Goal: Information Seeking & Learning: Learn about a topic

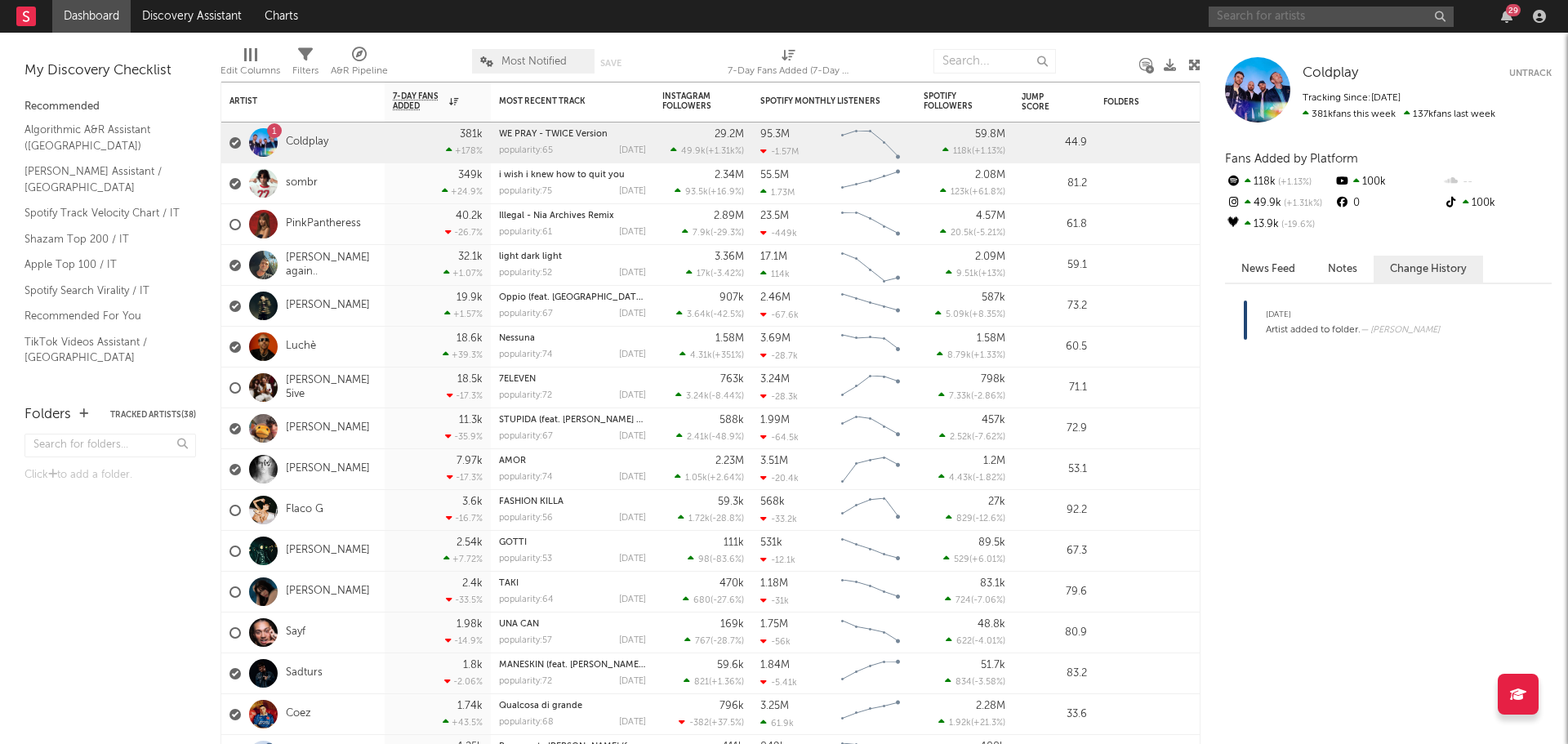
click at [1290, 10] on input "text" at bounding box center [1331, 17] width 245 height 20
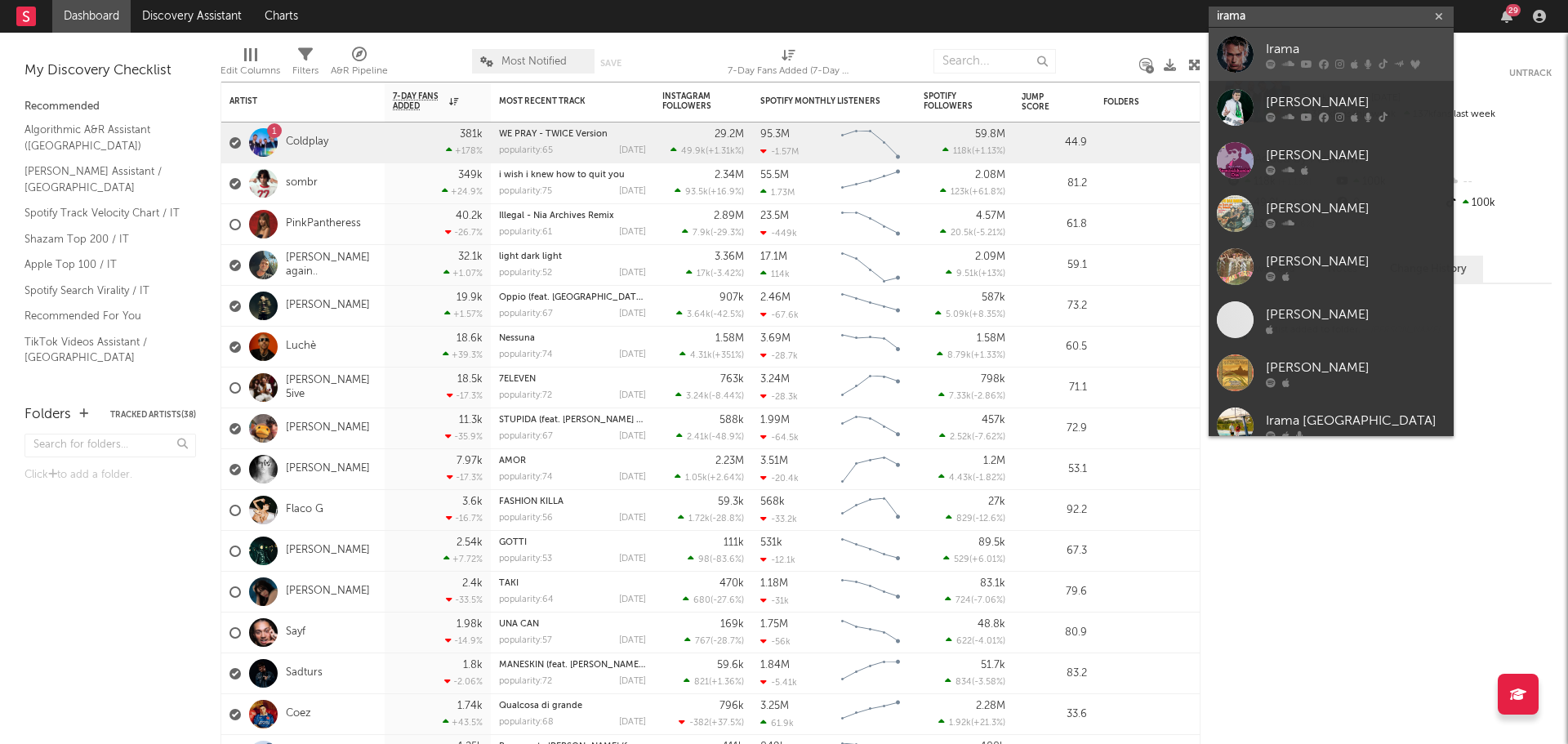
type input "irama"
click at [1285, 47] on div "Irama" at bounding box center [1355, 49] width 180 height 19
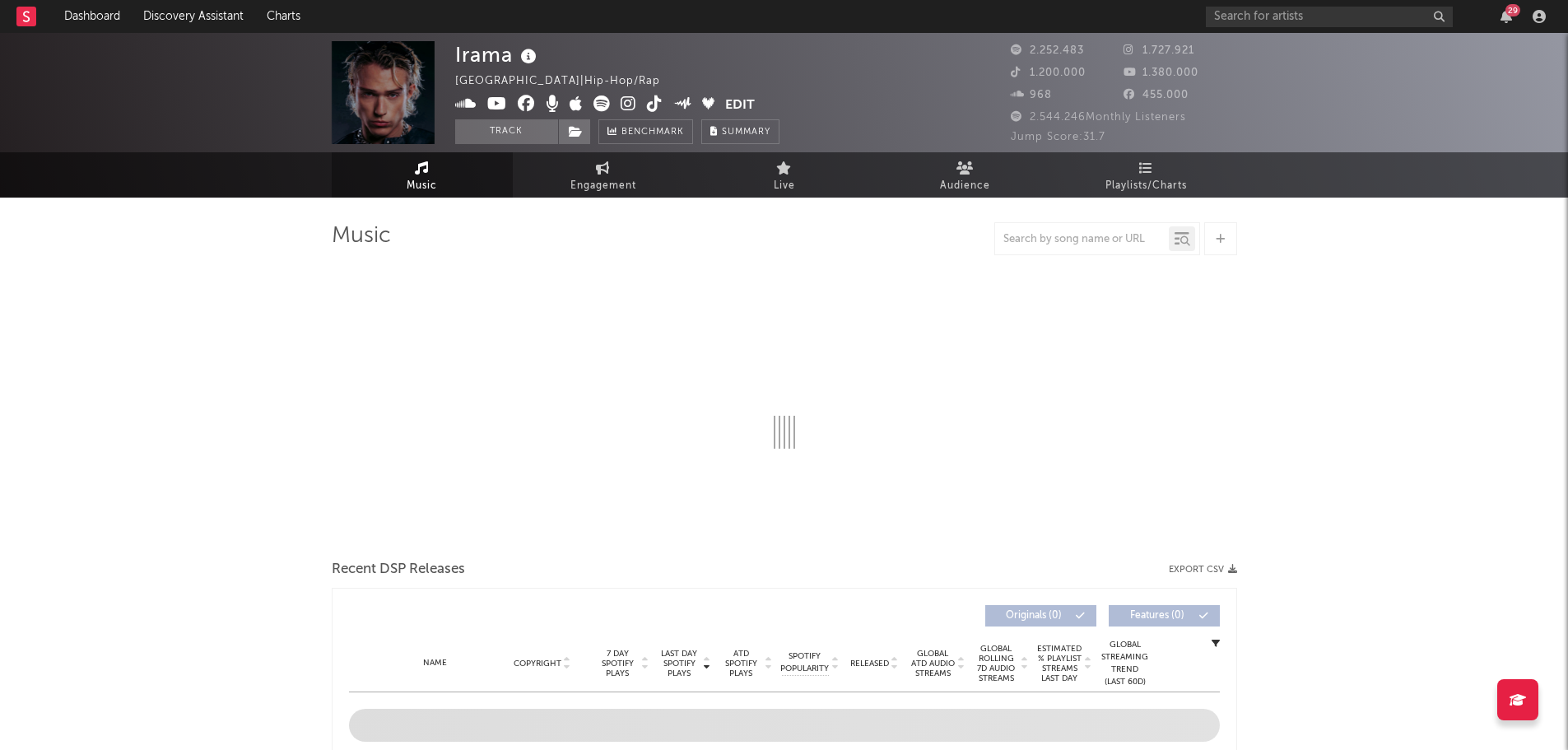
select select "6m"
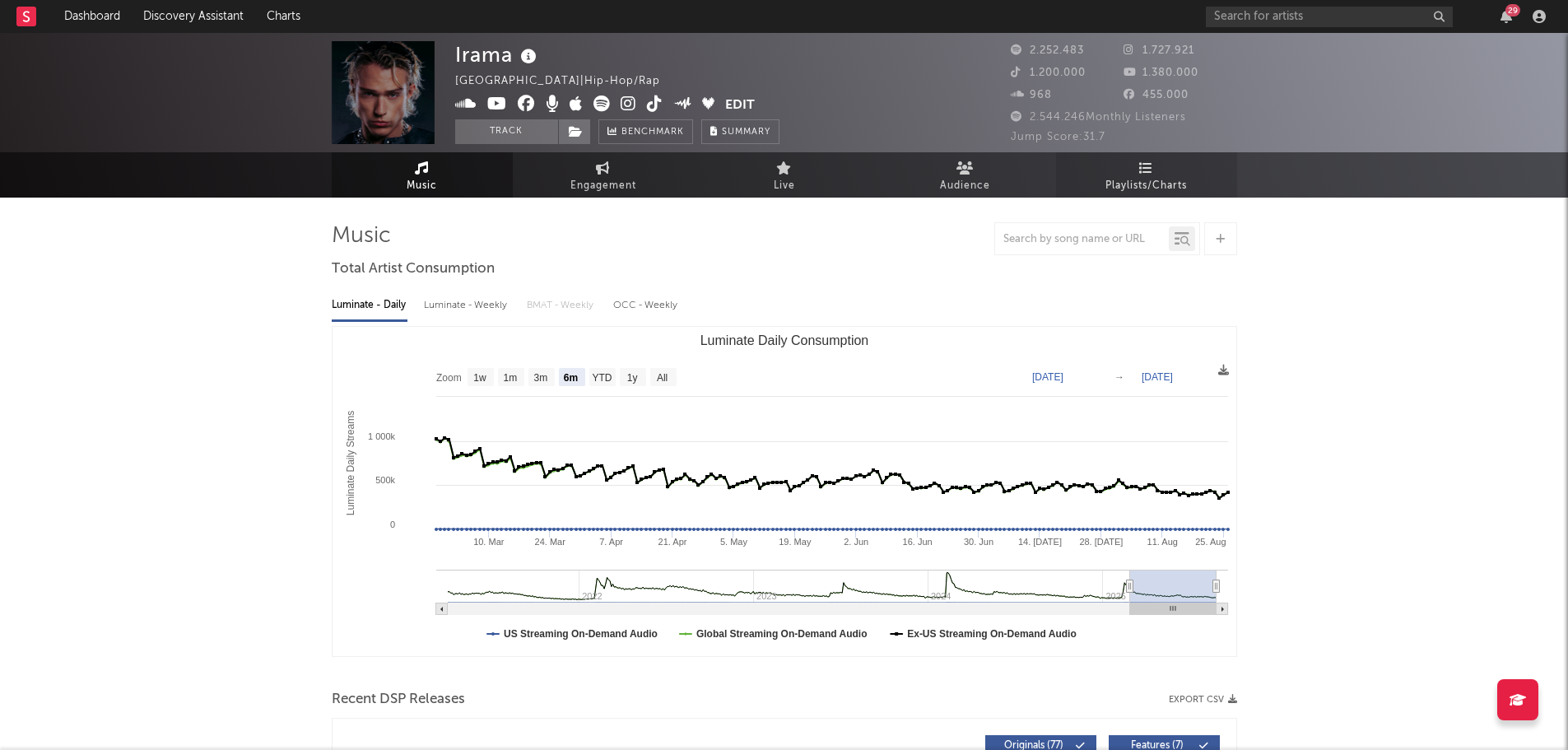
click at [1122, 193] on span "Playlists/Charts" at bounding box center [1147, 186] width 82 height 19
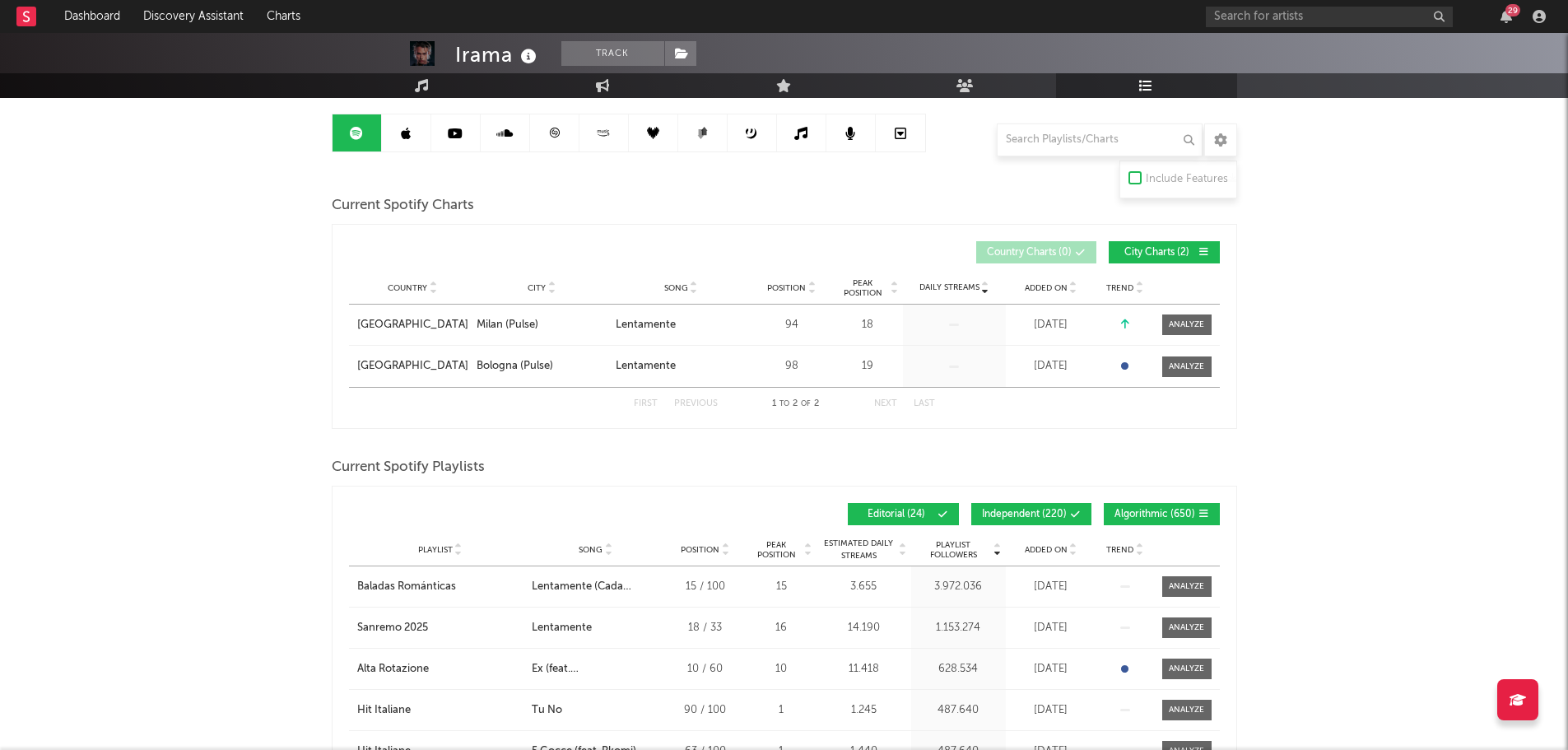
scroll to position [164, 0]
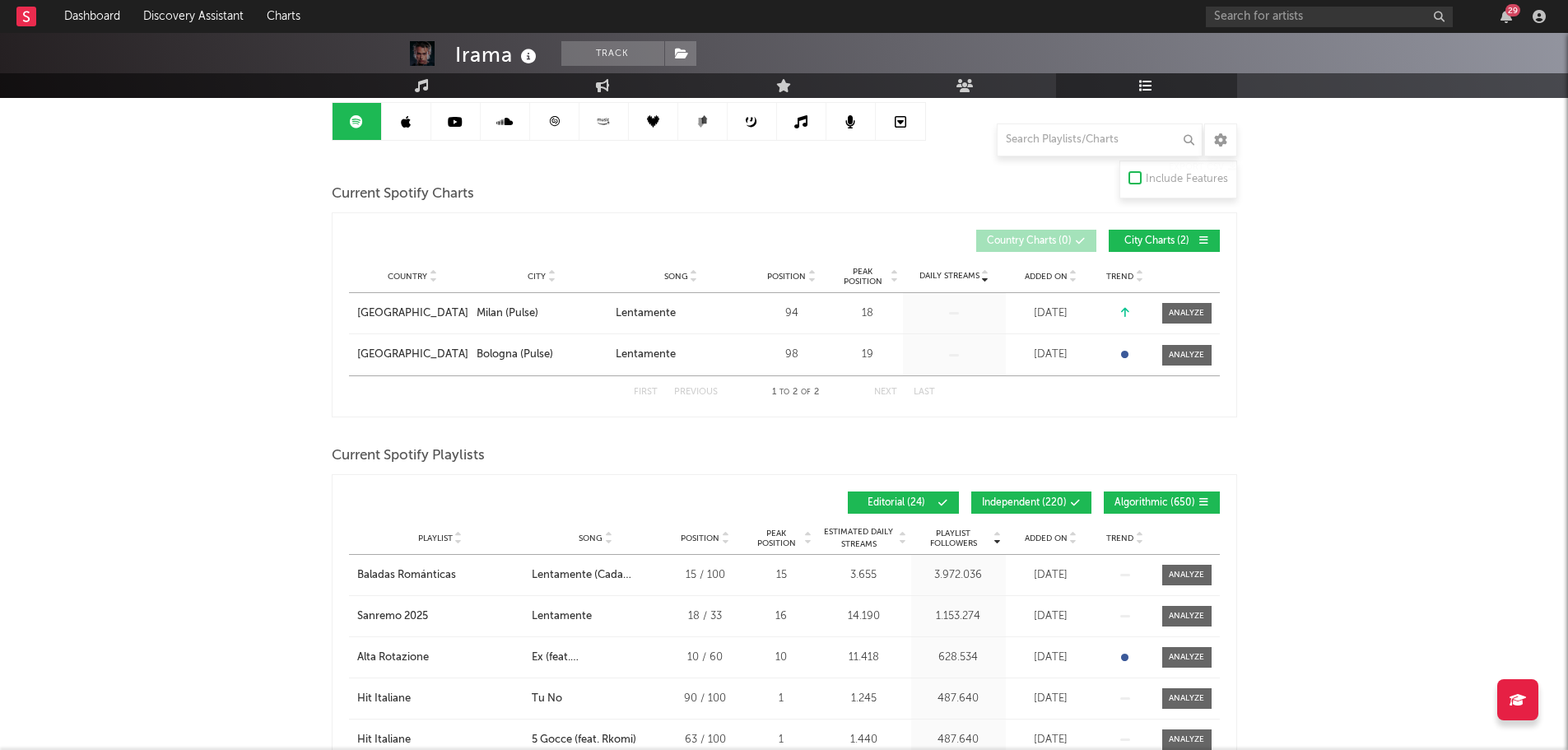
click at [1070, 495] on button "Independent ( 220 )" at bounding box center [1030, 502] width 120 height 22
click at [1147, 498] on span "Algorithmic ( 650 )" at bounding box center [1154, 502] width 81 height 10
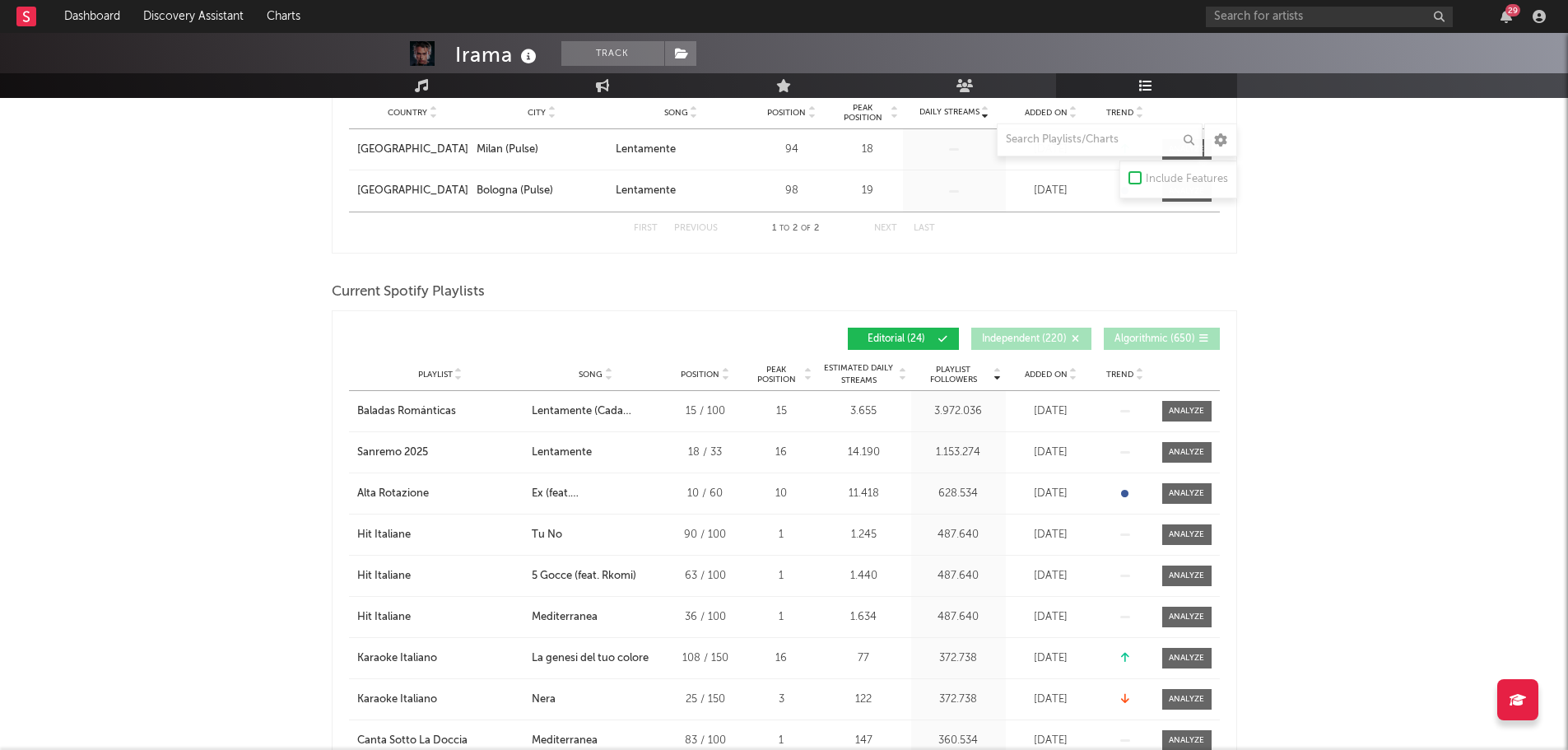
scroll to position [330, 0]
click at [1050, 373] on span "Added On" at bounding box center [1046, 373] width 43 height 10
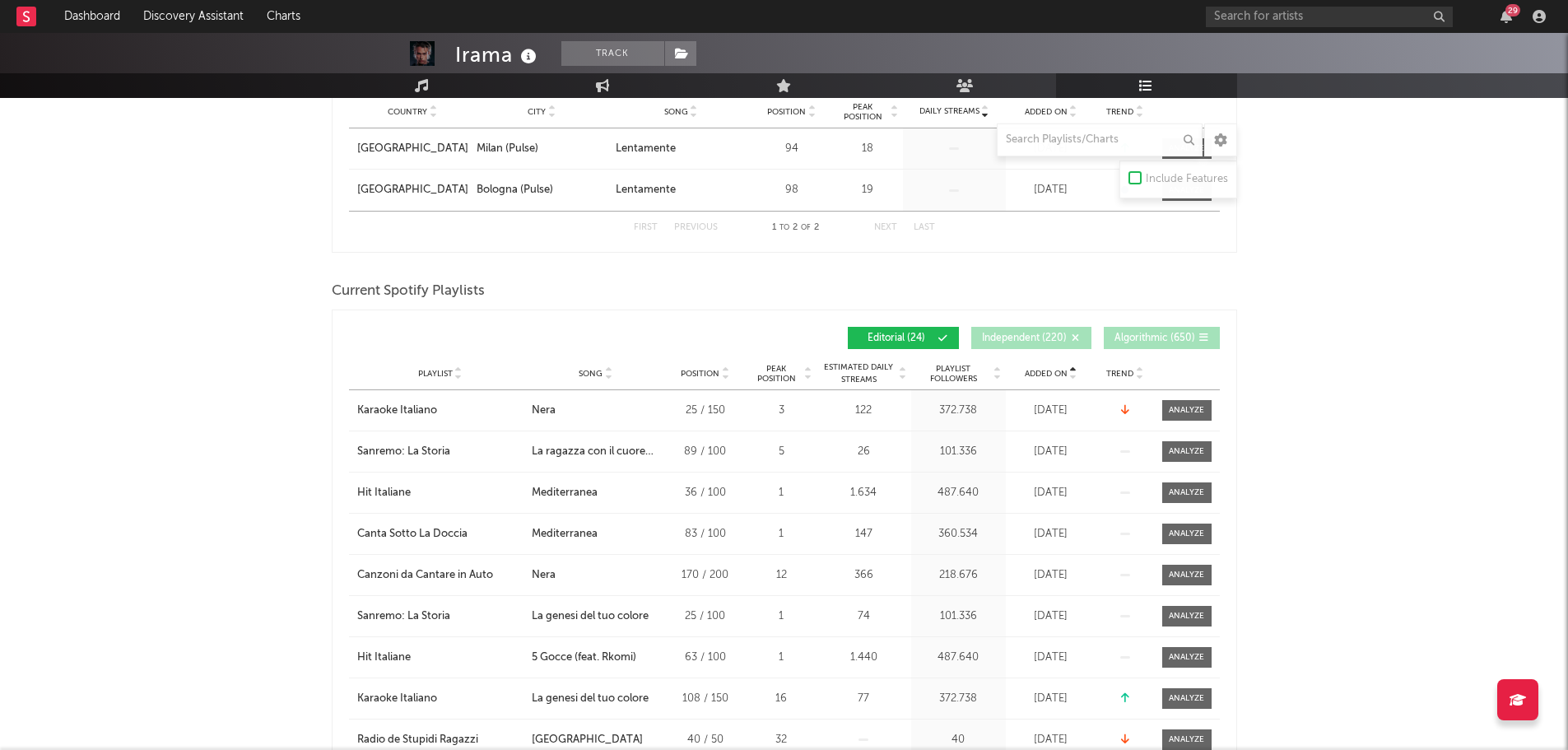
click at [1050, 373] on span "Added On" at bounding box center [1046, 373] width 43 height 10
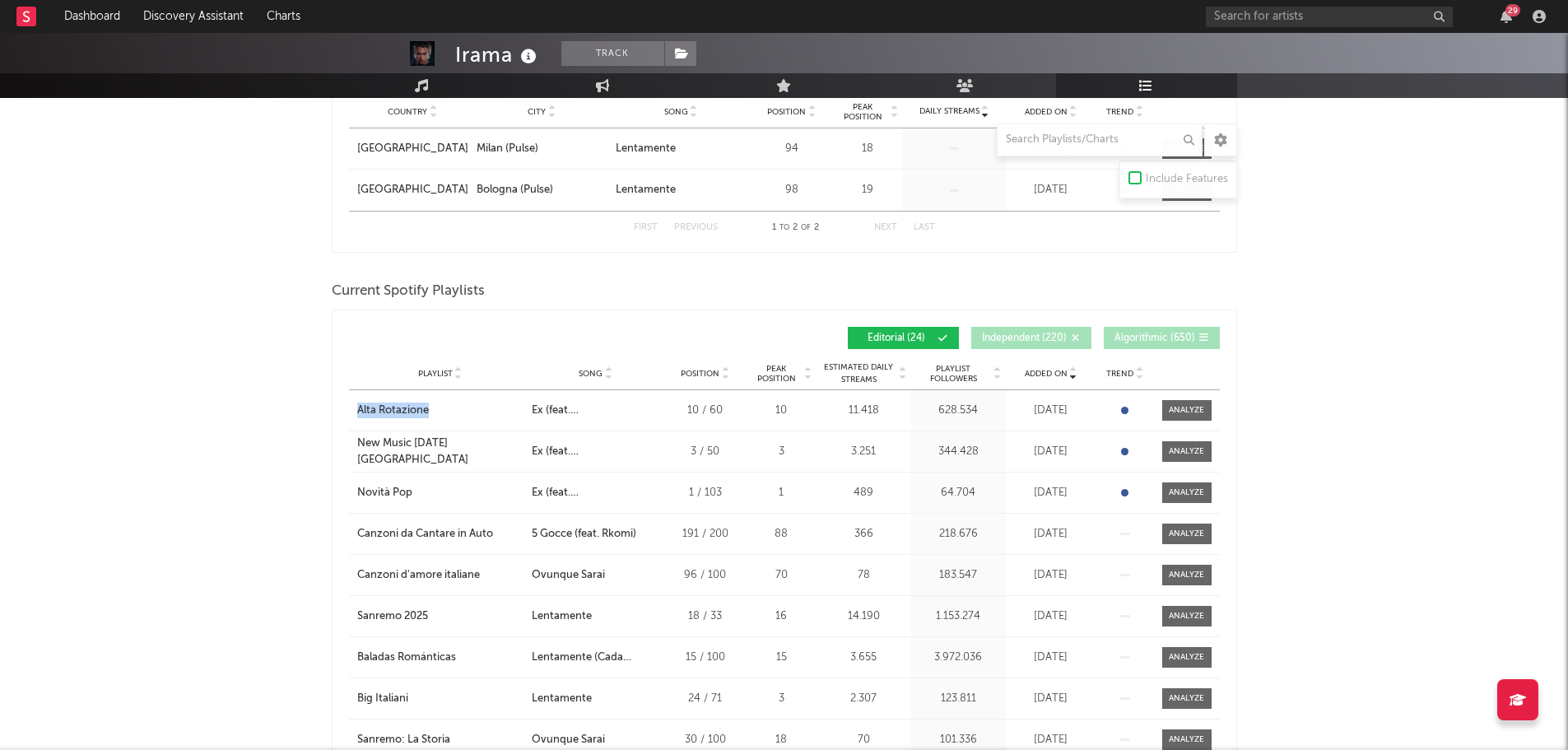
drag, startPoint x: 344, startPoint y: 403, endPoint x: 492, endPoint y: 424, distance: 149.5
click at [492, 424] on div "Added On Playlist Song Position Peak Position Playlist Followers Added On Trend…" at bounding box center [784, 575] width 905 height 534
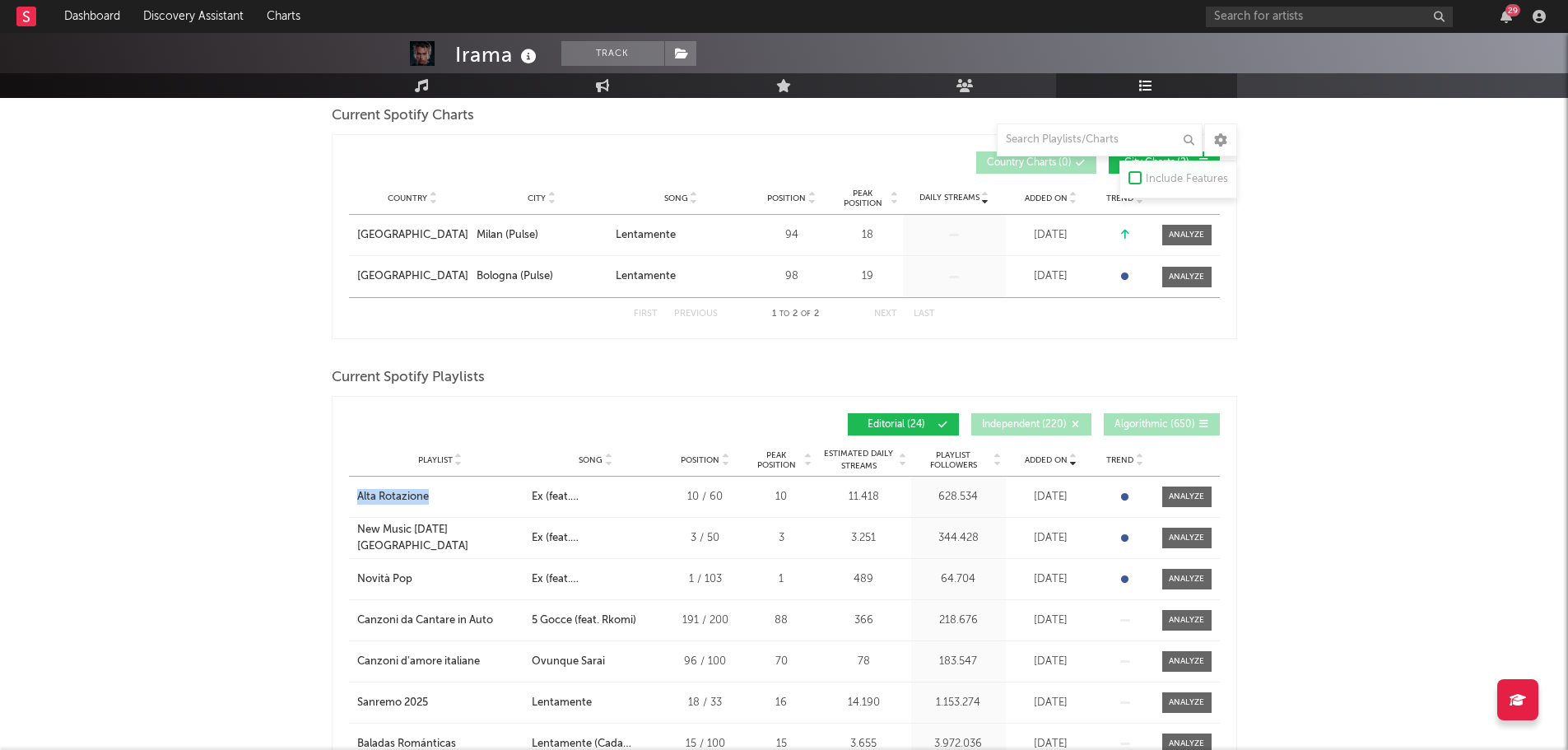
scroll to position [0, 0]
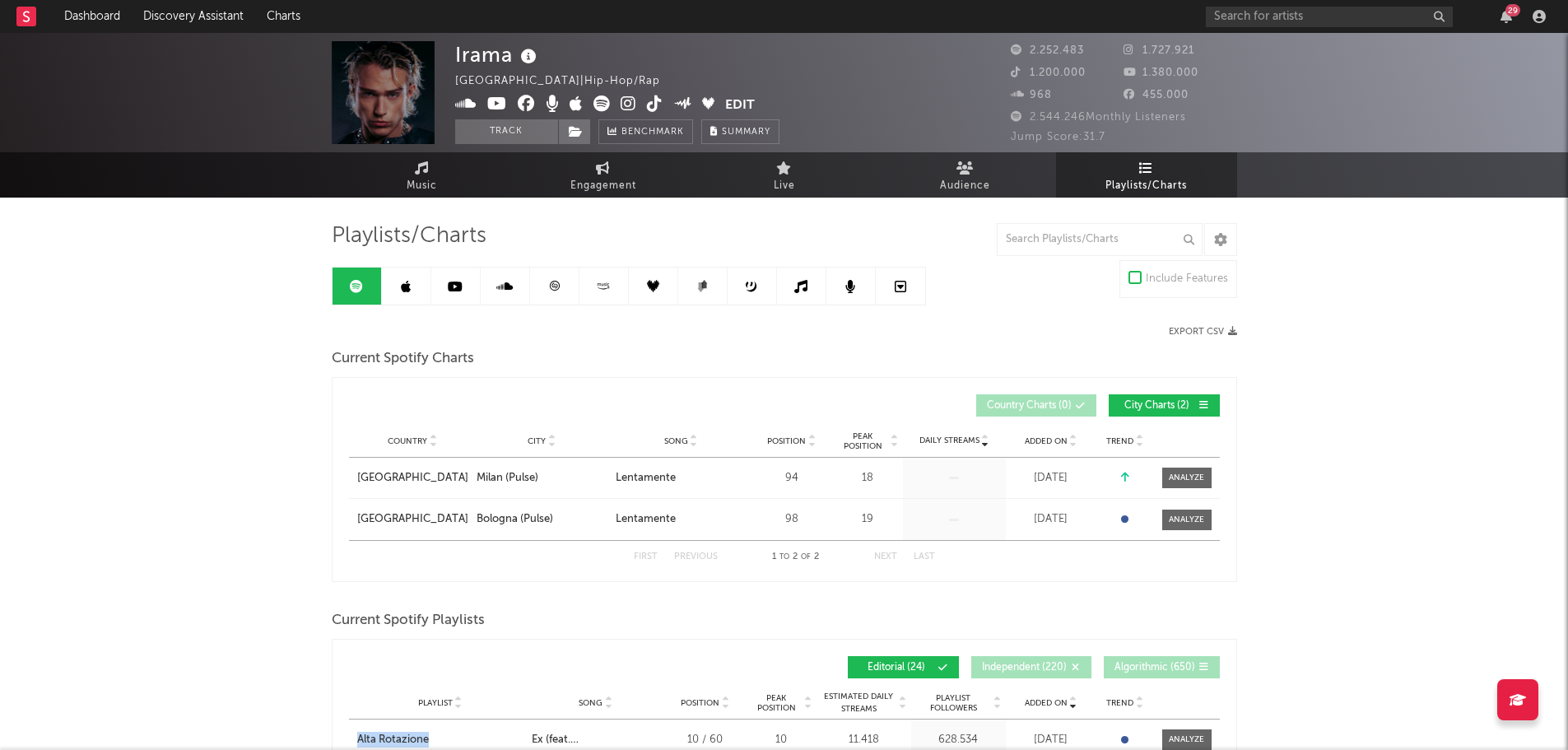
click at [406, 293] on link at bounding box center [406, 286] width 49 height 37
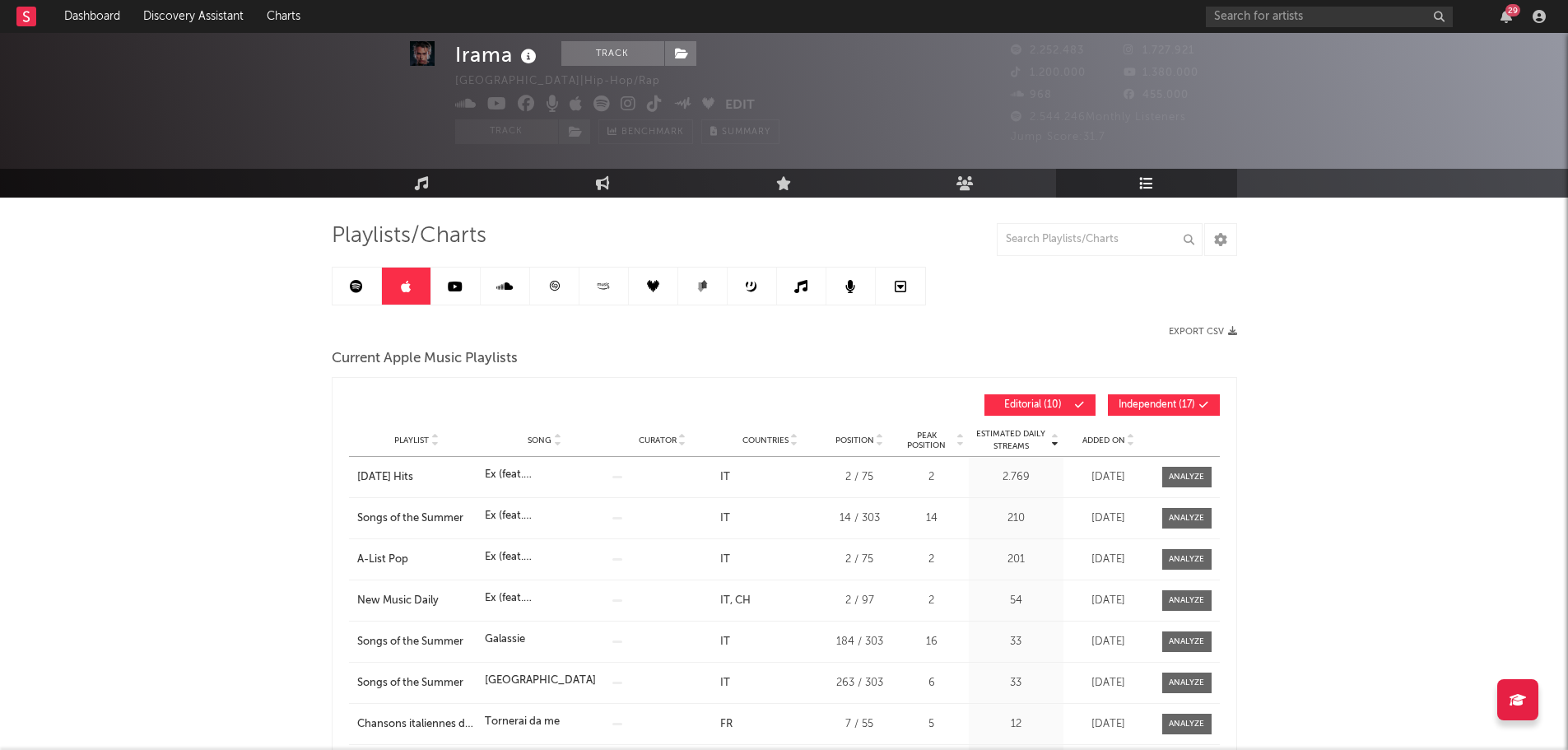
scroll to position [247, 0]
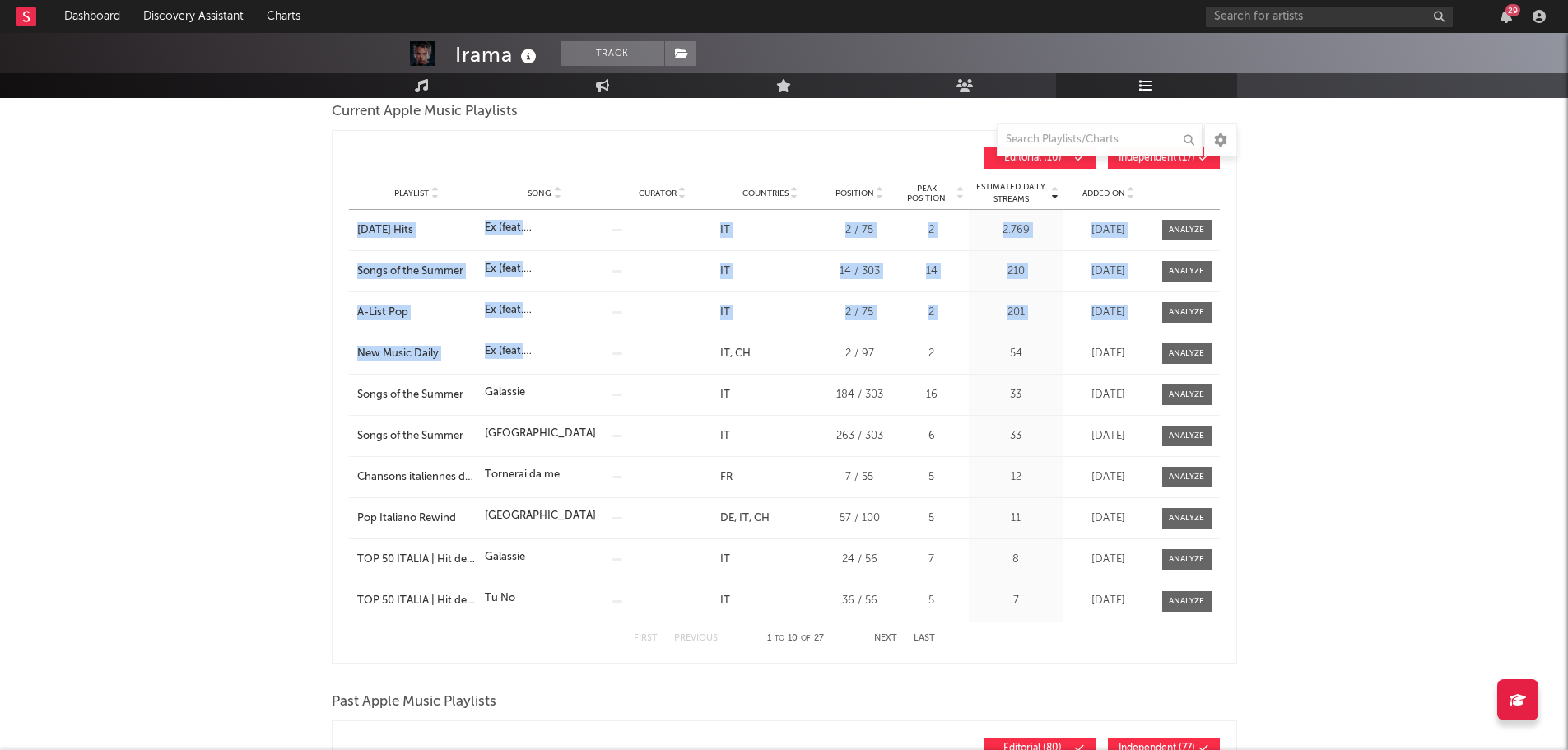
drag, startPoint x: 577, startPoint y: 357, endPoint x: 352, endPoint y: 218, distance: 264.5
click at [352, 218] on div "Playlist [DATE] Hits Song Ex (feat. [PERSON_NAME]) Curator Genre Countries IT C…" at bounding box center [784, 415] width 871 height 411
copy div "[DATE] Hits Song Ex (feat. [PERSON_NAME]) Curator Genre Countries IT Country Ch…"
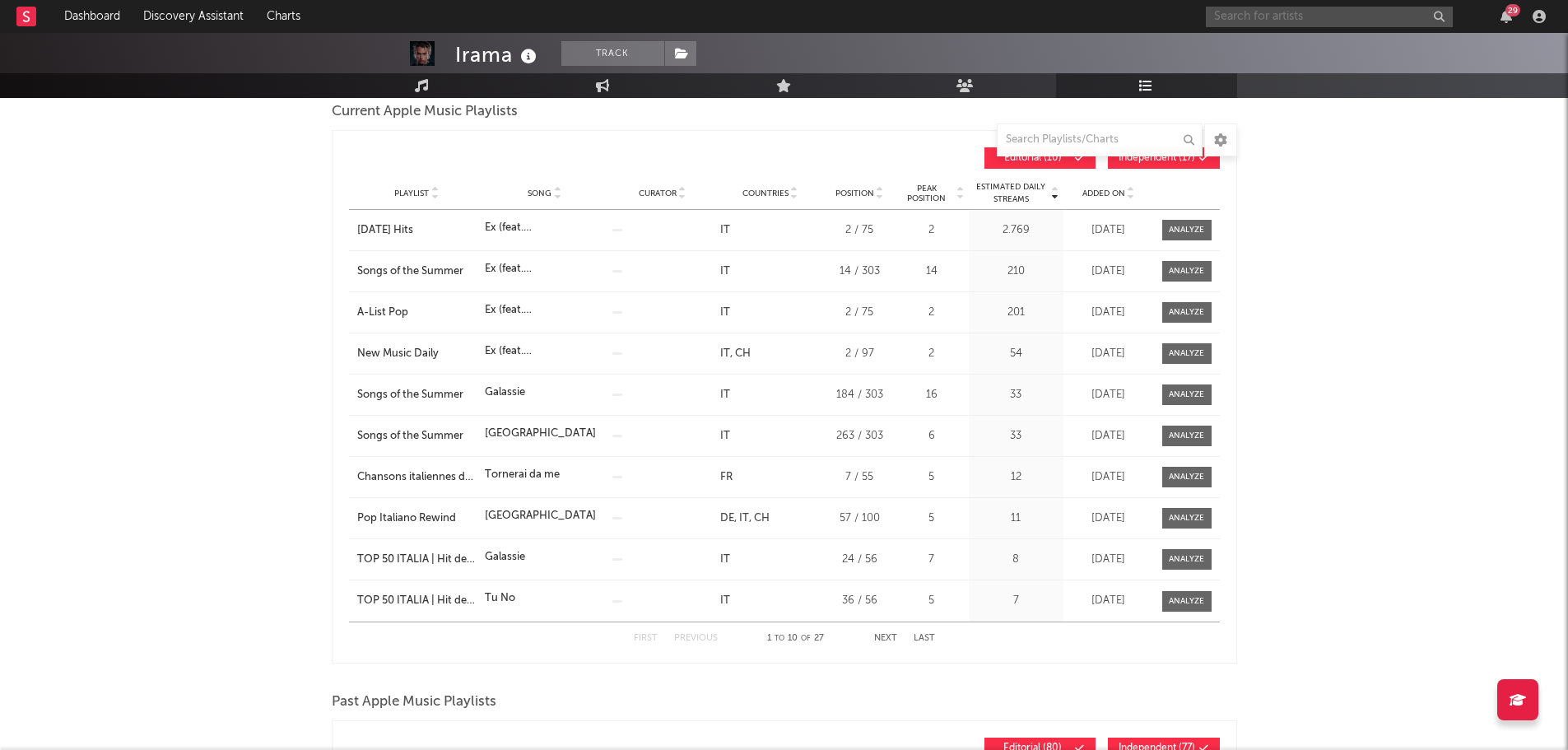
click at [1295, 12] on input "text" at bounding box center [1329, 17] width 247 height 20
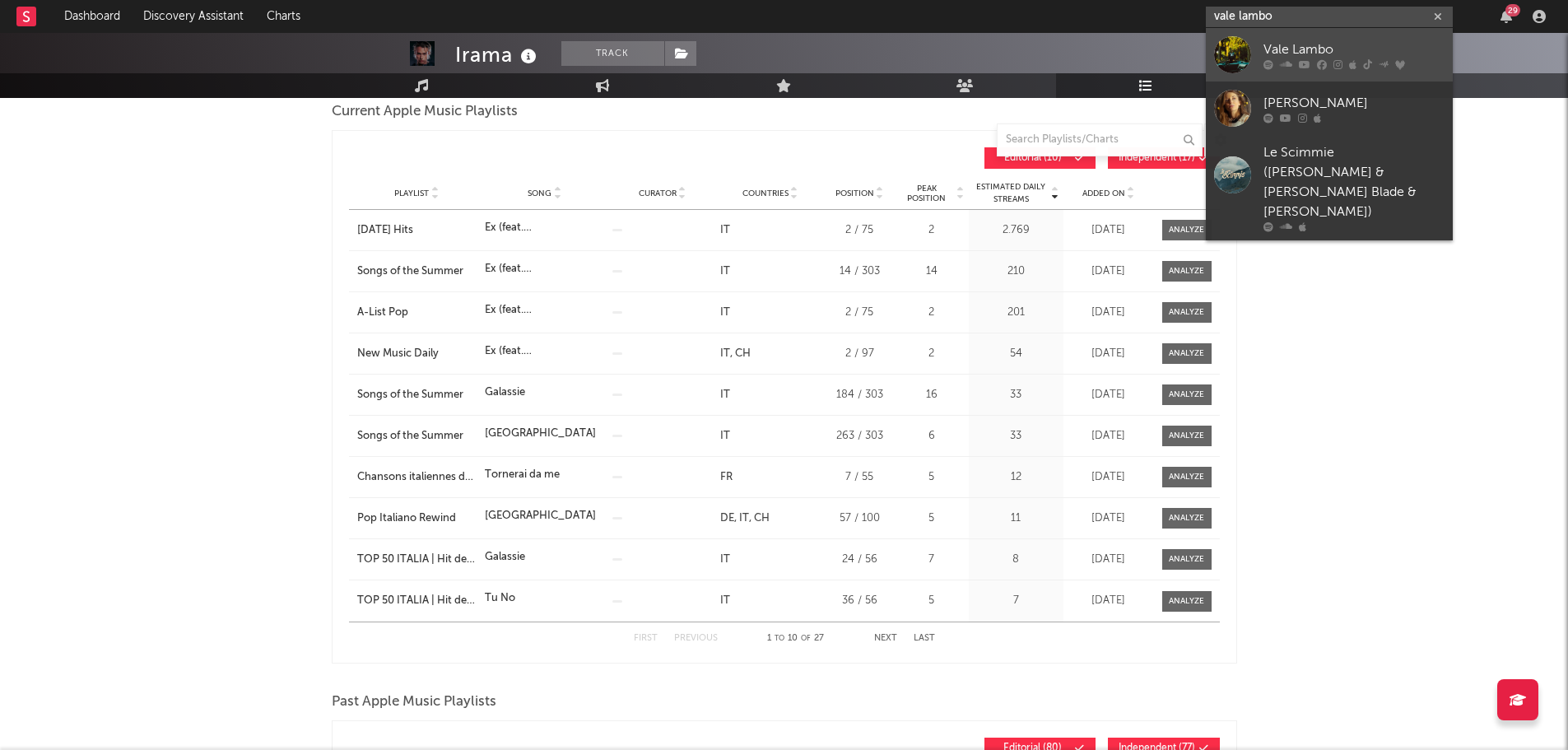
type input "vale lambo"
click at [1278, 47] on div "Vale Lambo" at bounding box center [1354, 49] width 181 height 19
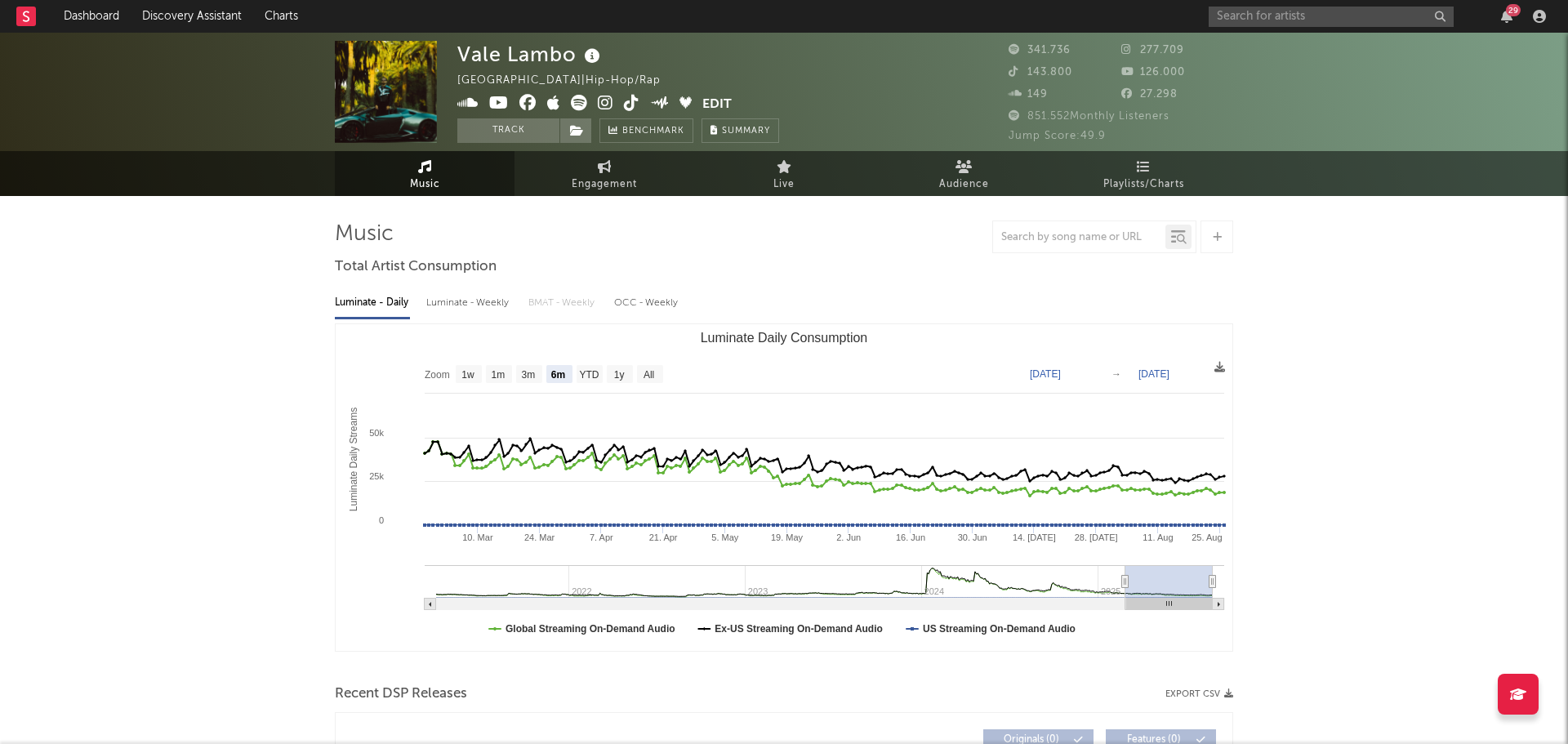
select select "6m"
click at [1166, 169] on link "Playlists/Charts" at bounding box center [1137, 173] width 180 height 45
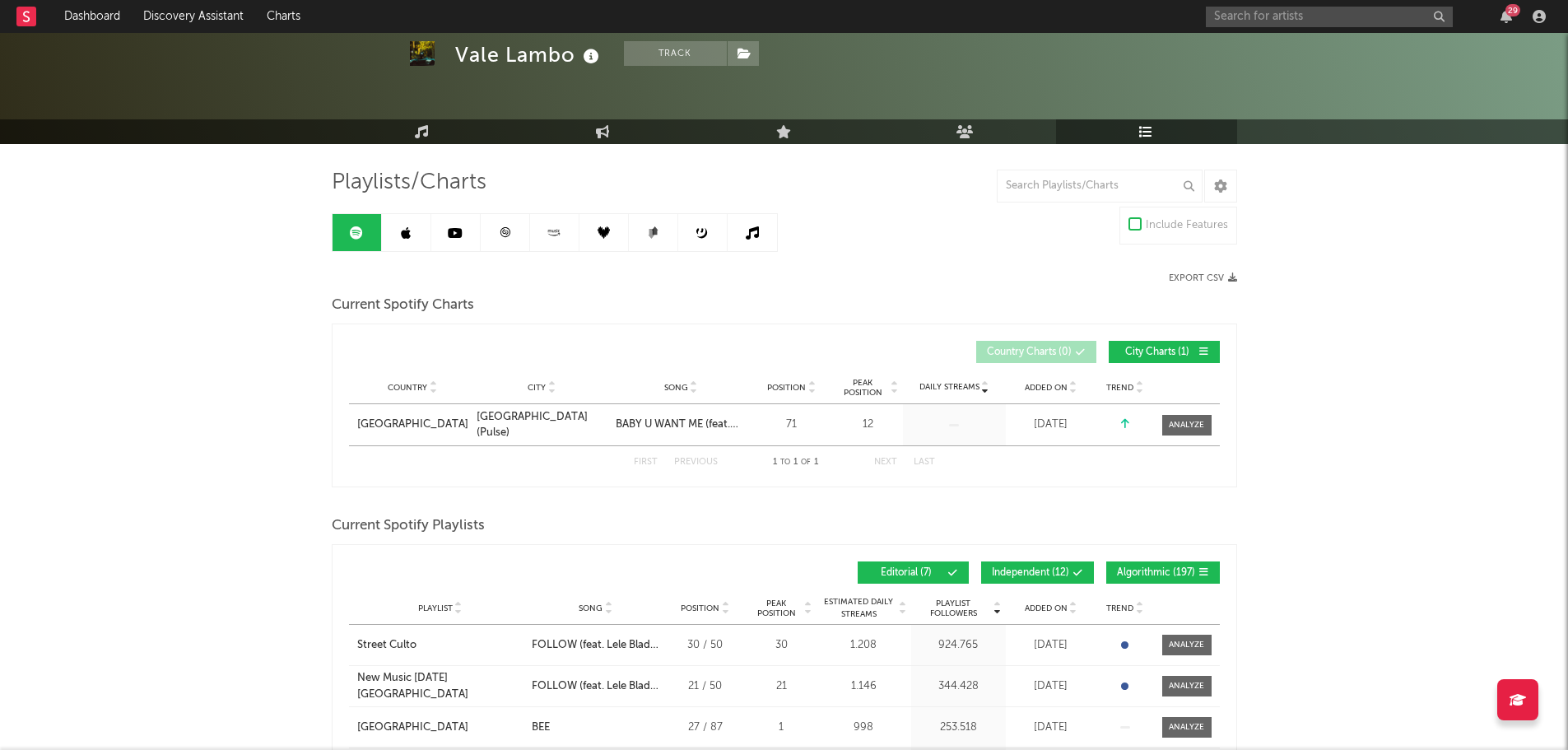
scroll to position [83, 0]
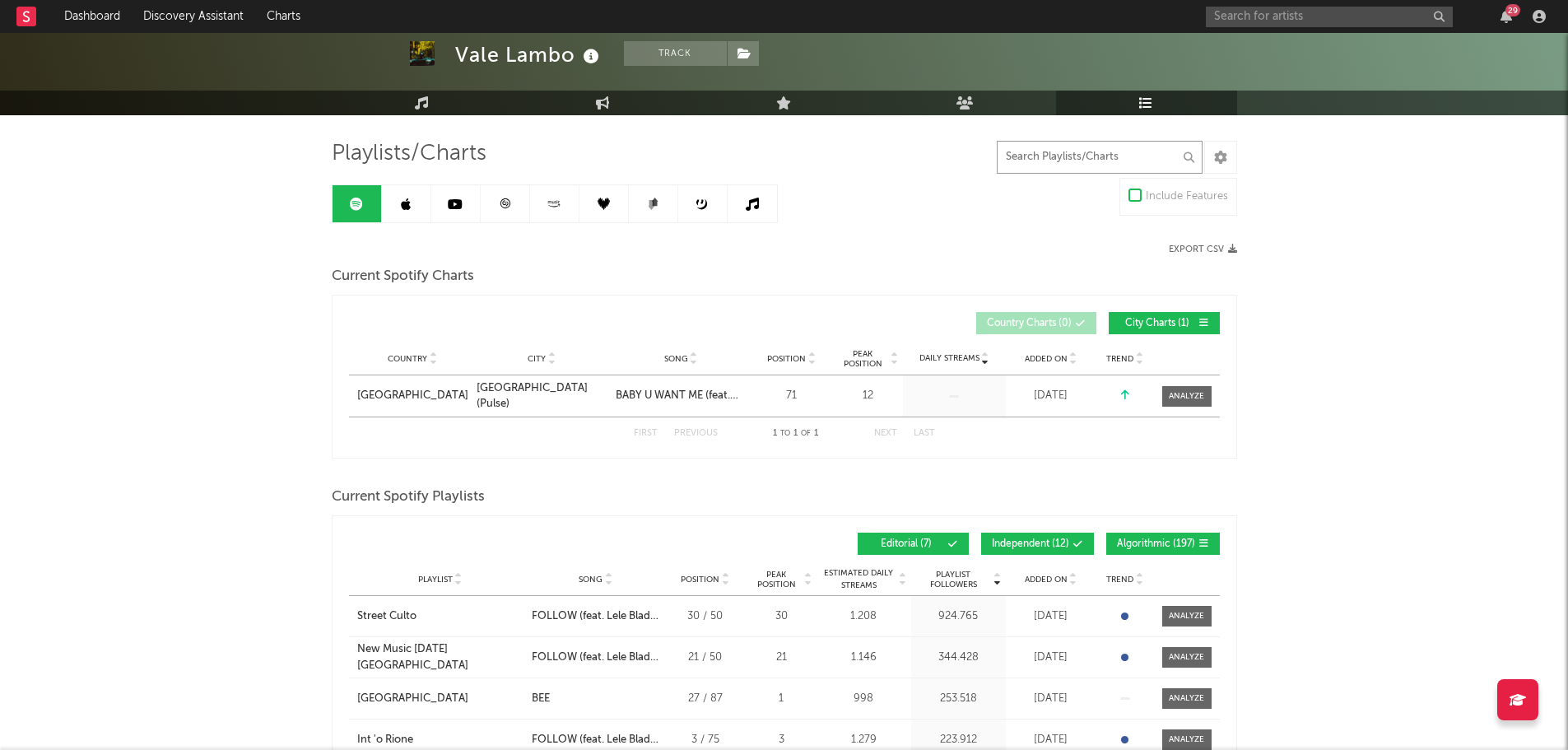
click at [1089, 162] on input "text" at bounding box center [1100, 157] width 206 height 32
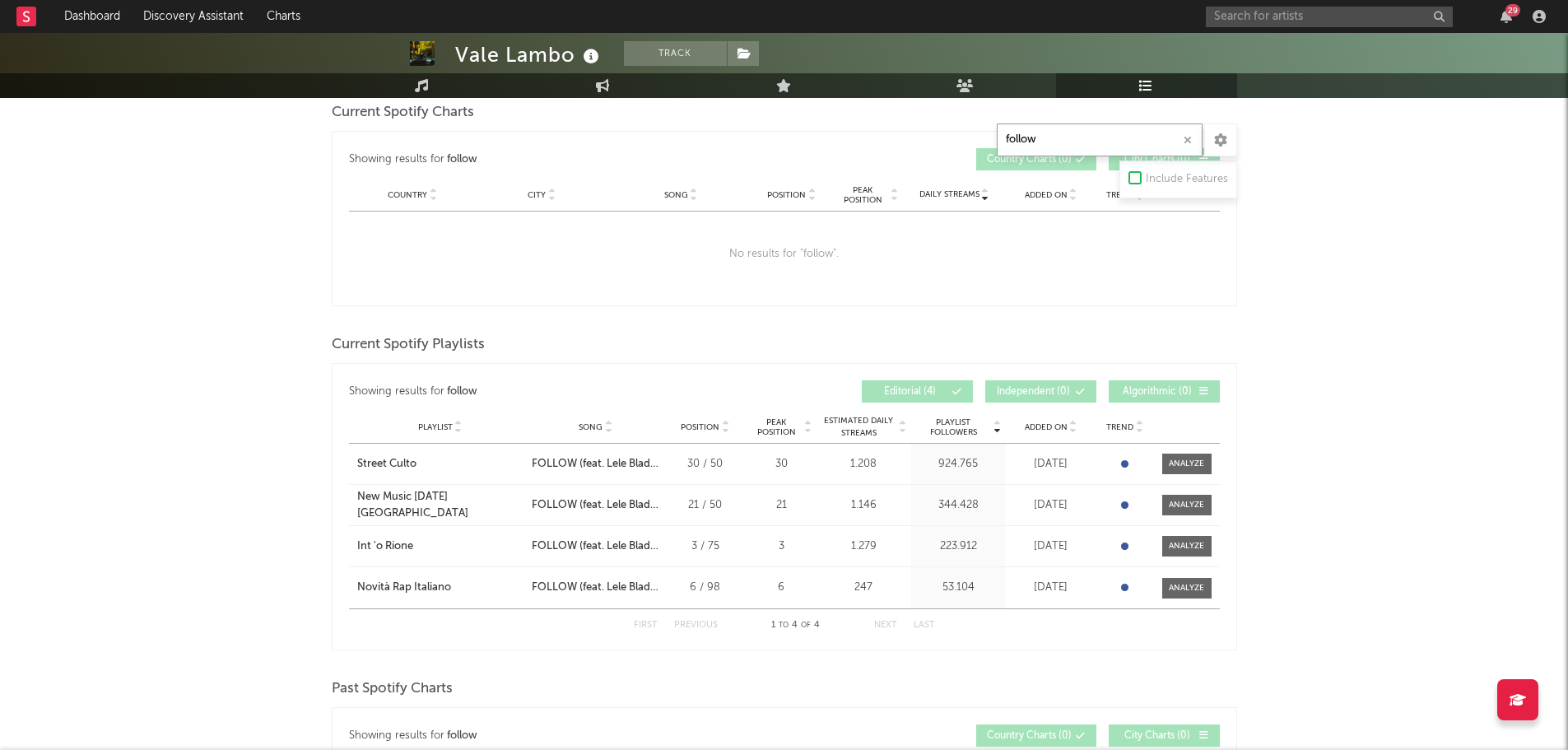
scroll to position [247, 0]
type input "follow"
click at [1309, 359] on div "Vale Lambo Track [GEOGRAPHIC_DATA] | Hip-Hop/Rap Edit Track Benchmark Summary 3…" at bounding box center [784, 614] width 1568 height 1656
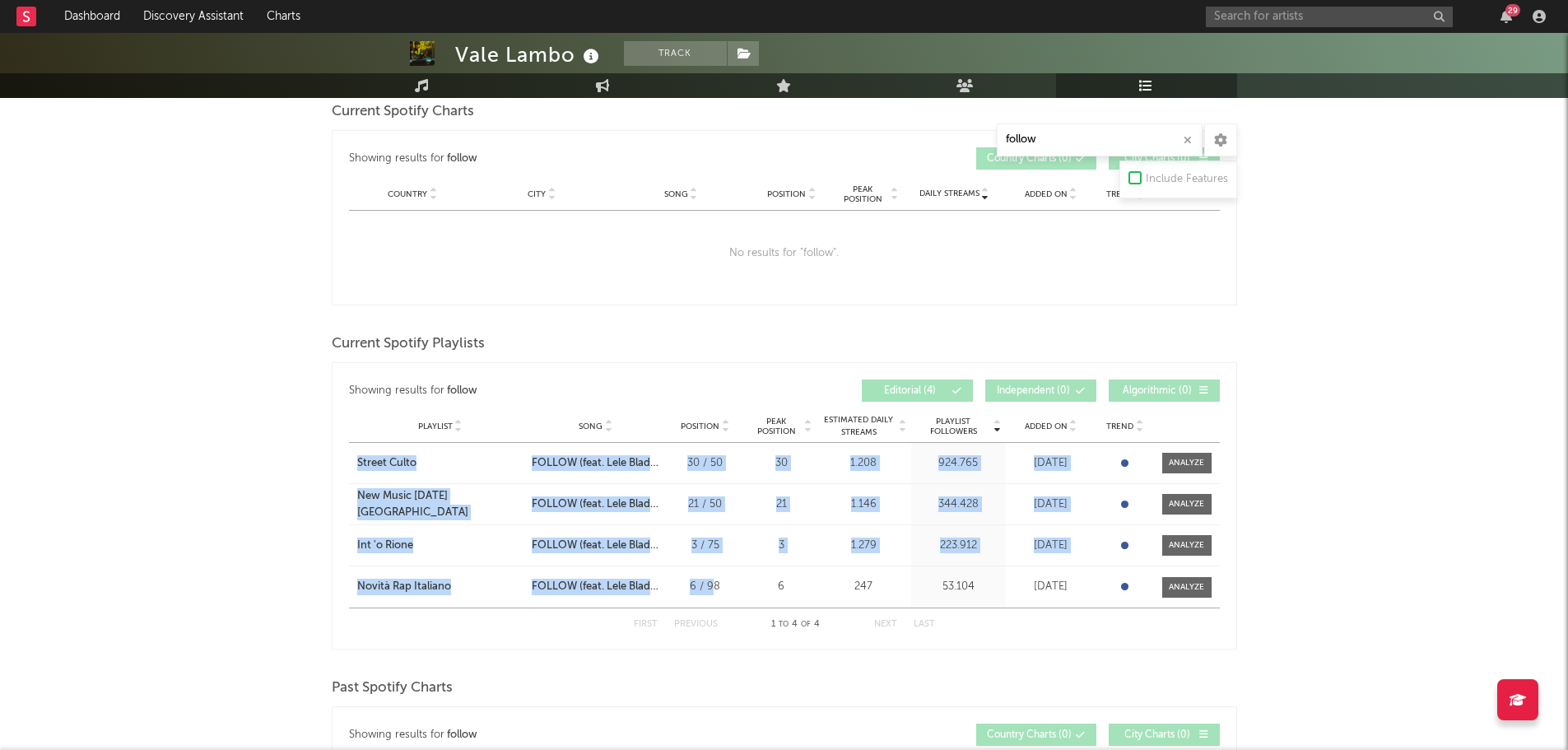
drag, startPoint x: 350, startPoint y: 460, endPoint x: 713, endPoint y: 589, distance: 385.2
click at [713, 589] on div "Playlist Street Culto City Song FOLLOW (feat. Lele Blade, [DEMOGRAPHIC_DATA] Re…" at bounding box center [784, 524] width 871 height 164
copy div "Street Culto City Song FOLLOW (feat. Lele Blade, [DEMOGRAPHIC_DATA] Revo) Posit…"
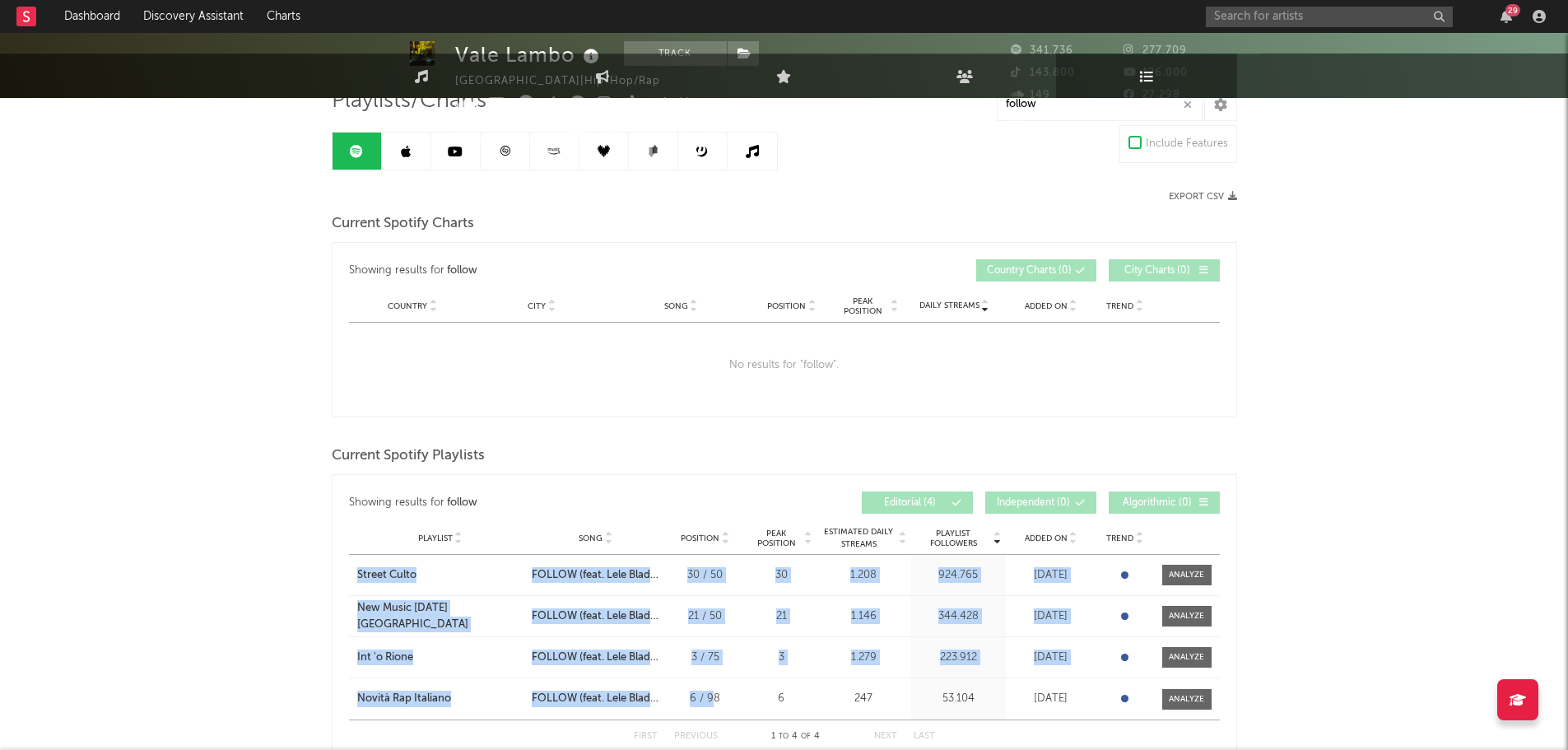
scroll to position [0, 0]
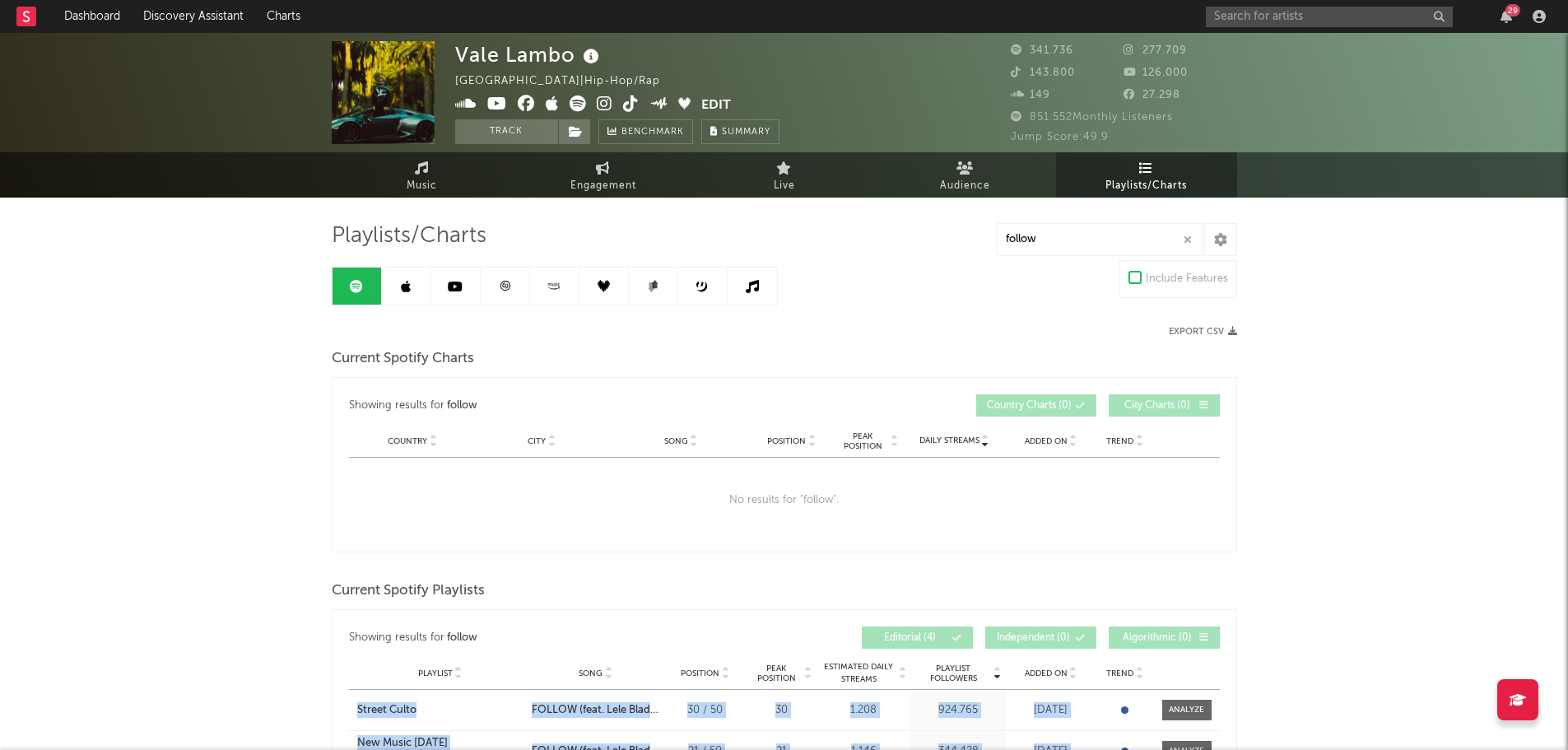
click at [407, 279] on icon at bounding box center [406, 286] width 10 height 13
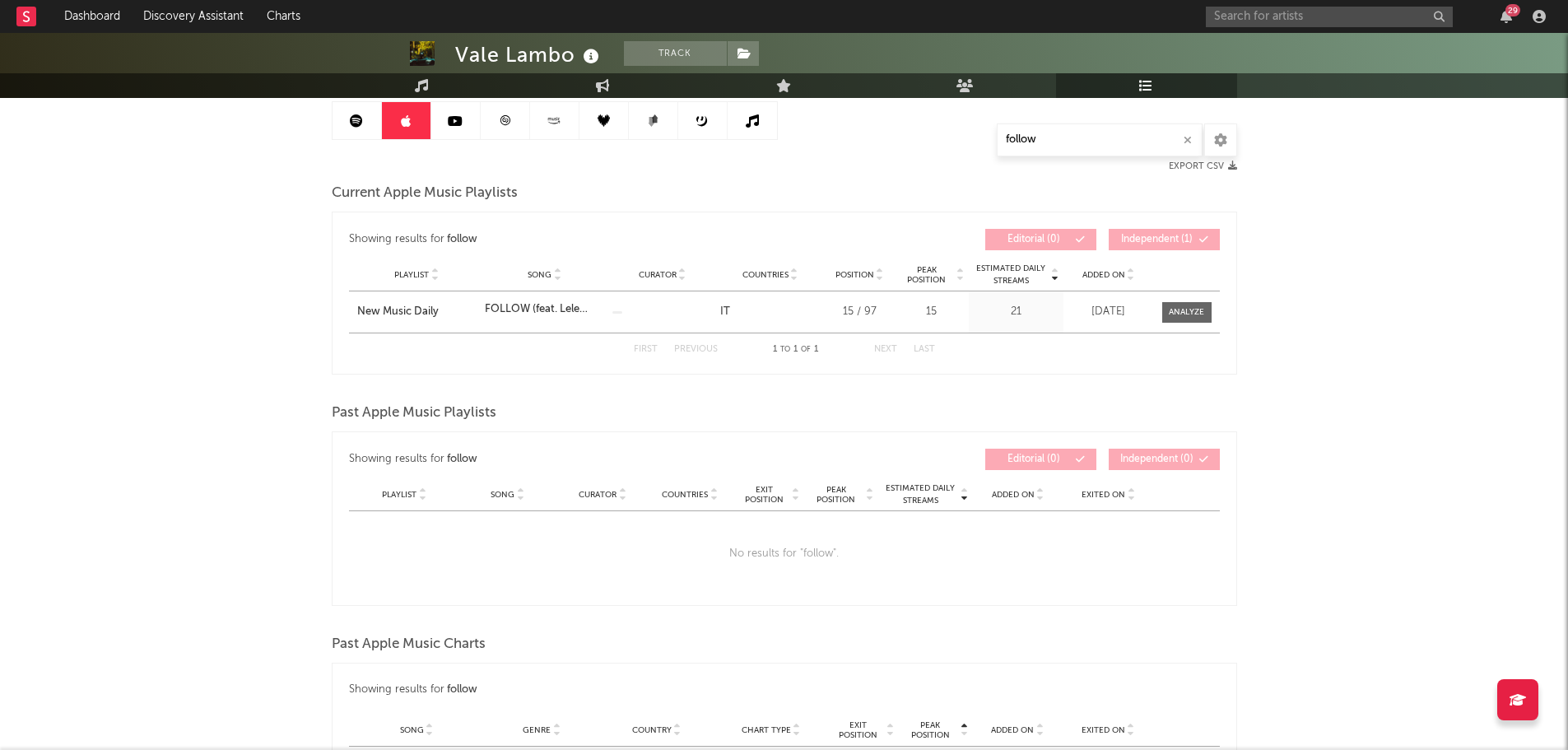
scroll to position [164, 0]
click at [1316, 9] on input "text" at bounding box center [1329, 17] width 247 height 20
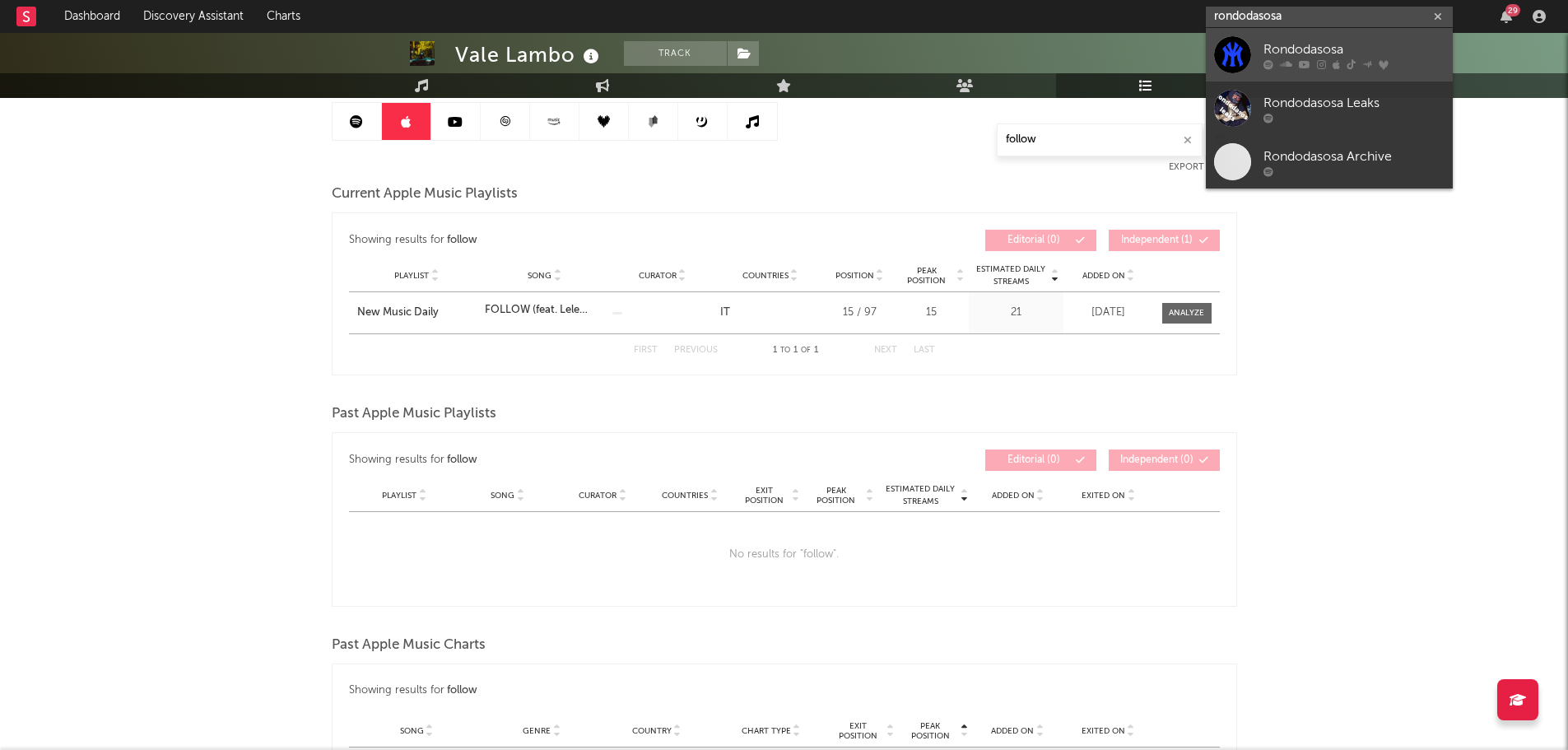
type input "rondodasosa"
click at [1307, 45] on div "Rondodasosa" at bounding box center [1354, 49] width 181 height 19
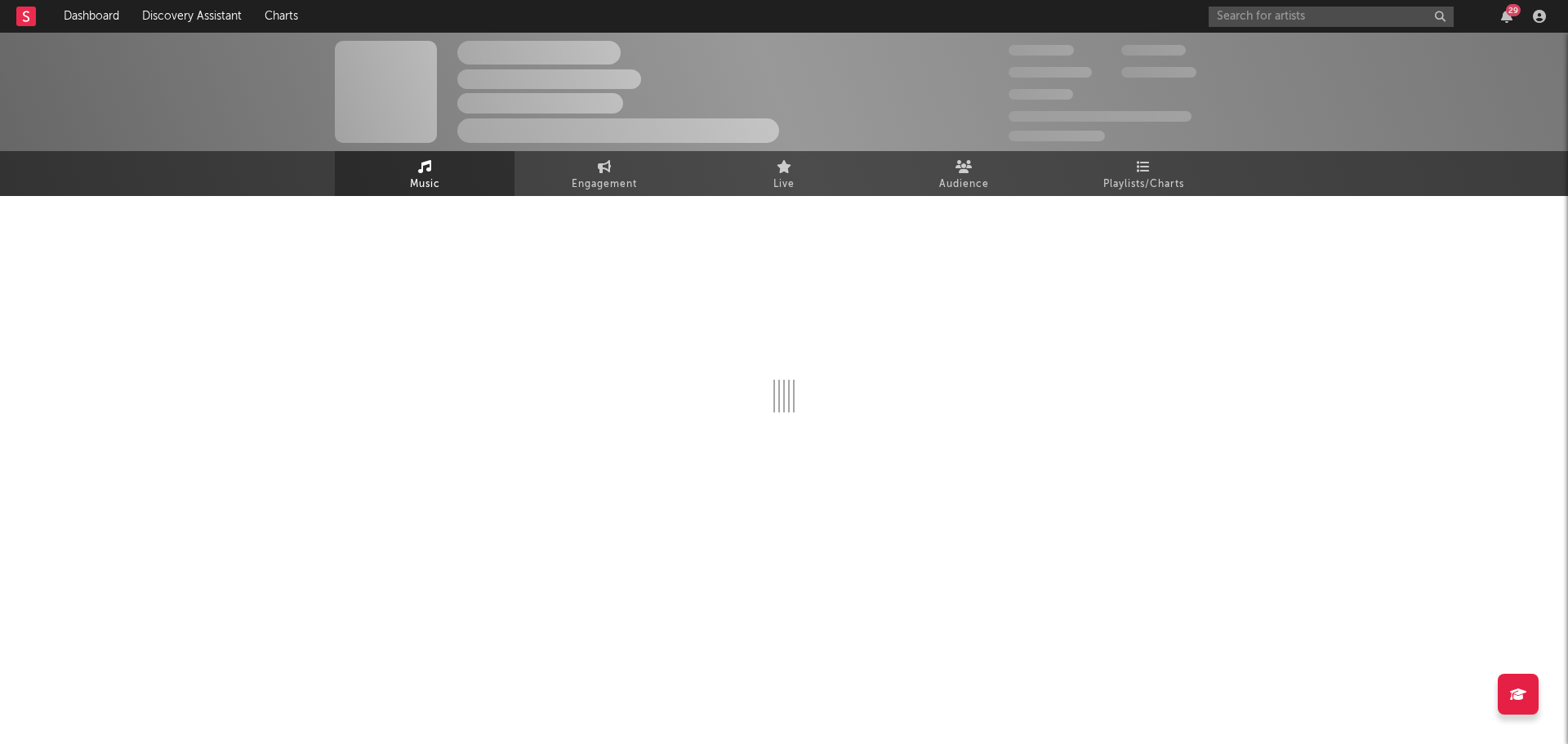
select select "6m"
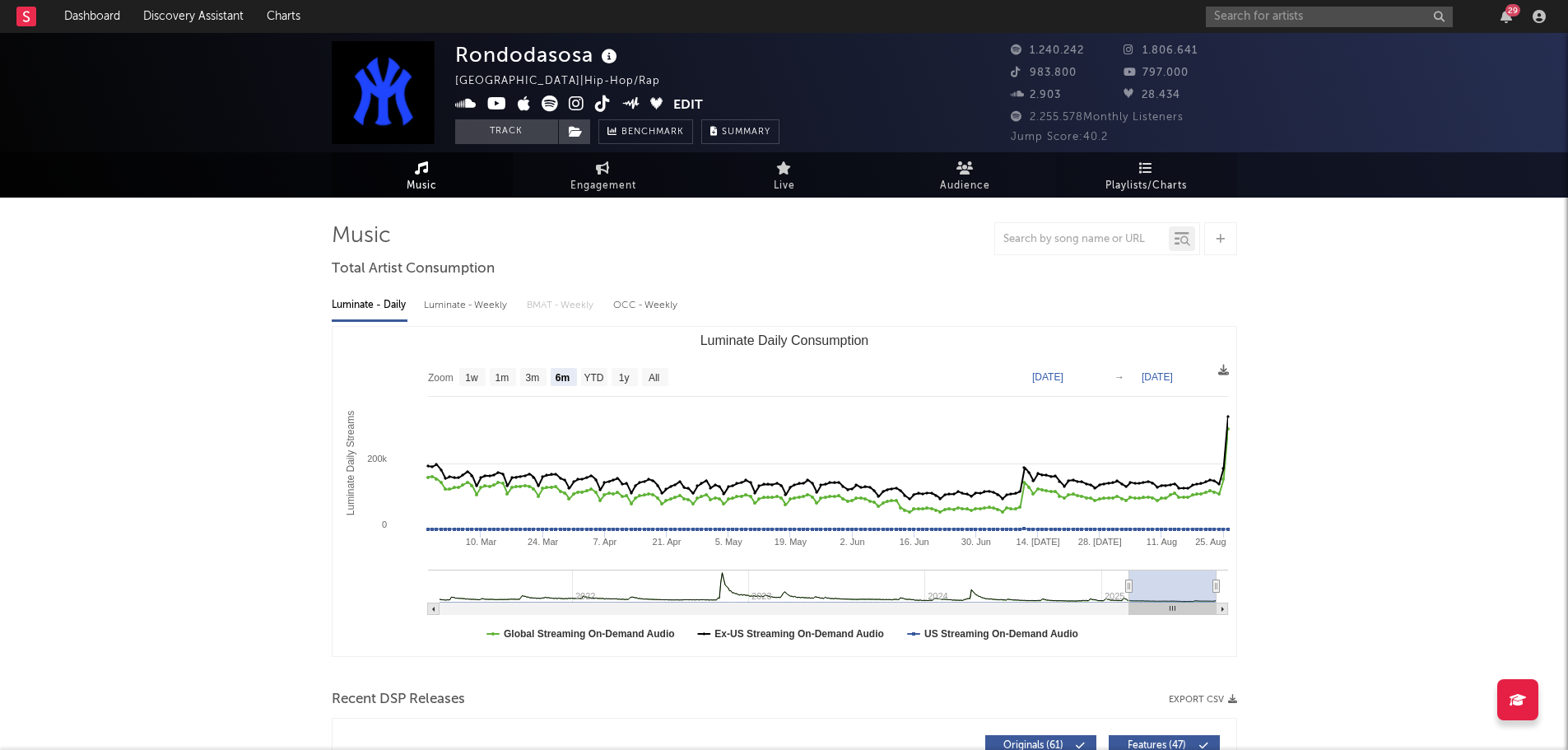
click at [1135, 185] on span "Playlists/Charts" at bounding box center [1147, 186] width 82 height 19
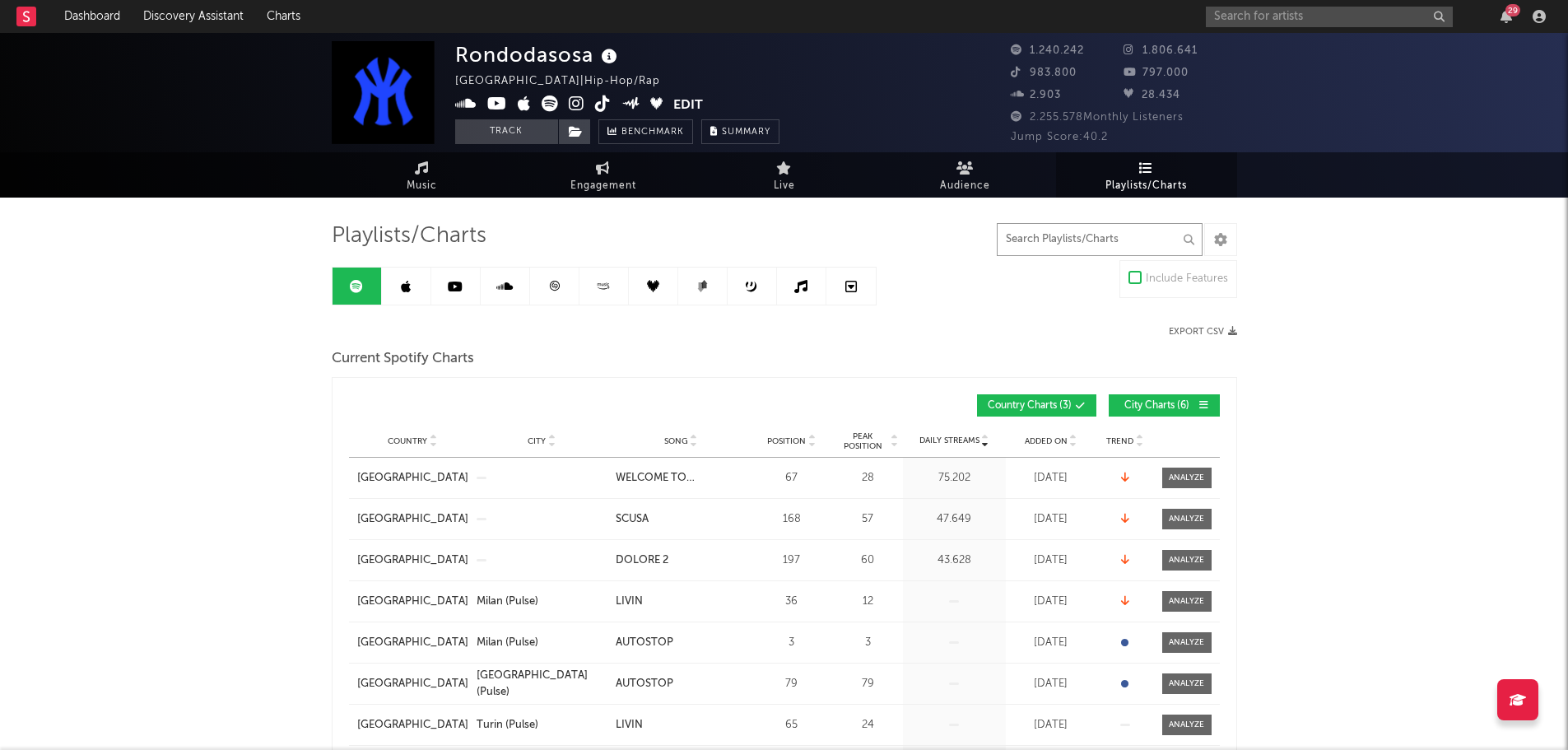
click at [1042, 254] on input "text" at bounding box center [1100, 239] width 206 height 32
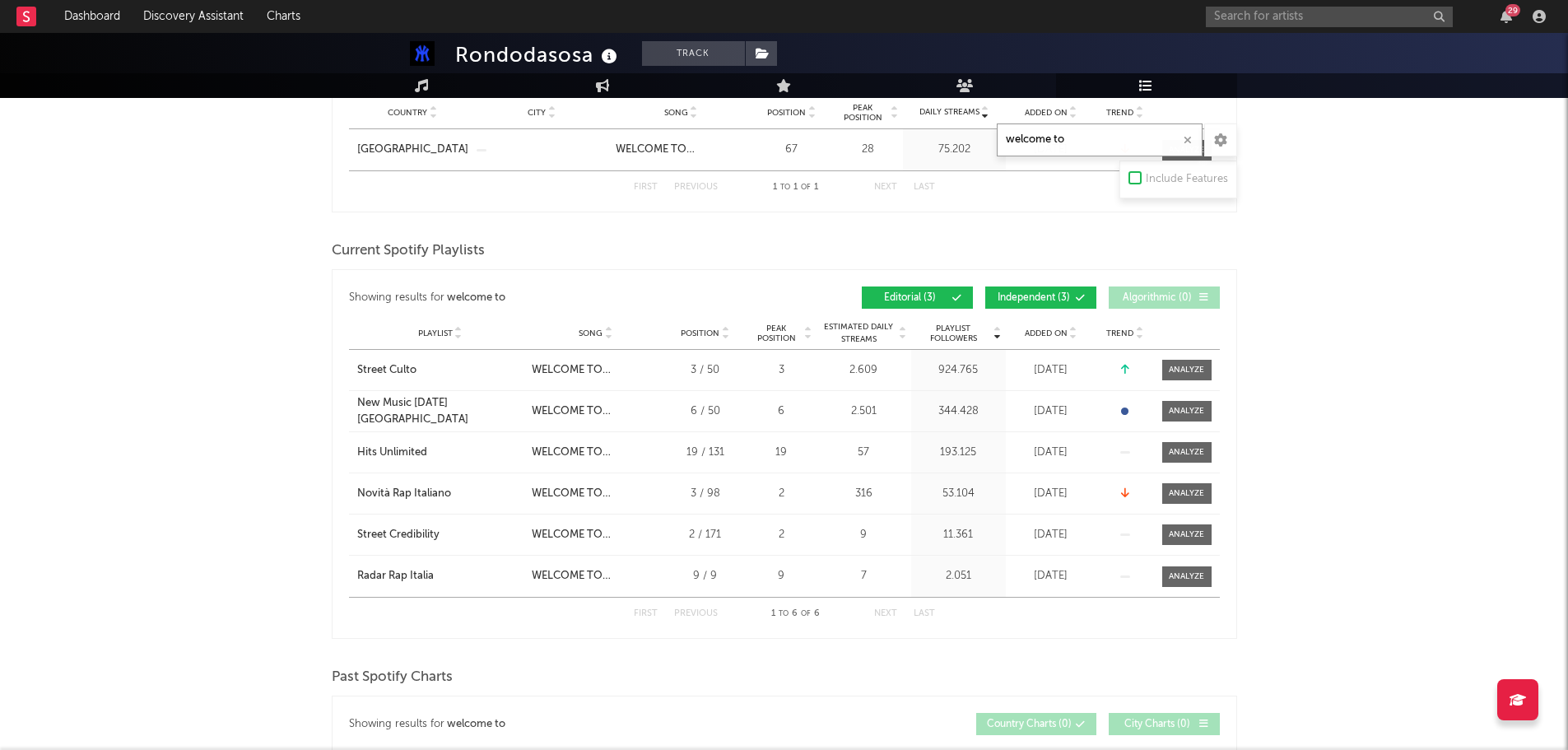
scroll to position [330, 0]
type input "welcome to"
click at [1027, 294] on span "Independent ( 3 )" at bounding box center [1034, 297] width 76 height 10
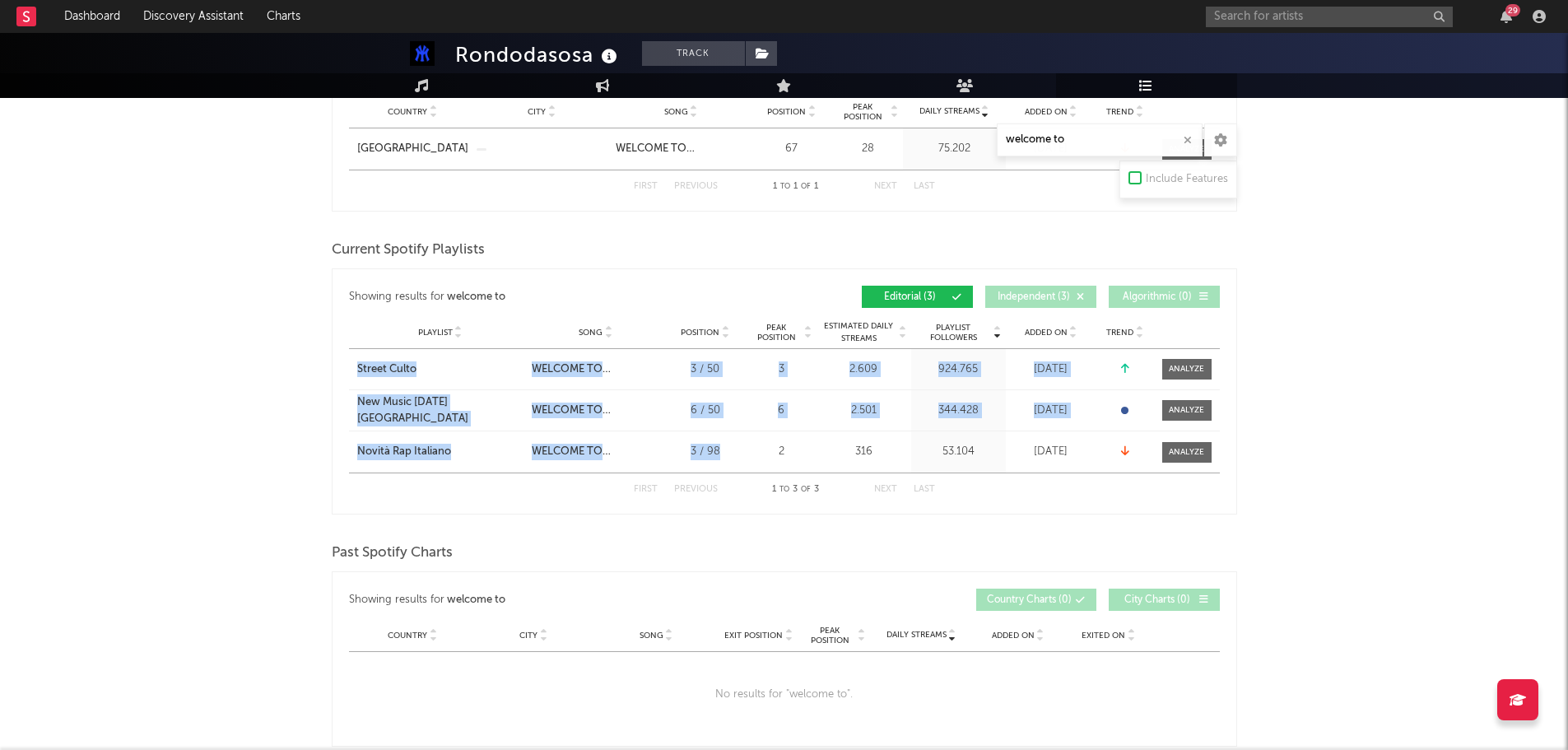
drag, startPoint x: 345, startPoint y: 369, endPoint x: 727, endPoint y: 451, distance: 390.7
click at [727, 451] on div "Showing results for welcome to Playlist Followers Playlist Song Position Peak P…" at bounding box center [784, 391] width 905 height 246
copy div "Street Culto City Song WELCOME TO MYLAN Position 3 / 50 Peak Position 3 Estimat…"
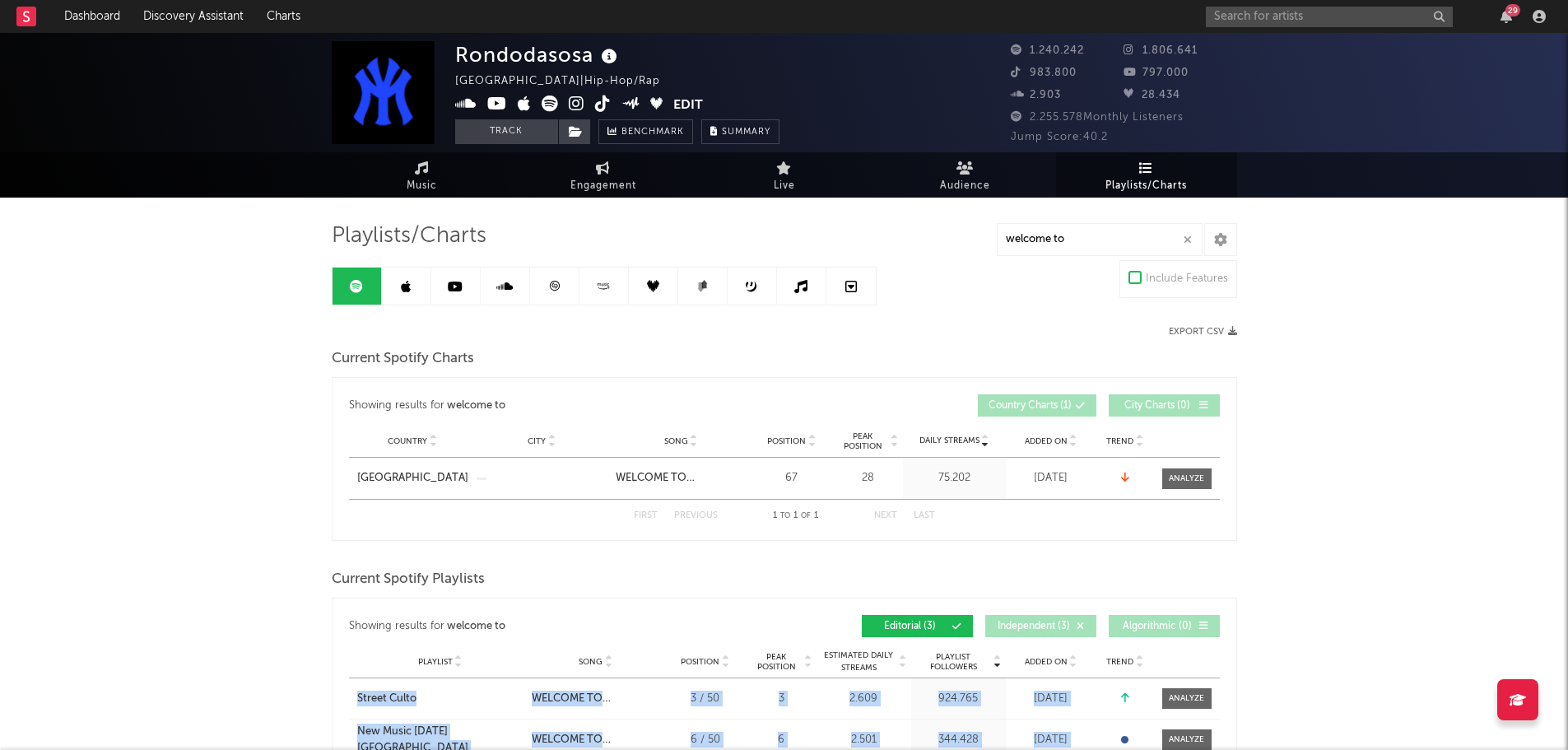
click at [412, 274] on link at bounding box center [406, 286] width 49 height 37
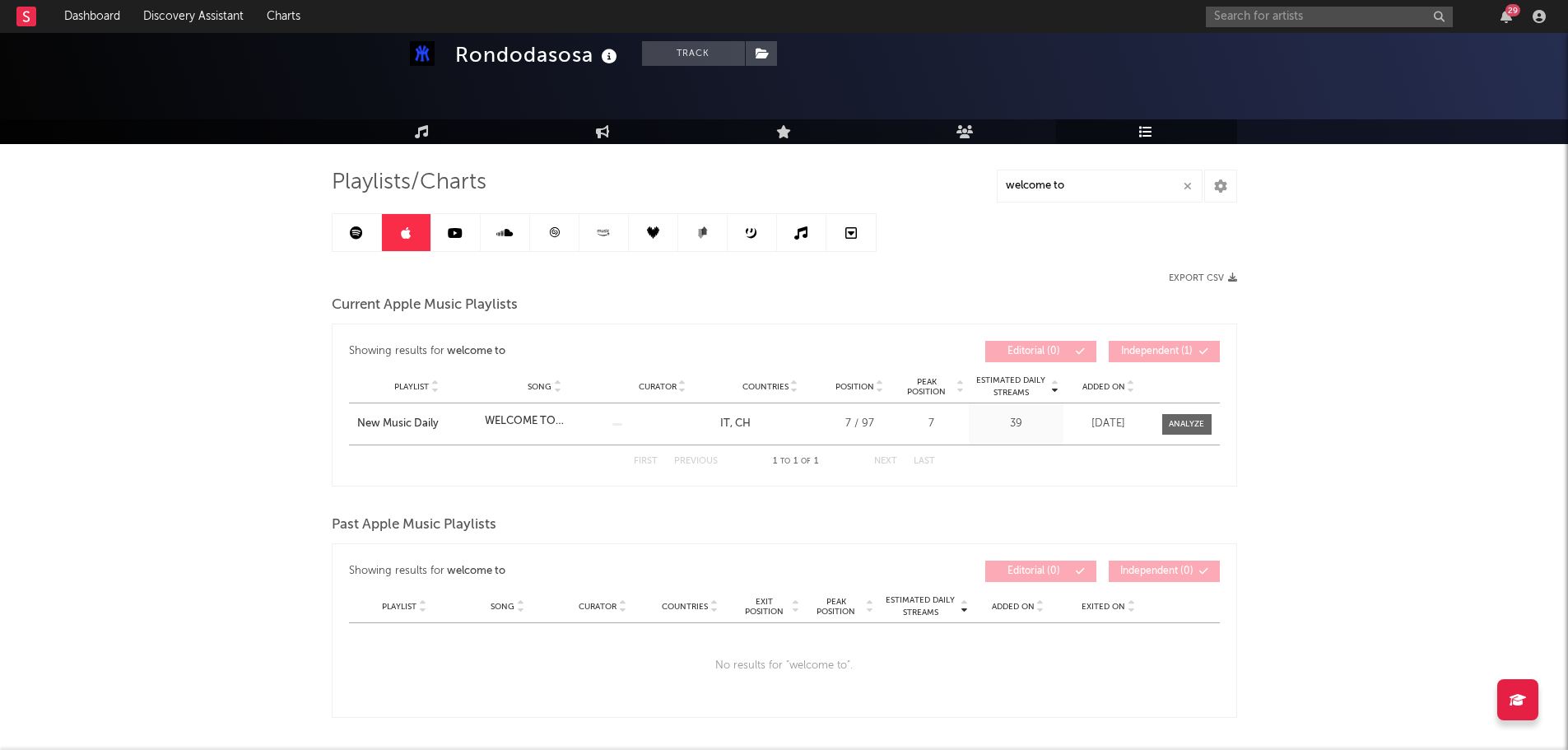
scroll to position [83, 0]
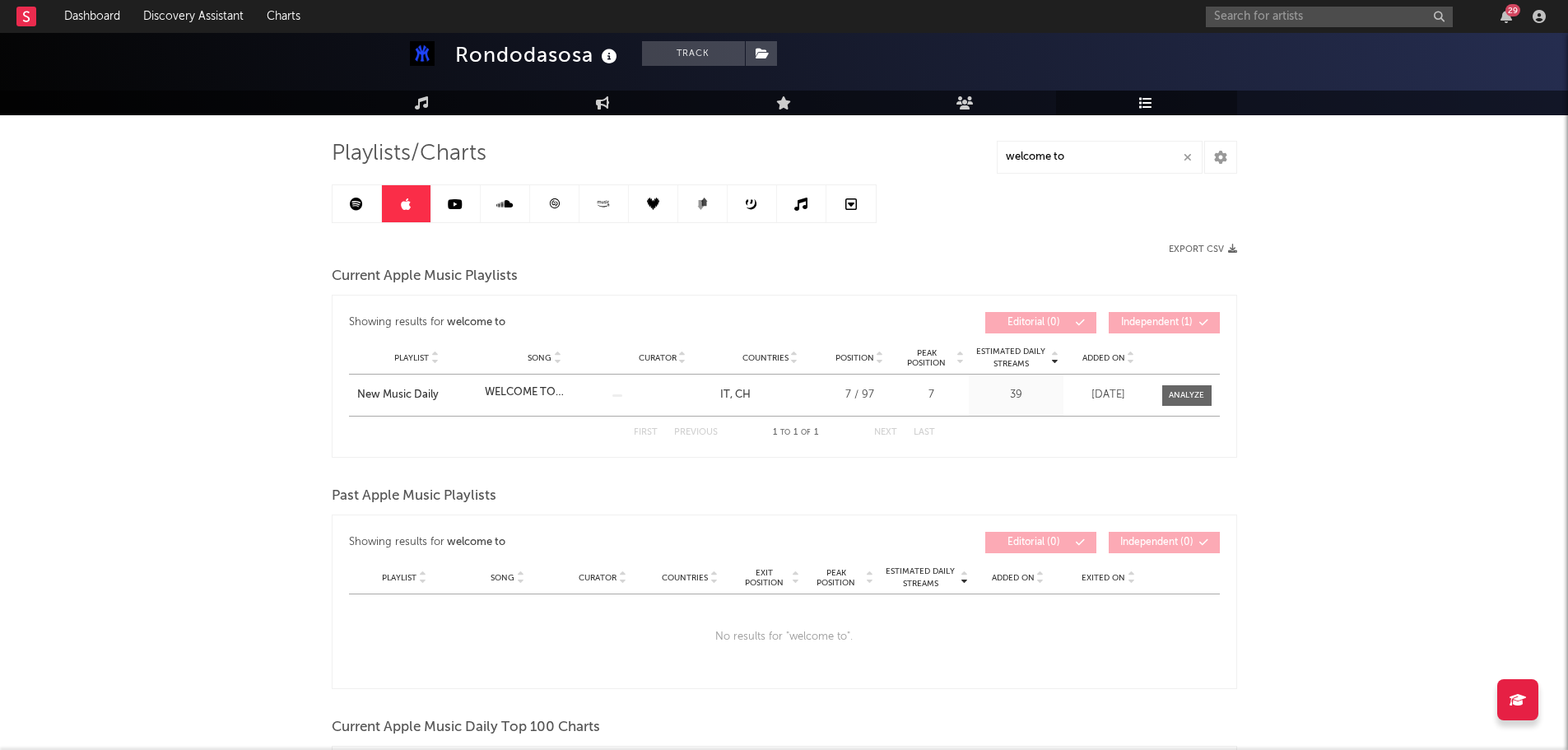
click at [746, 390] on link "CH" at bounding box center [740, 394] width 20 height 11
click at [740, 394] on link "CH" at bounding box center [740, 394] width 20 height 11
click at [1302, 19] on input "text" at bounding box center [1329, 17] width 247 height 20
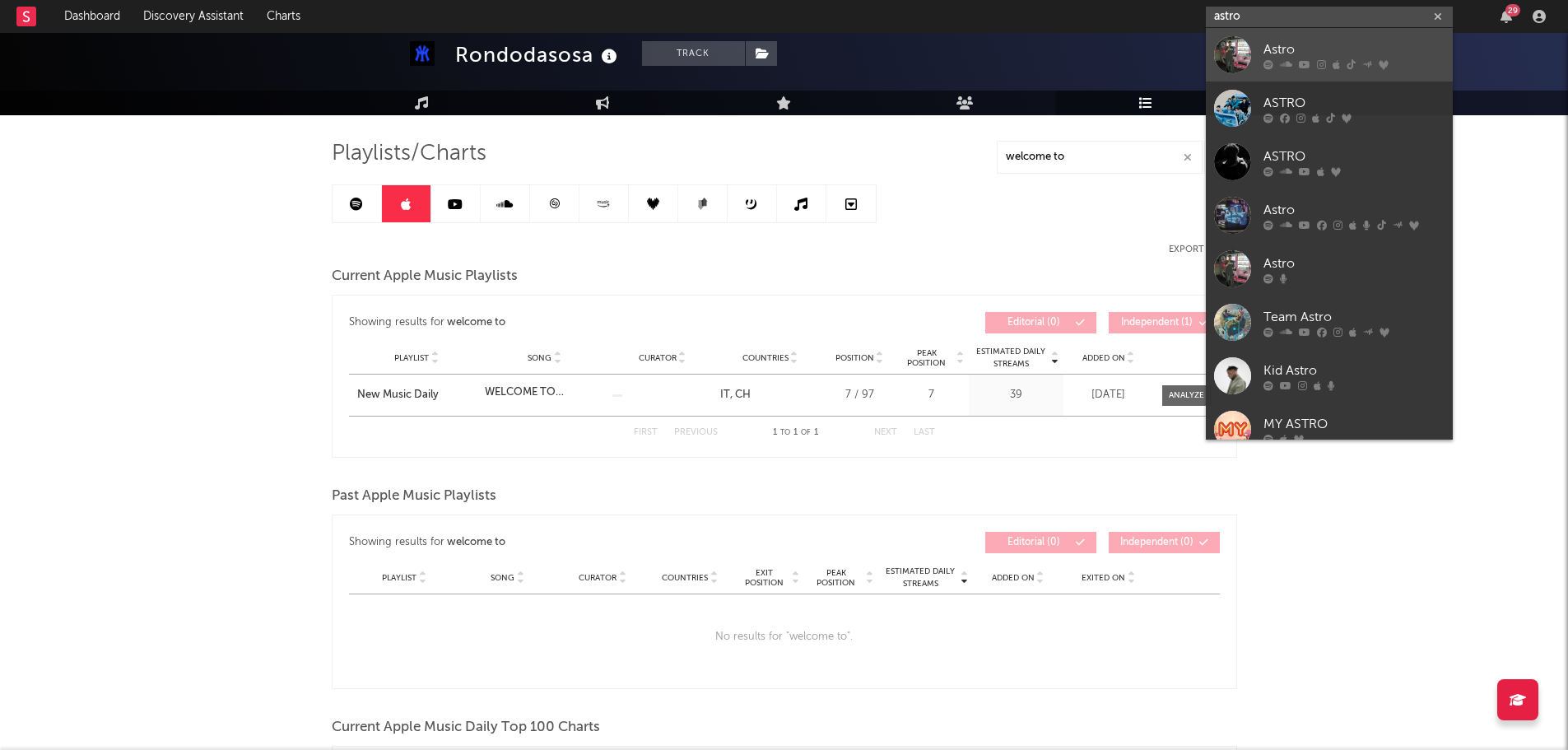
type input "astro"
click at [1321, 47] on div "Astro" at bounding box center [1354, 49] width 181 height 19
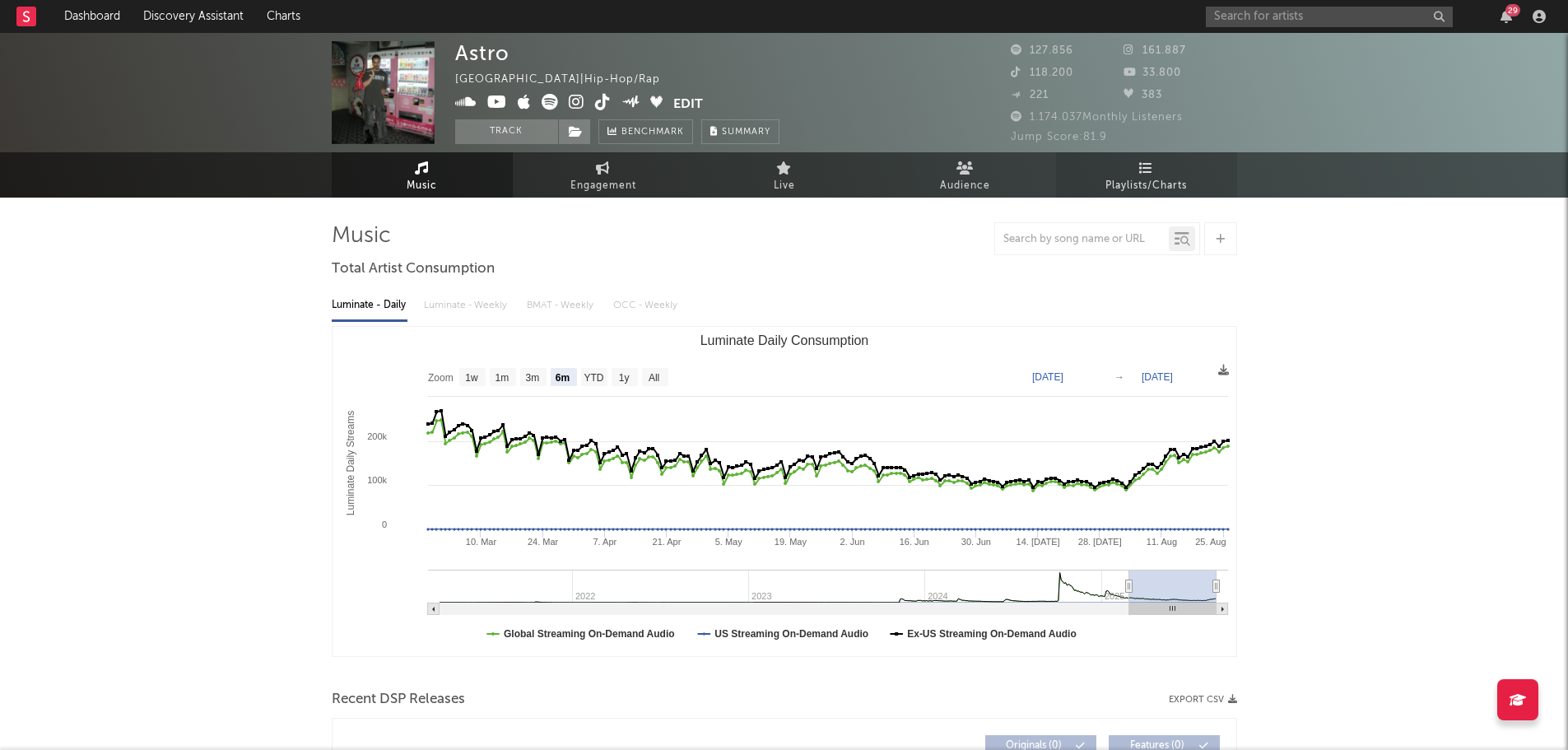
click at [1118, 173] on link "Playlists/Charts" at bounding box center [1146, 175] width 181 height 45
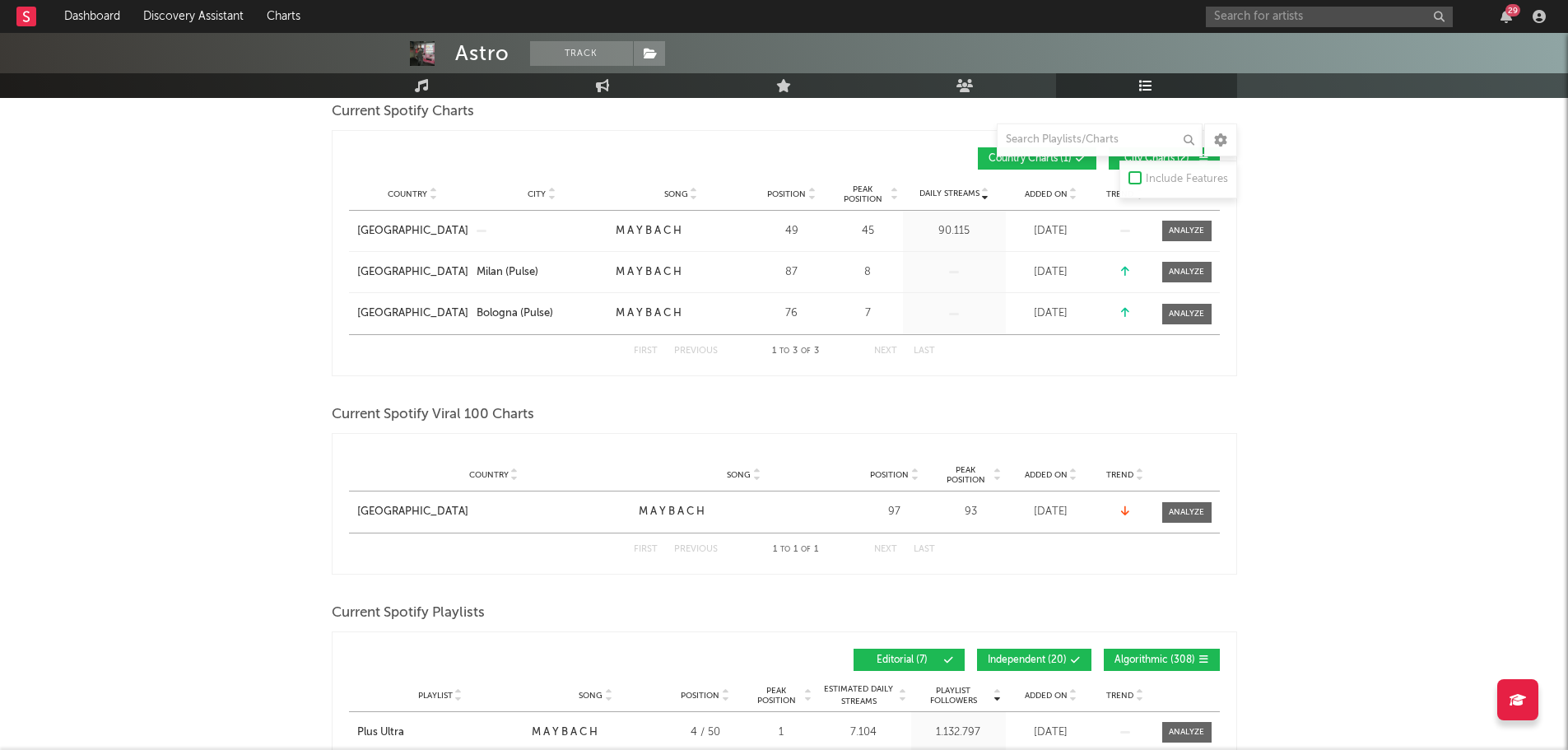
scroll to position [658, 0]
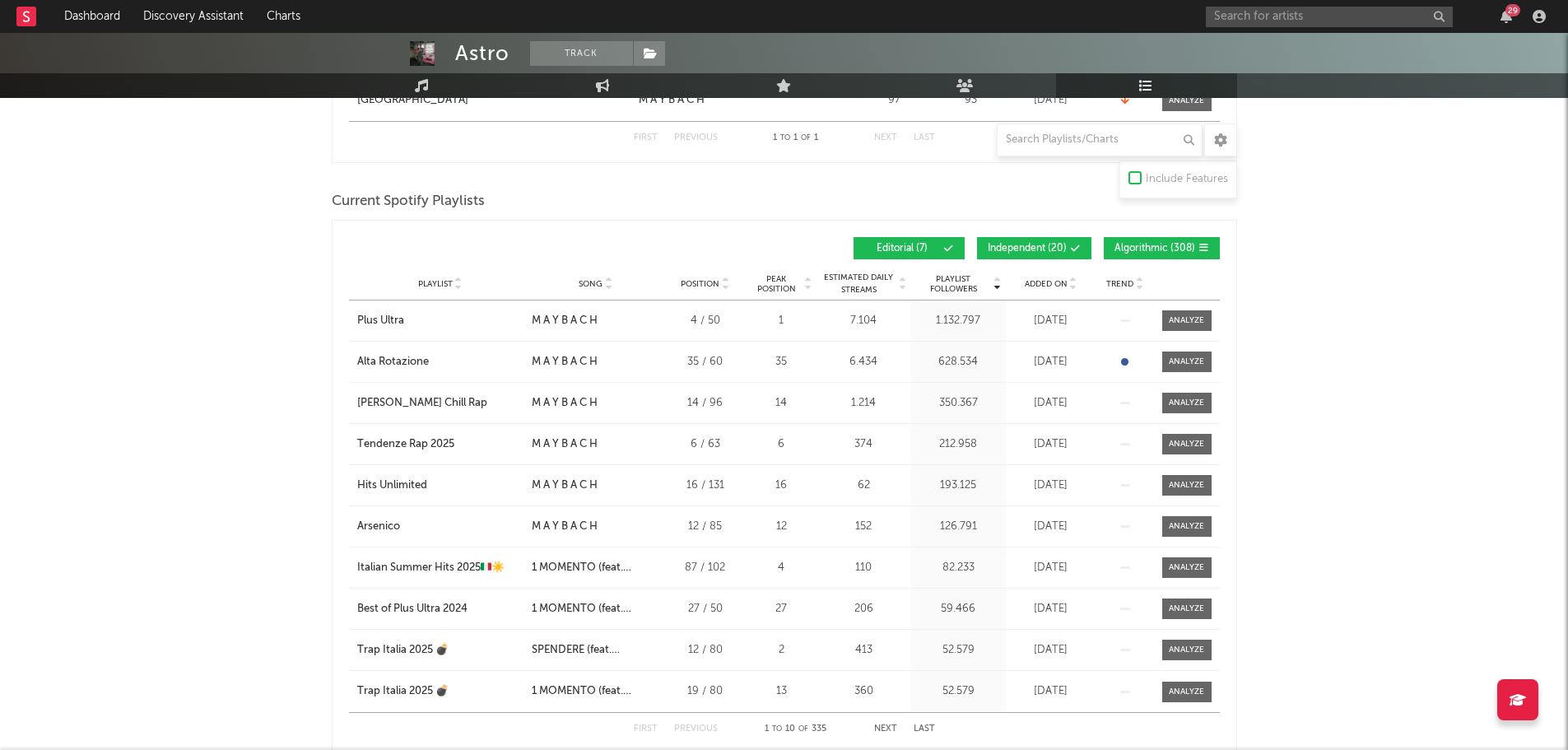
drag, startPoint x: 1046, startPoint y: 241, endPoint x: 1109, endPoint y: 247, distance: 63.3
click at [1046, 243] on span at bounding box center [1046, 248] width 3 height 10
click at [1158, 253] on button "Algorithmic ( 308 )" at bounding box center [1161, 248] width 116 height 22
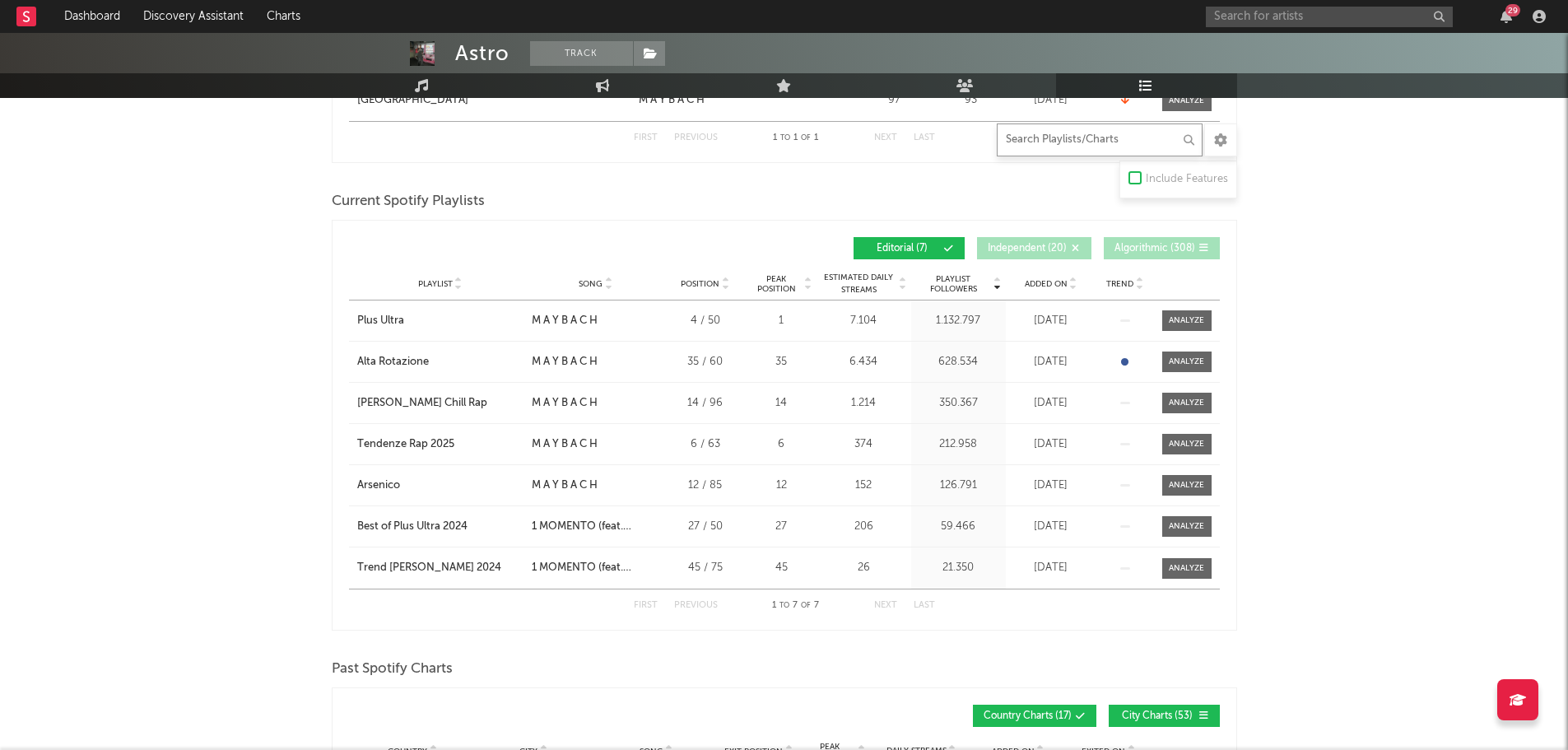
click at [1026, 137] on input "text" at bounding box center [1100, 139] width 206 height 32
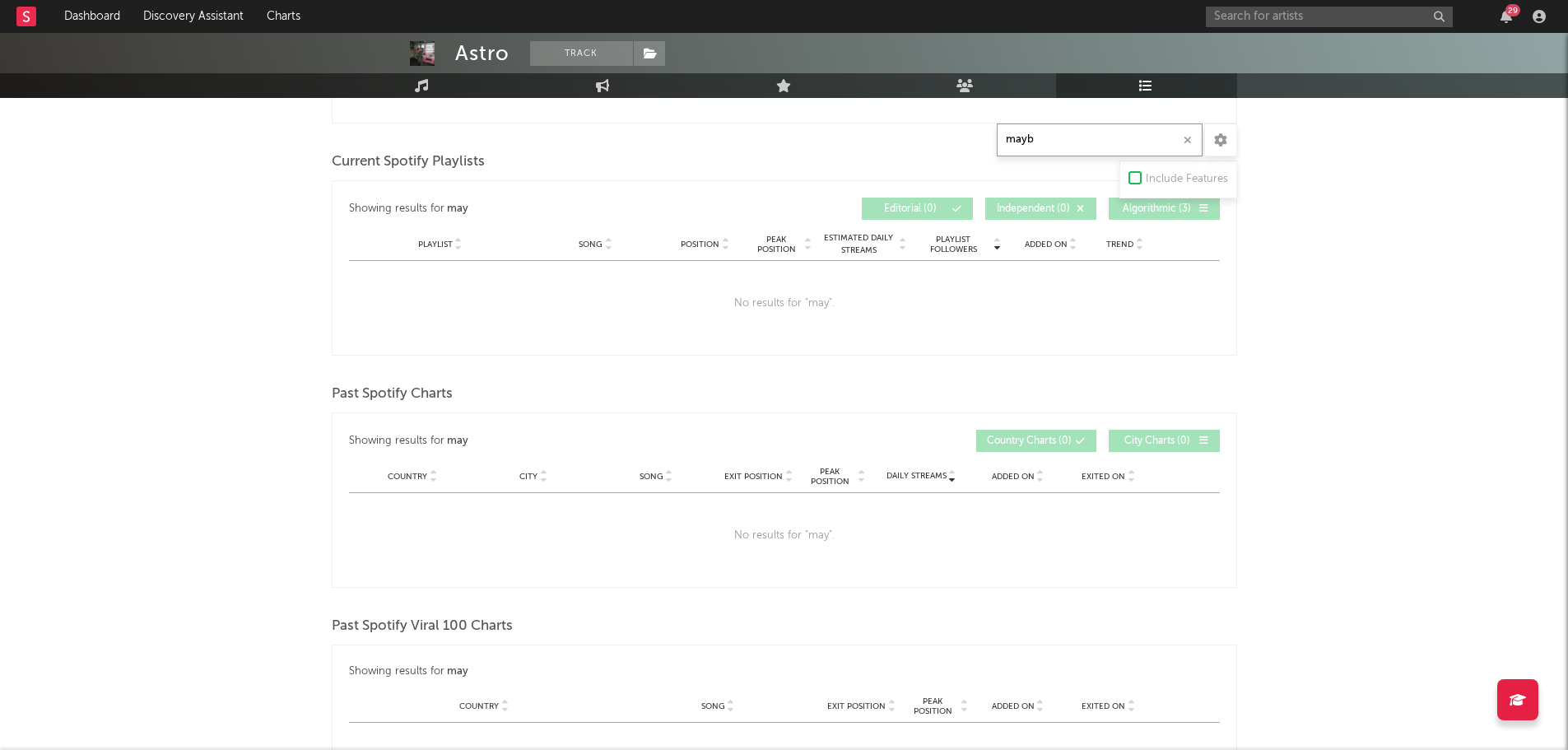
scroll to position [588, 0]
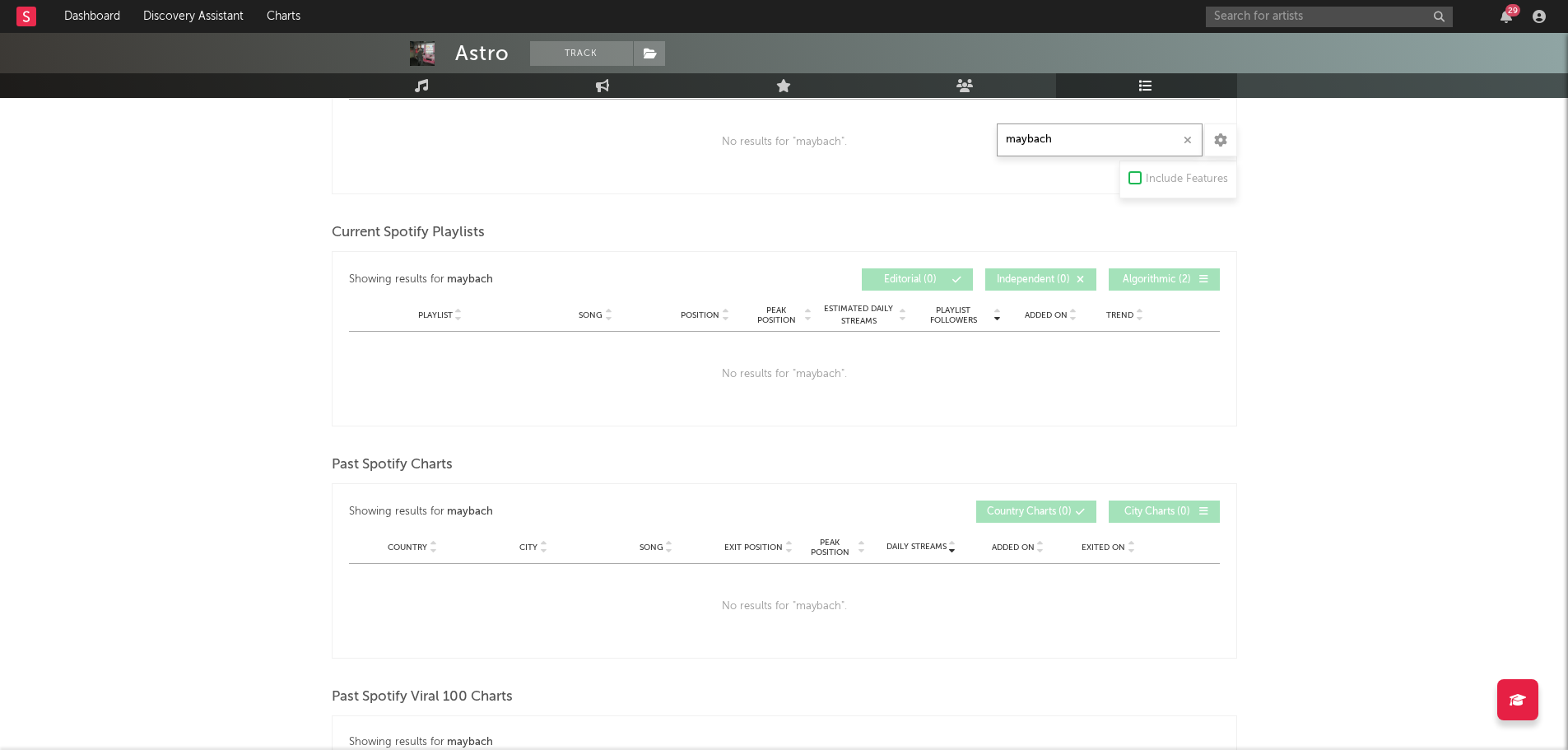
click at [1026, 137] on input "maybach" at bounding box center [1100, 139] width 206 height 32
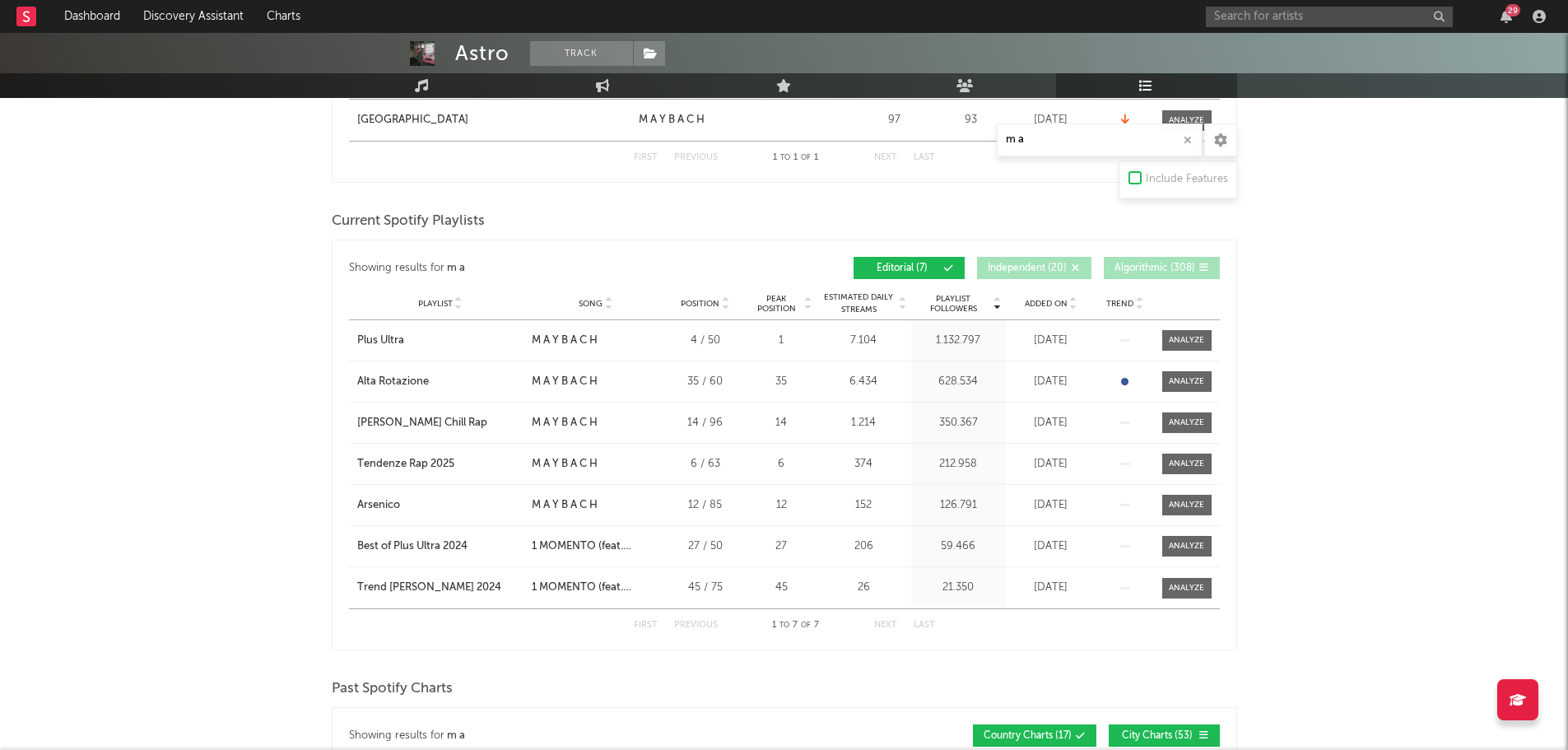
click at [1057, 299] on span "Added On" at bounding box center [1046, 304] width 43 height 10
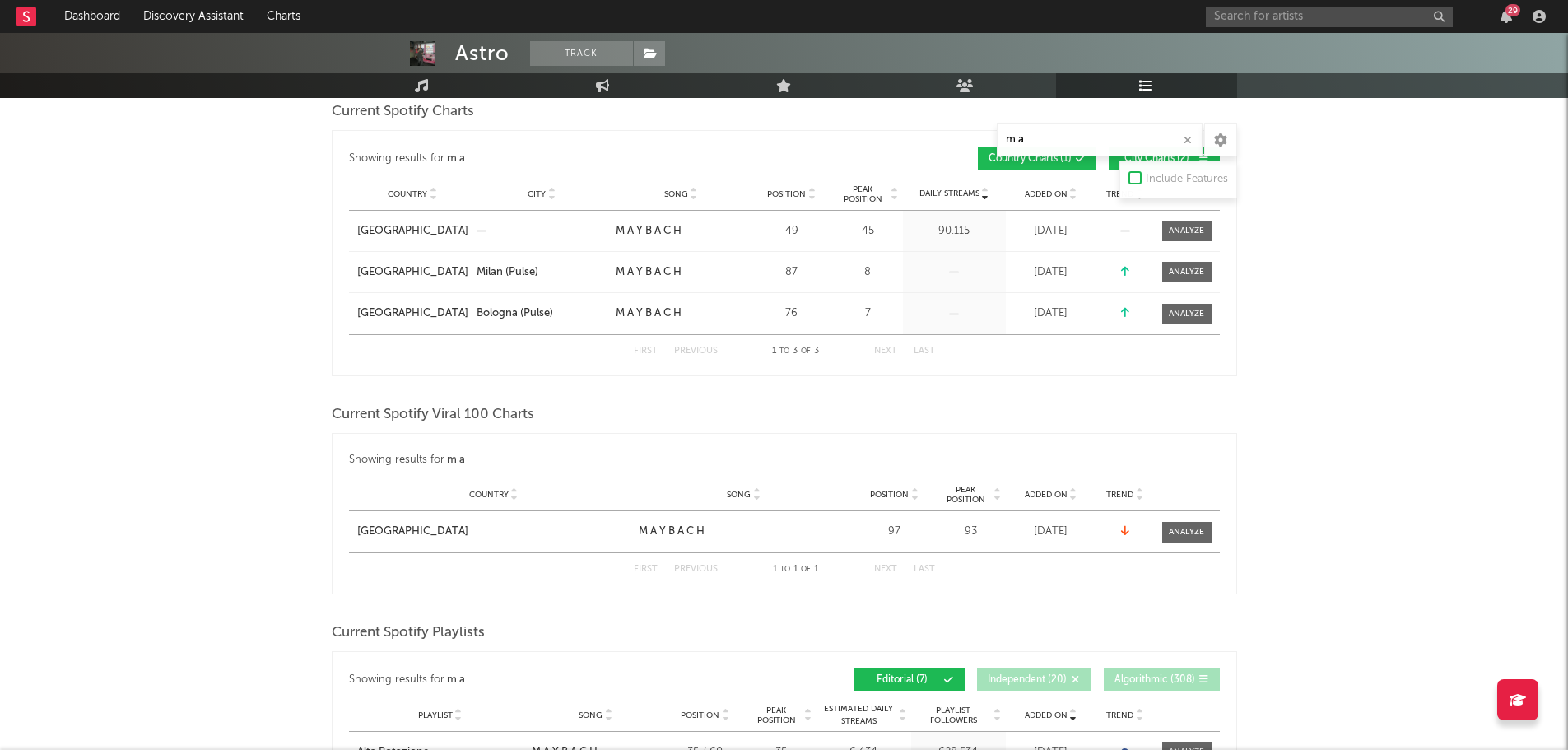
scroll to position [0, 0]
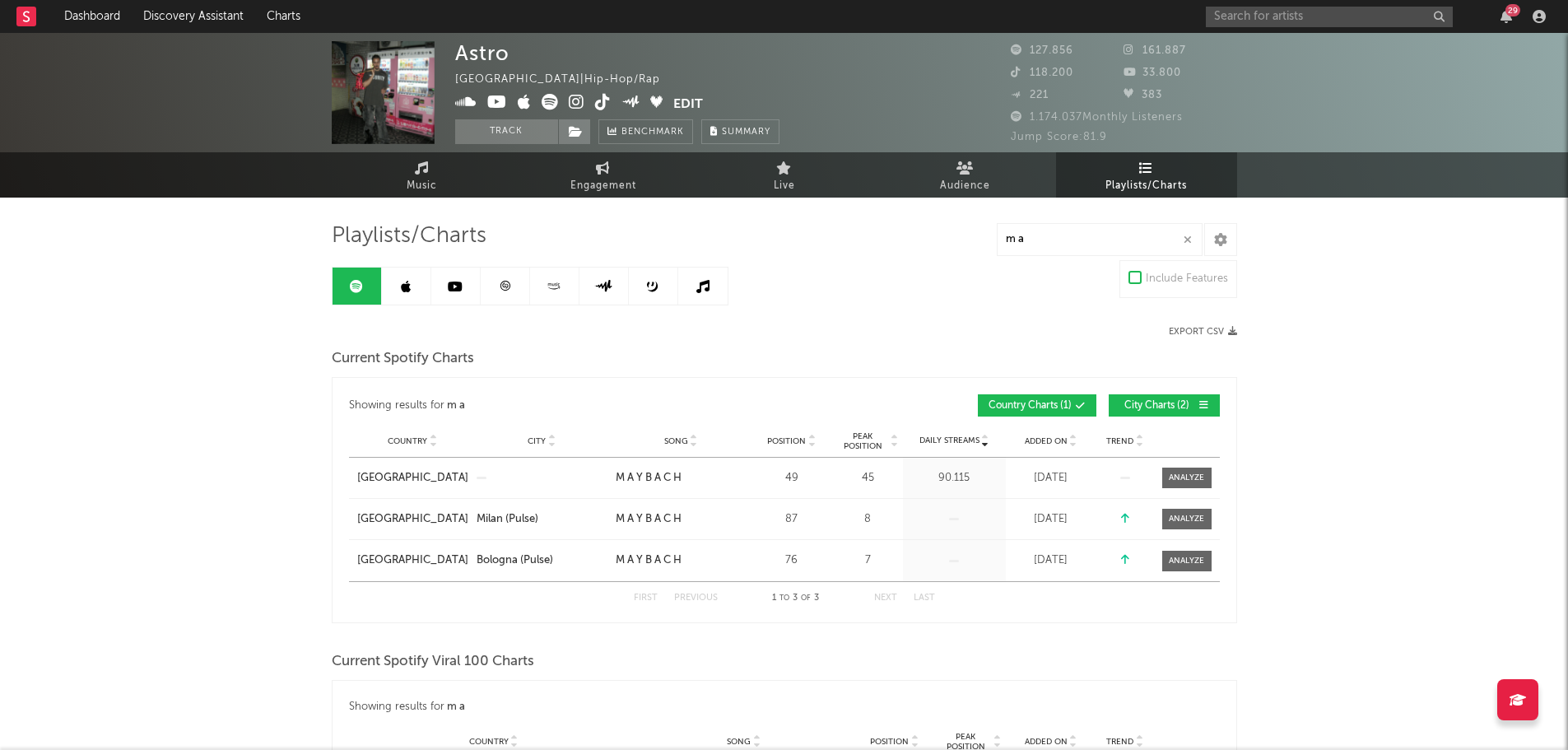
drag, startPoint x: 415, startPoint y: 282, endPoint x: 526, endPoint y: 311, distance: 114.7
click at [415, 282] on link at bounding box center [406, 286] width 49 height 37
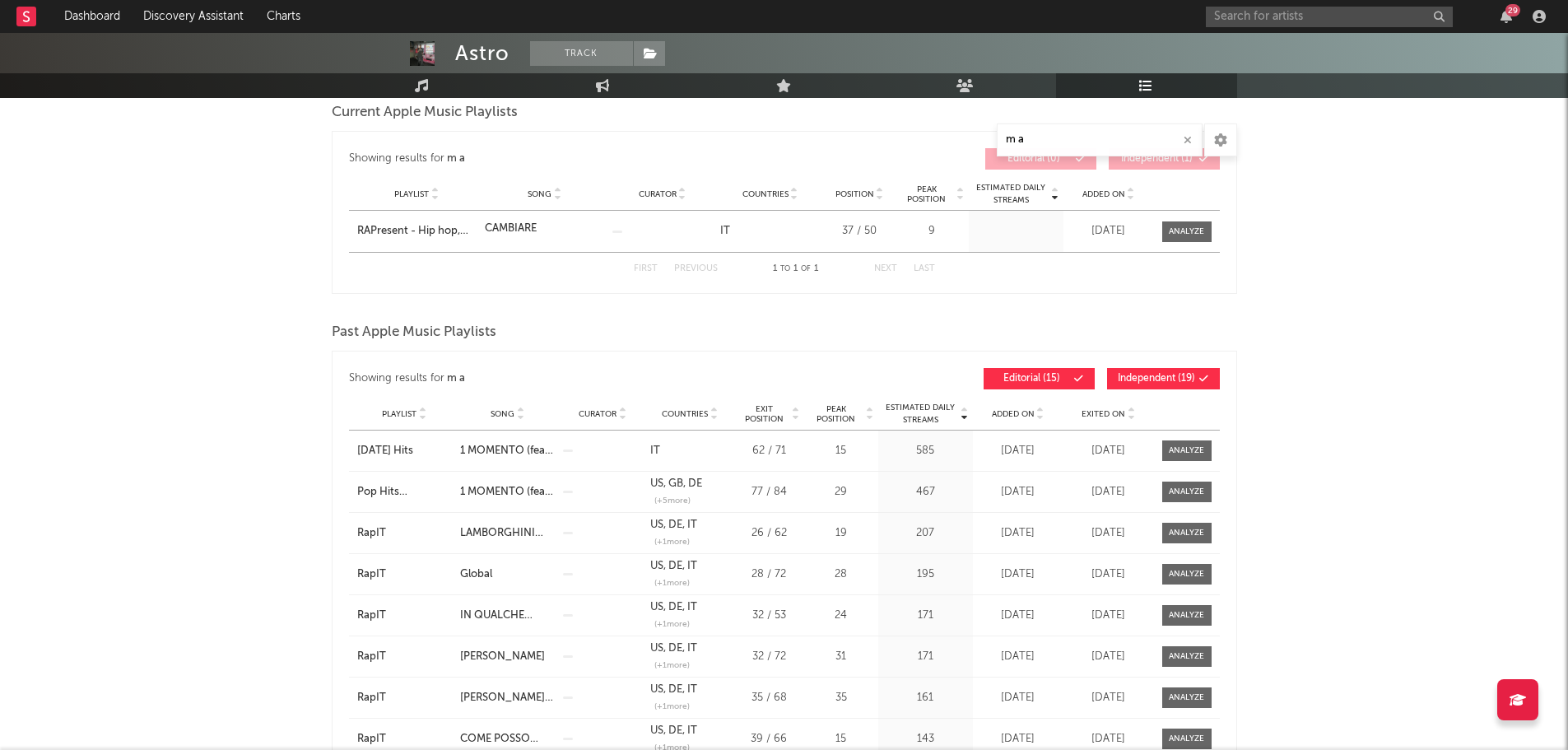
scroll to position [247, 0]
click at [1132, 383] on button "Independent ( 19 )" at bounding box center [1162, 377] width 112 height 21
click at [1009, 413] on span "Added On" at bounding box center [1013, 413] width 43 height 10
click at [1017, 416] on span "Added On" at bounding box center [1013, 413] width 43 height 10
click at [1092, 130] on input "m a" at bounding box center [1100, 139] width 206 height 32
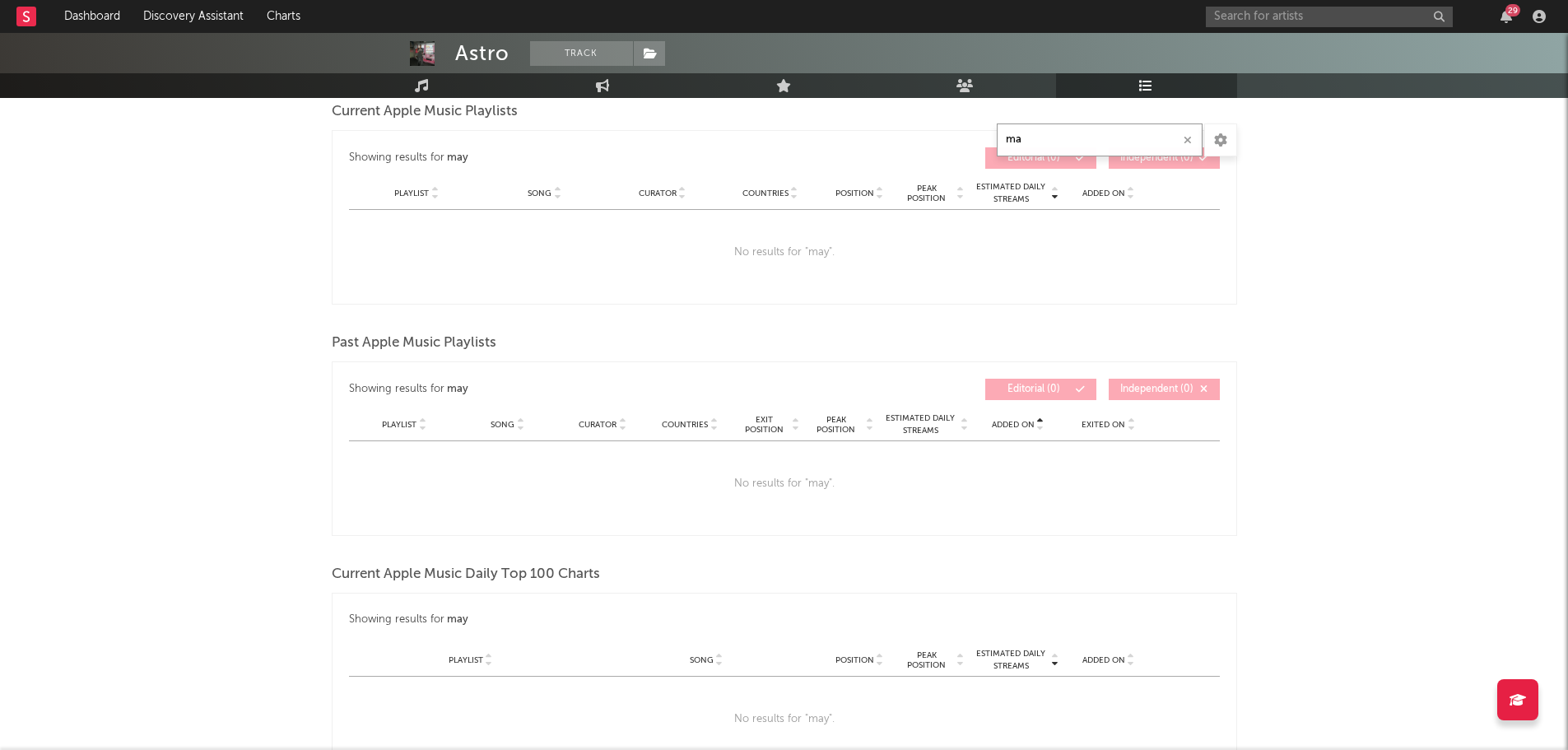
type input "m"
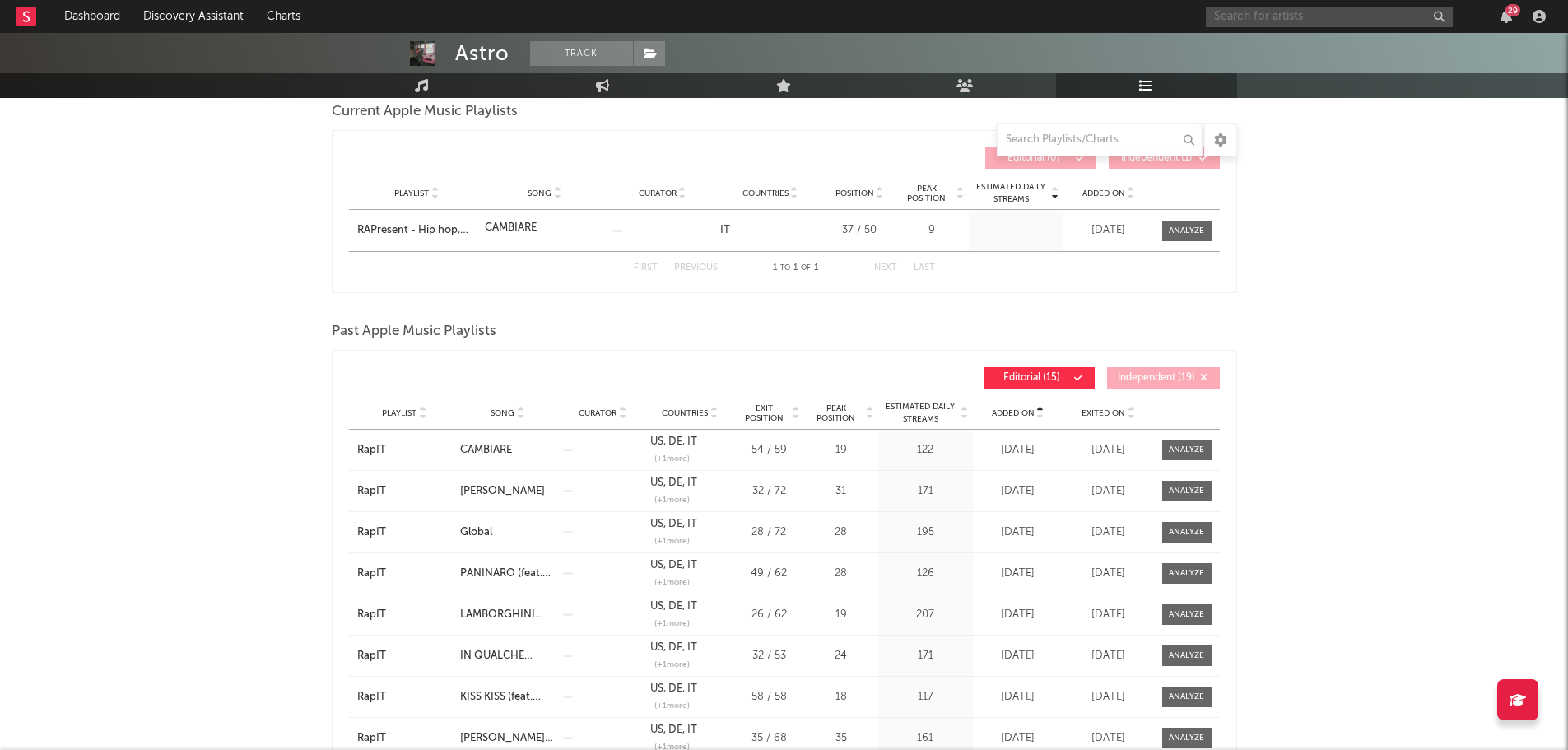
click at [1235, 13] on input "text" at bounding box center [1329, 17] width 247 height 20
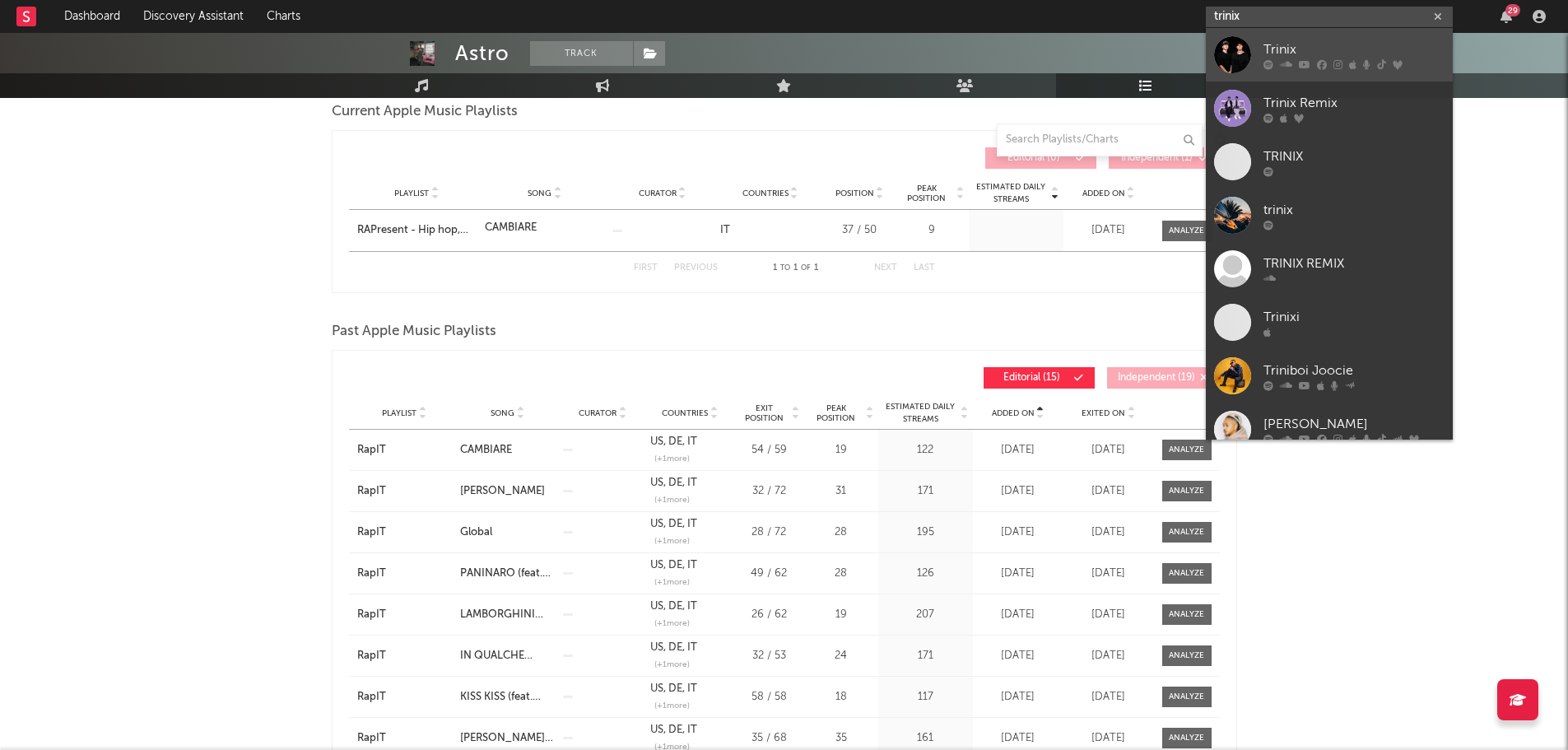
type input "trinix"
drag, startPoint x: 1297, startPoint y: 53, endPoint x: 1136, endPoint y: 60, distance: 161.2
click at [1297, 53] on div "Trinix" at bounding box center [1354, 49] width 181 height 19
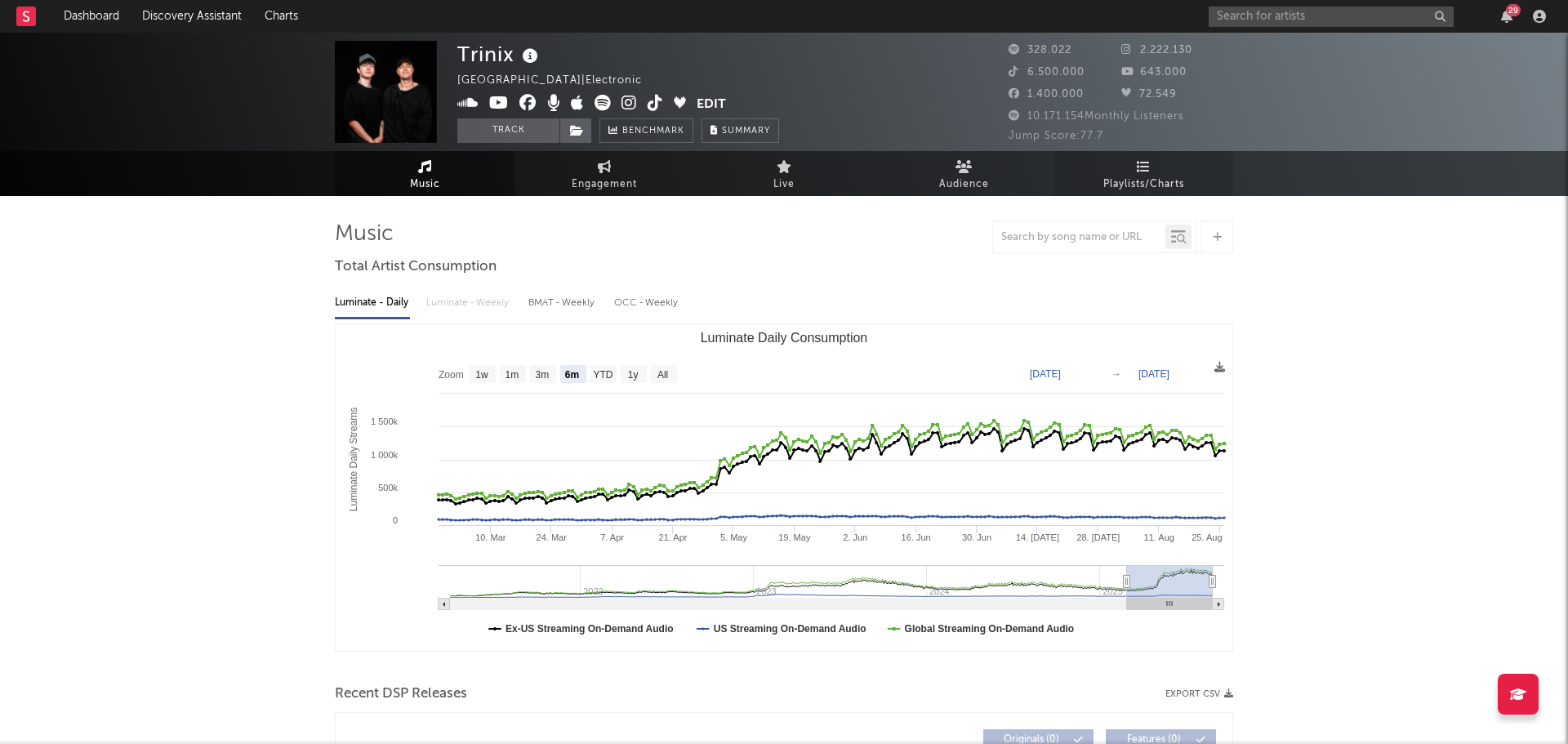
click at [1167, 176] on span "Playlists/Charts" at bounding box center [1144, 184] width 81 height 19
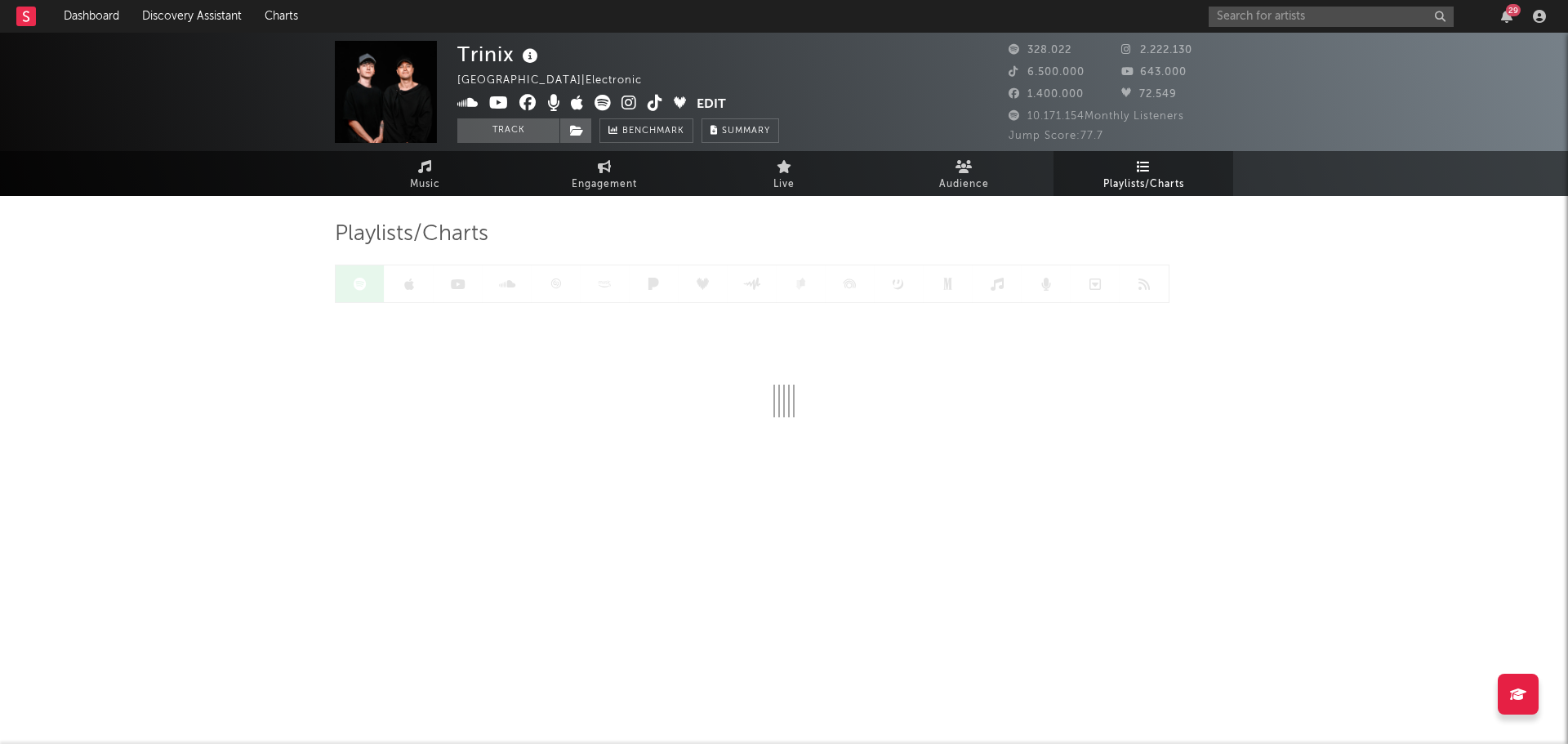
click at [1156, 180] on span "Playlists/Charts" at bounding box center [1144, 184] width 81 height 19
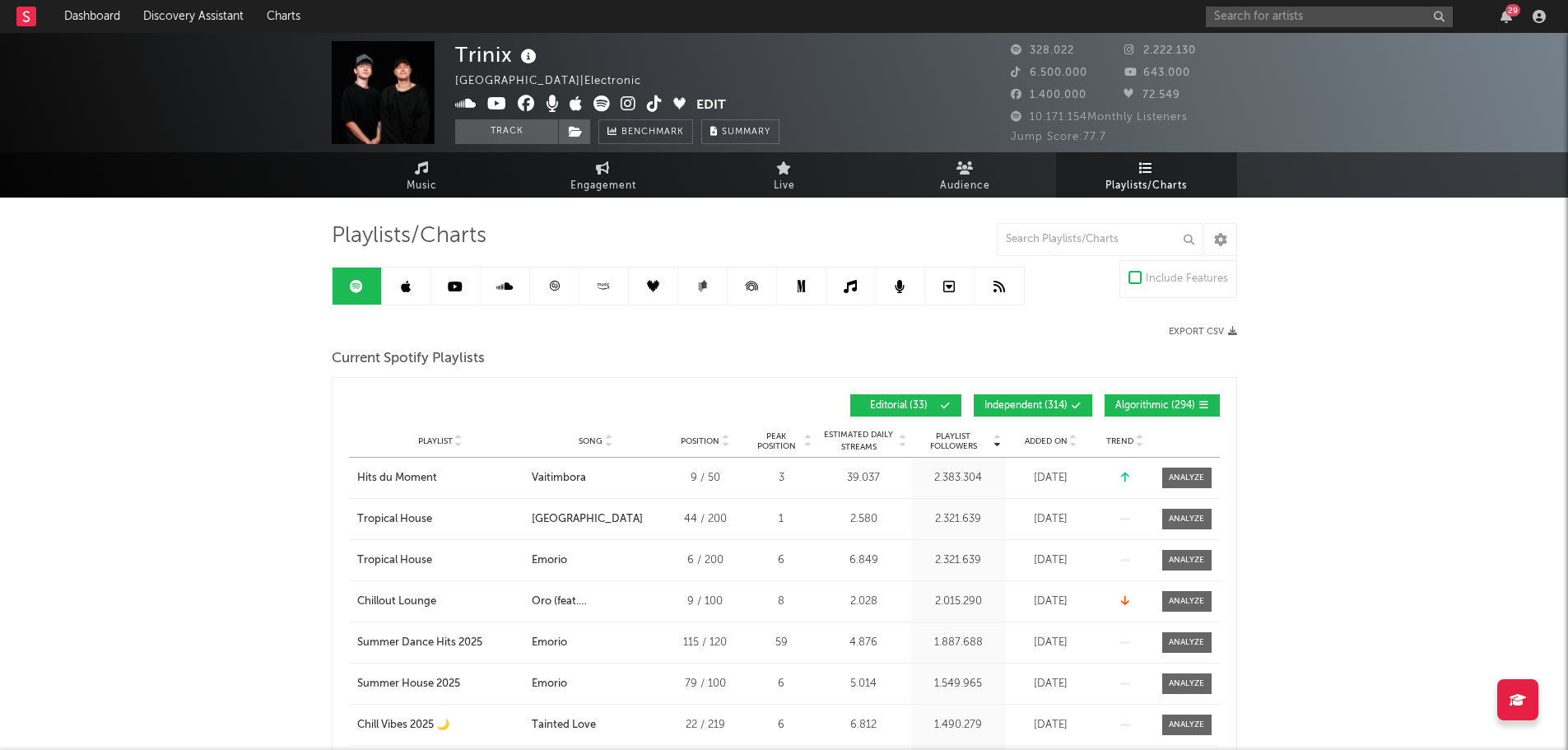
click at [1059, 396] on button "Independent ( 314 )" at bounding box center [1033, 406] width 119 height 22
drag, startPoint x: 1147, startPoint y: 396, endPoint x: 1091, endPoint y: 397, distance: 56.0
click at [1147, 395] on button "Algorithmic ( 294 )" at bounding box center [1162, 406] width 115 height 22
click at [1047, 453] on div "Playlist City Song Position Peak Position Estimated Daily Streams Playlist Foll…" at bounding box center [784, 440] width 871 height 32
click at [1047, 451] on div "Playlist City Song Position Peak Position Estimated Daily Streams Playlist Foll…" at bounding box center [784, 440] width 871 height 32
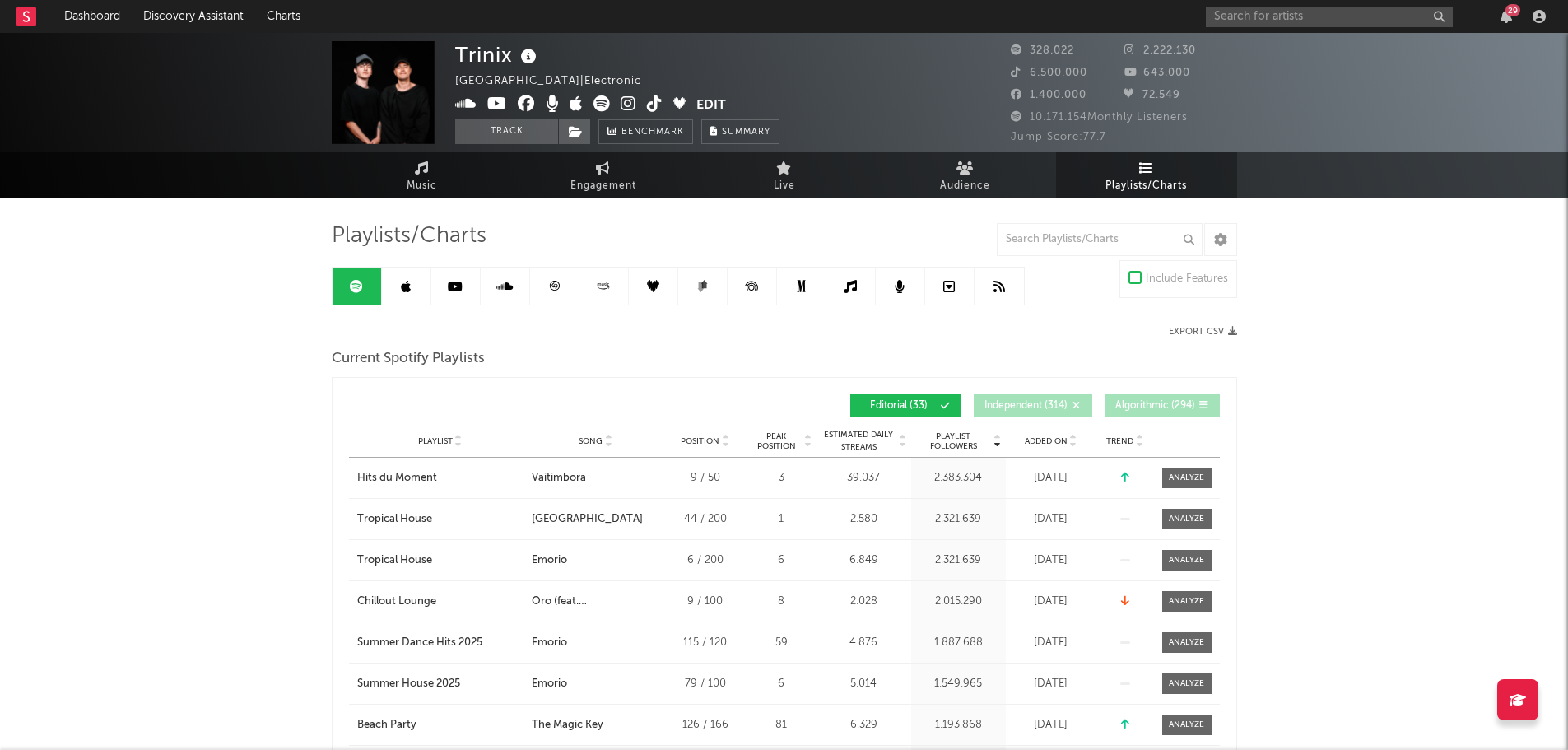
click at [1049, 445] on span "Added On" at bounding box center [1046, 441] width 43 height 10
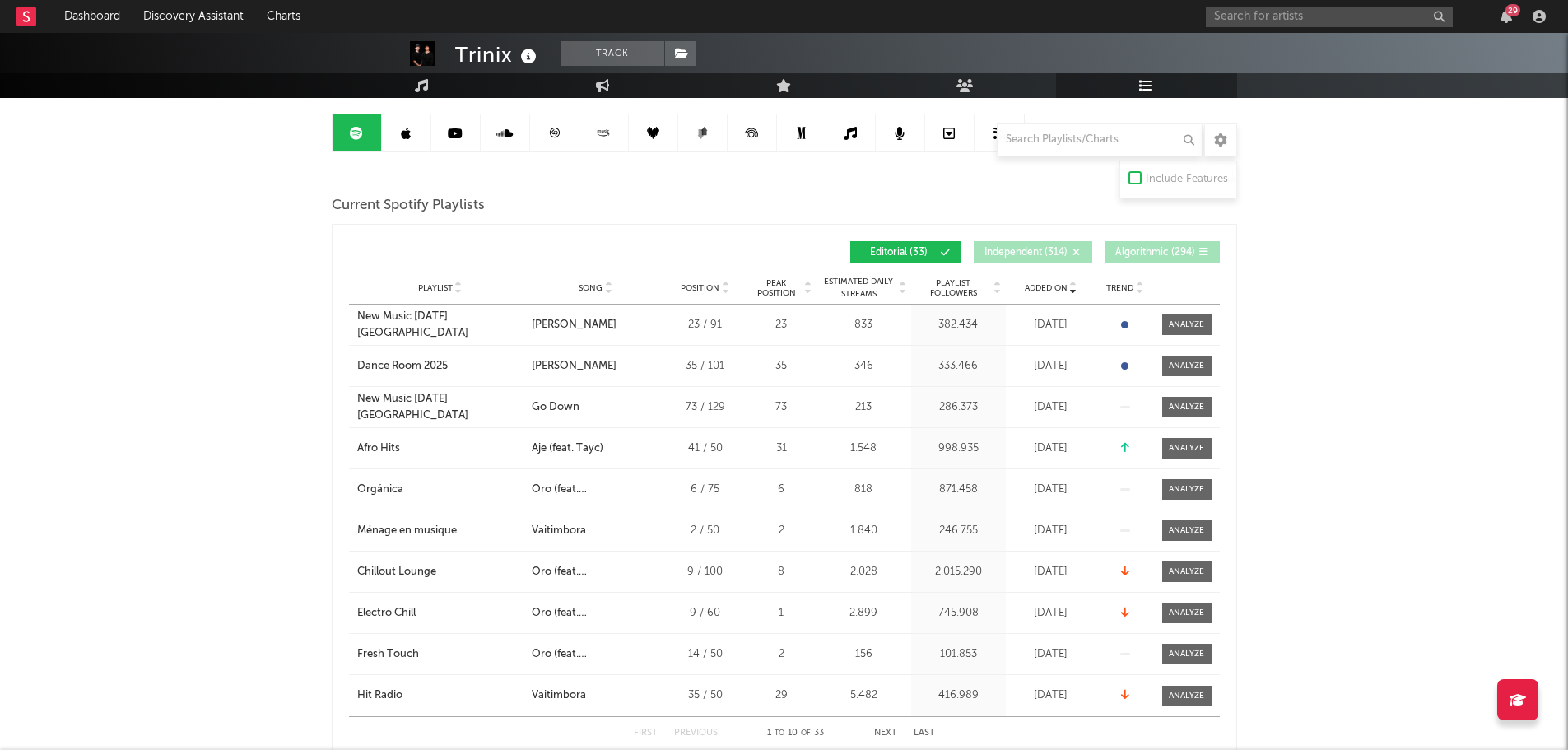
scroll to position [83, 0]
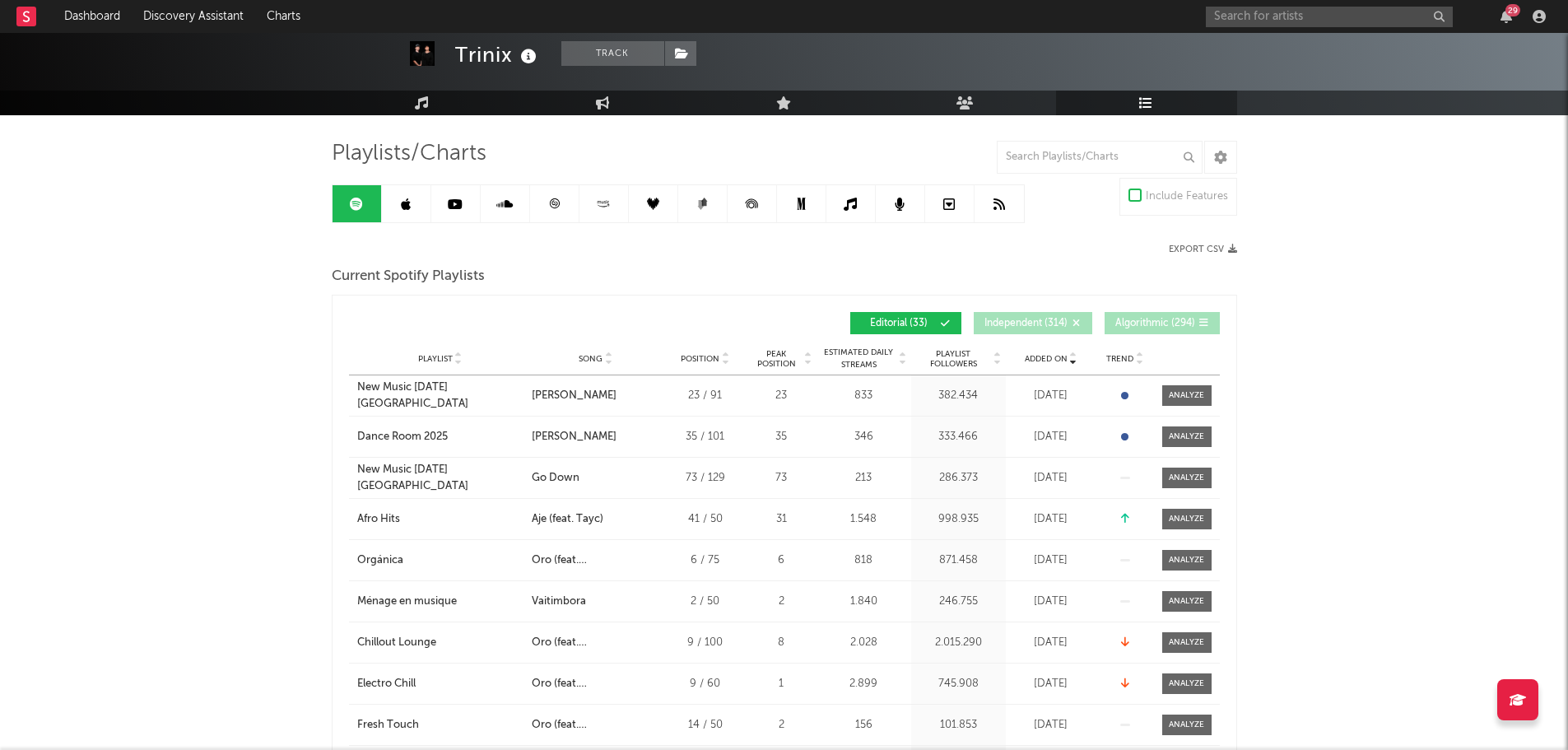
click at [421, 205] on link at bounding box center [406, 203] width 49 height 37
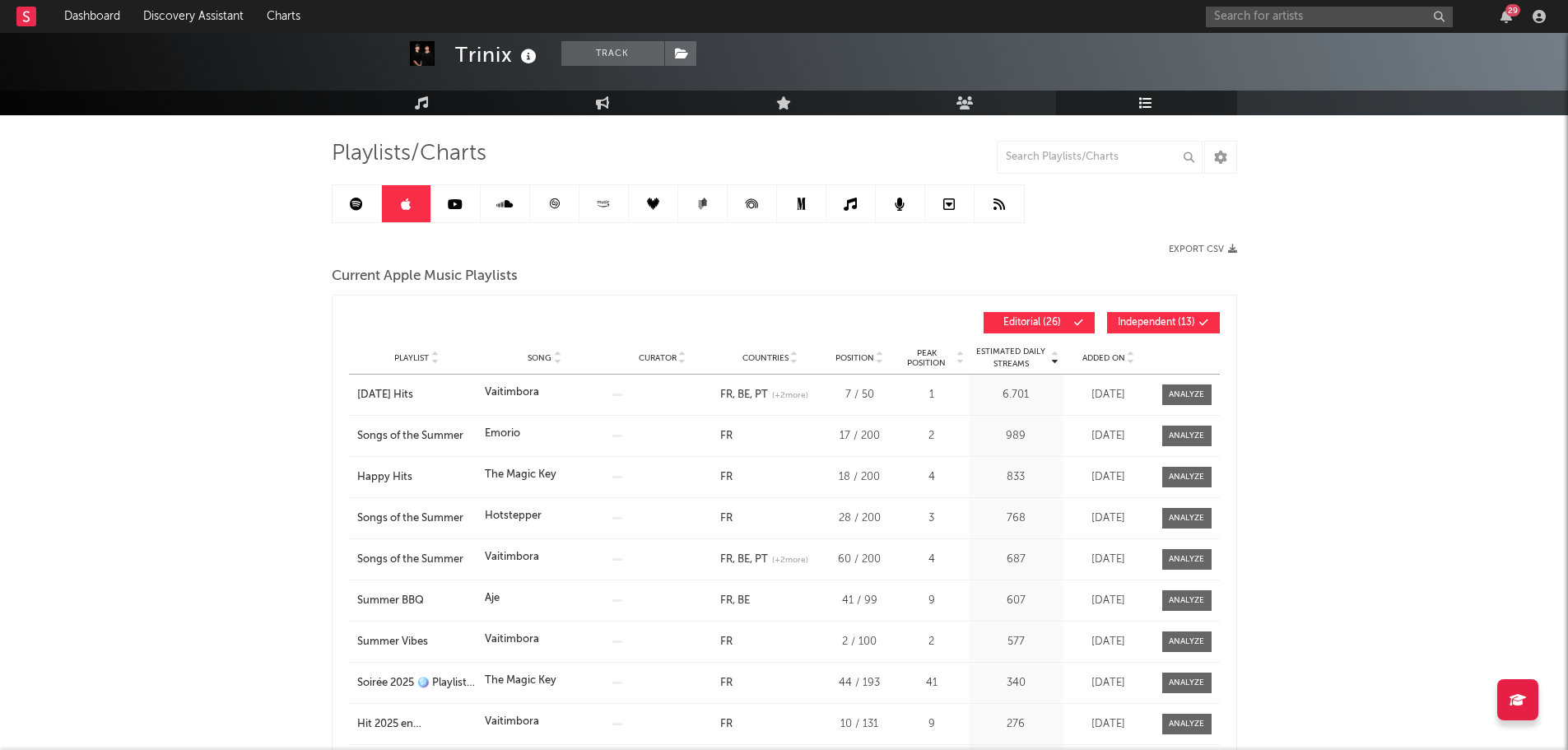
click at [1118, 322] on span "Independent ( 13 )" at bounding box center [1156, 322] width 77 height 10
click at [1097, 361] on span "Added On" at bounding box center [1104, 357] width 43 height 10
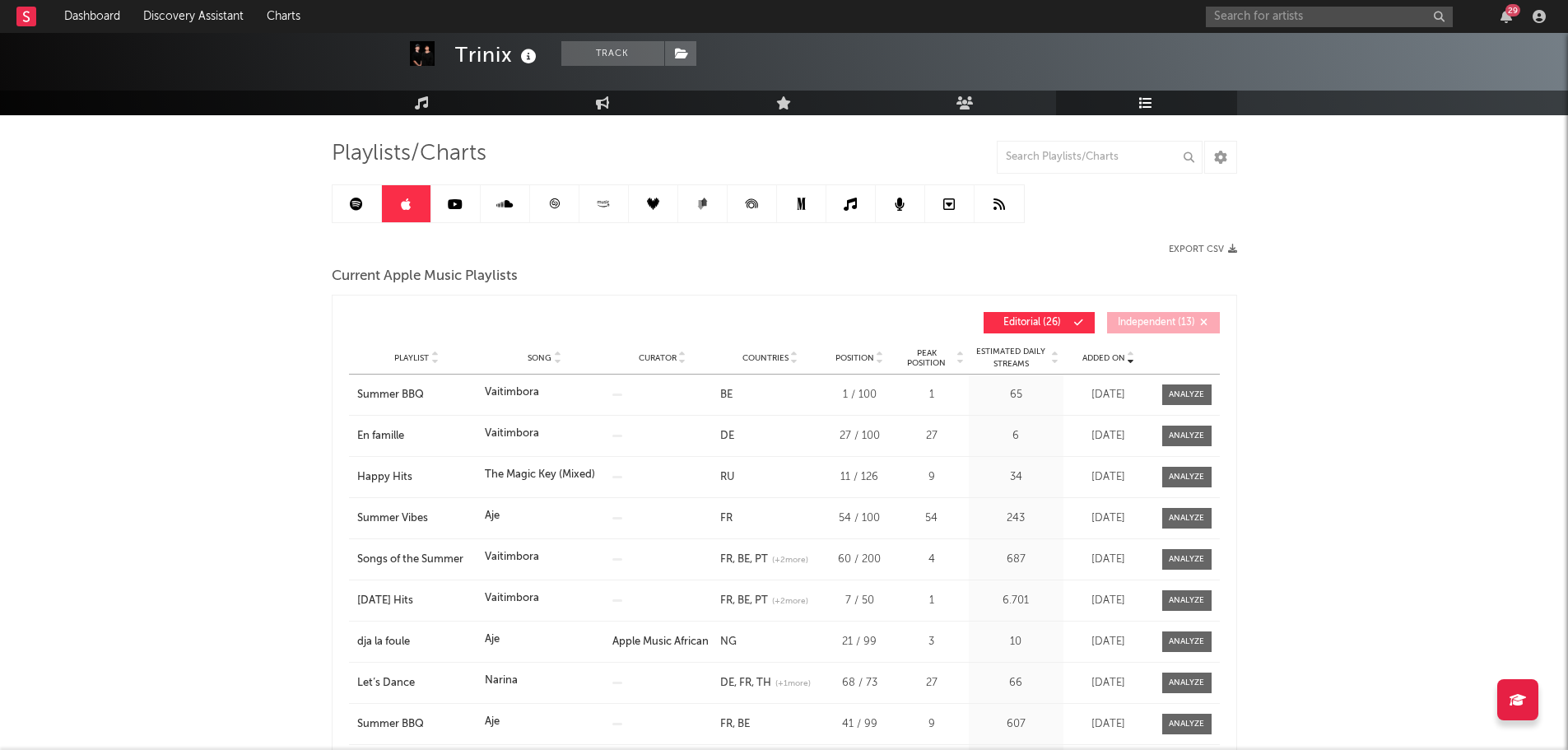
click at [1097, 361] on span "Added On" at bounding box center [1104, 357] width 43 height 10
click at [1251, 19] on input "text" at bounding box center [1329, 17] width 247 height 20
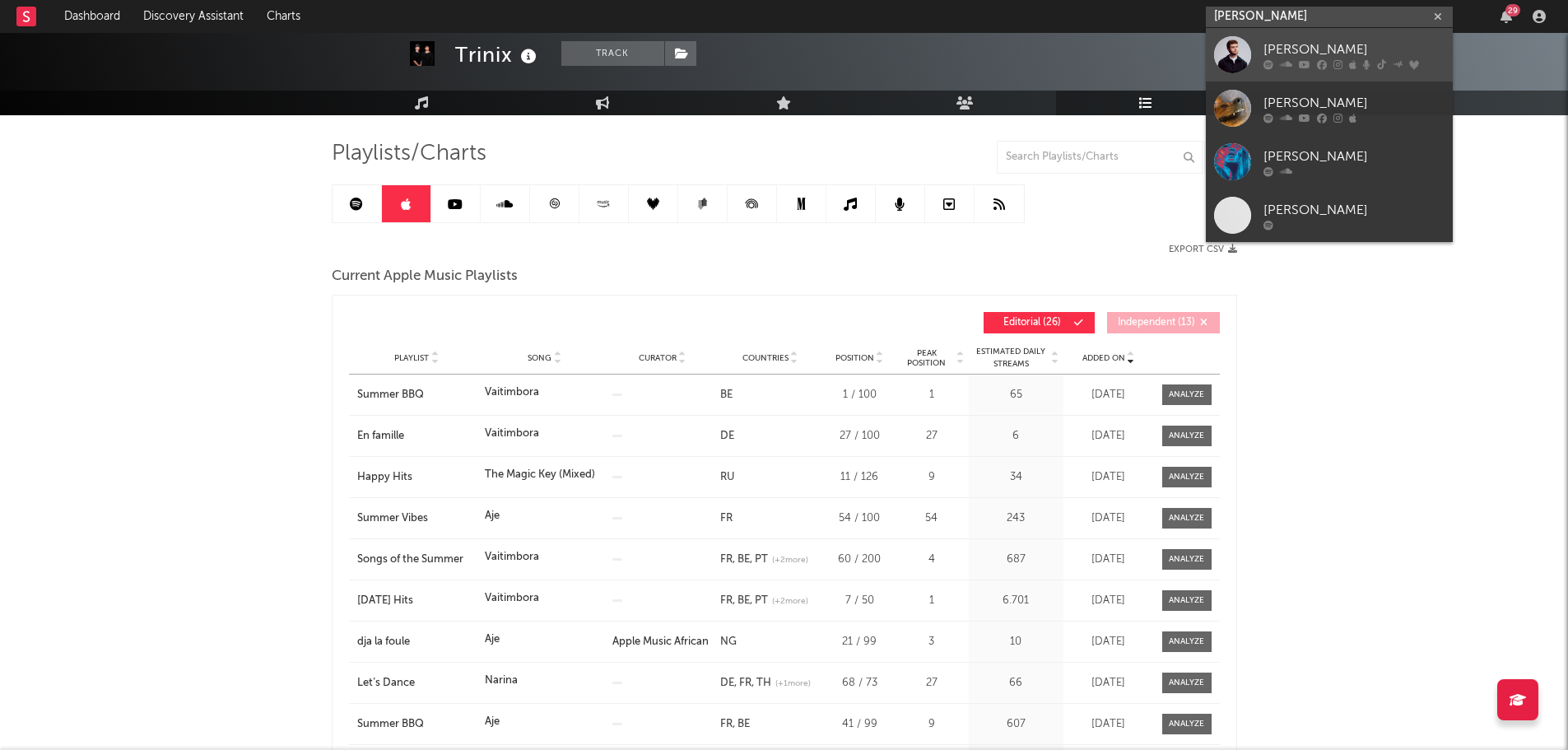
type input "[PERSON_NAME]"
click at [1348, 45] on div "[PERSON_NAME]" at bounding box center [1354, 49] width 181 height 19
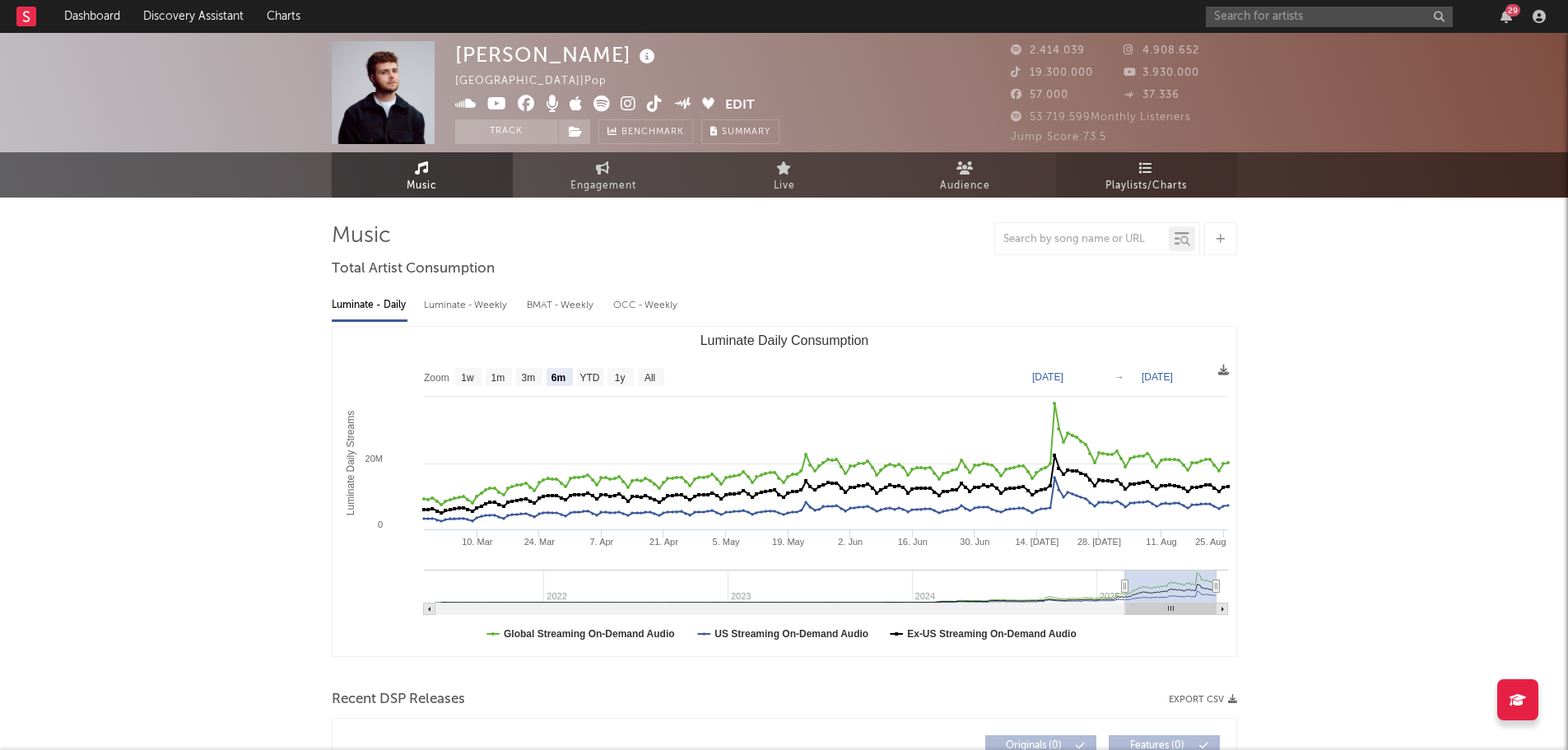
click at [1158, 175] on link "Playlists/Charts" at bounding box center [1146, 175] width 181 height 45
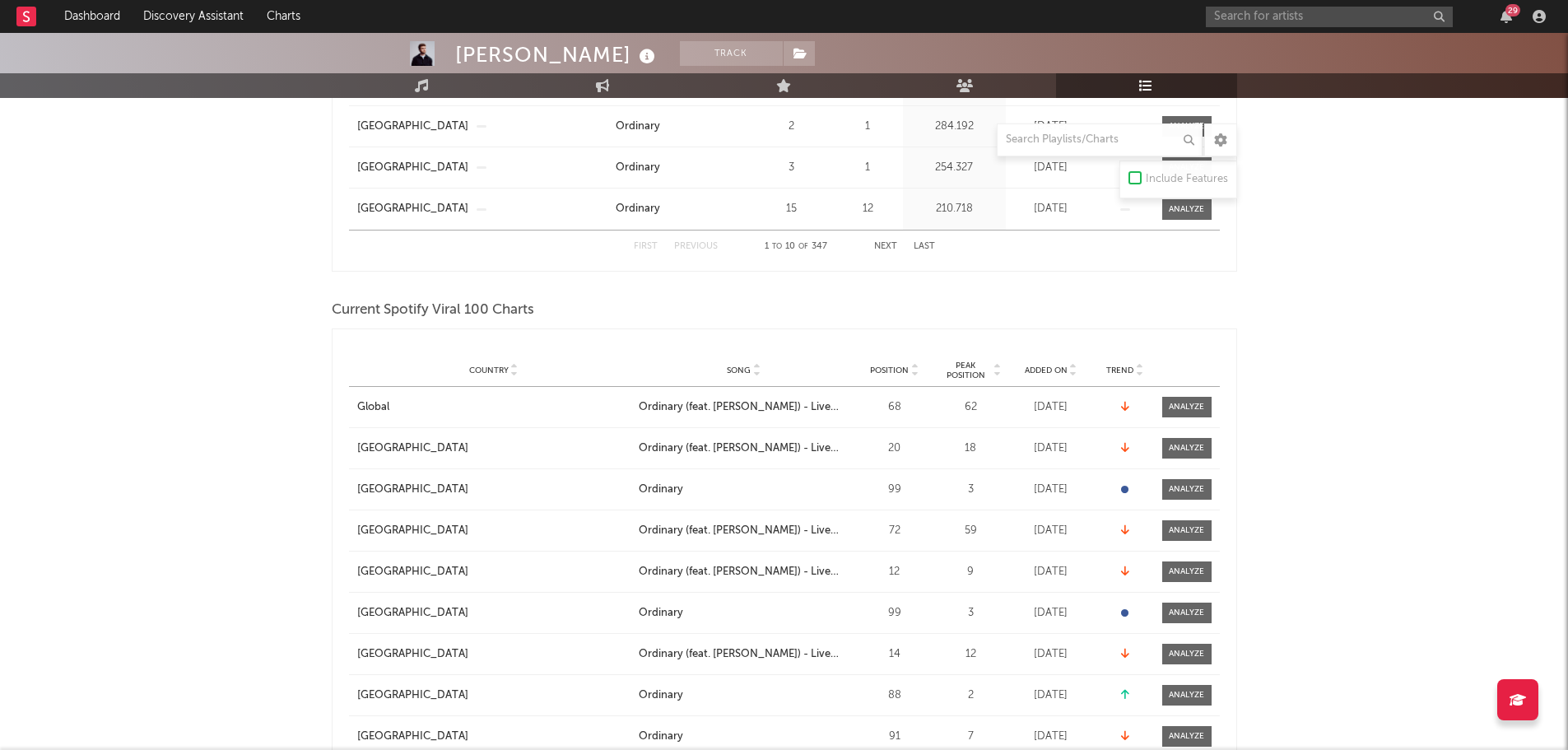
scroll to position [658, 0]
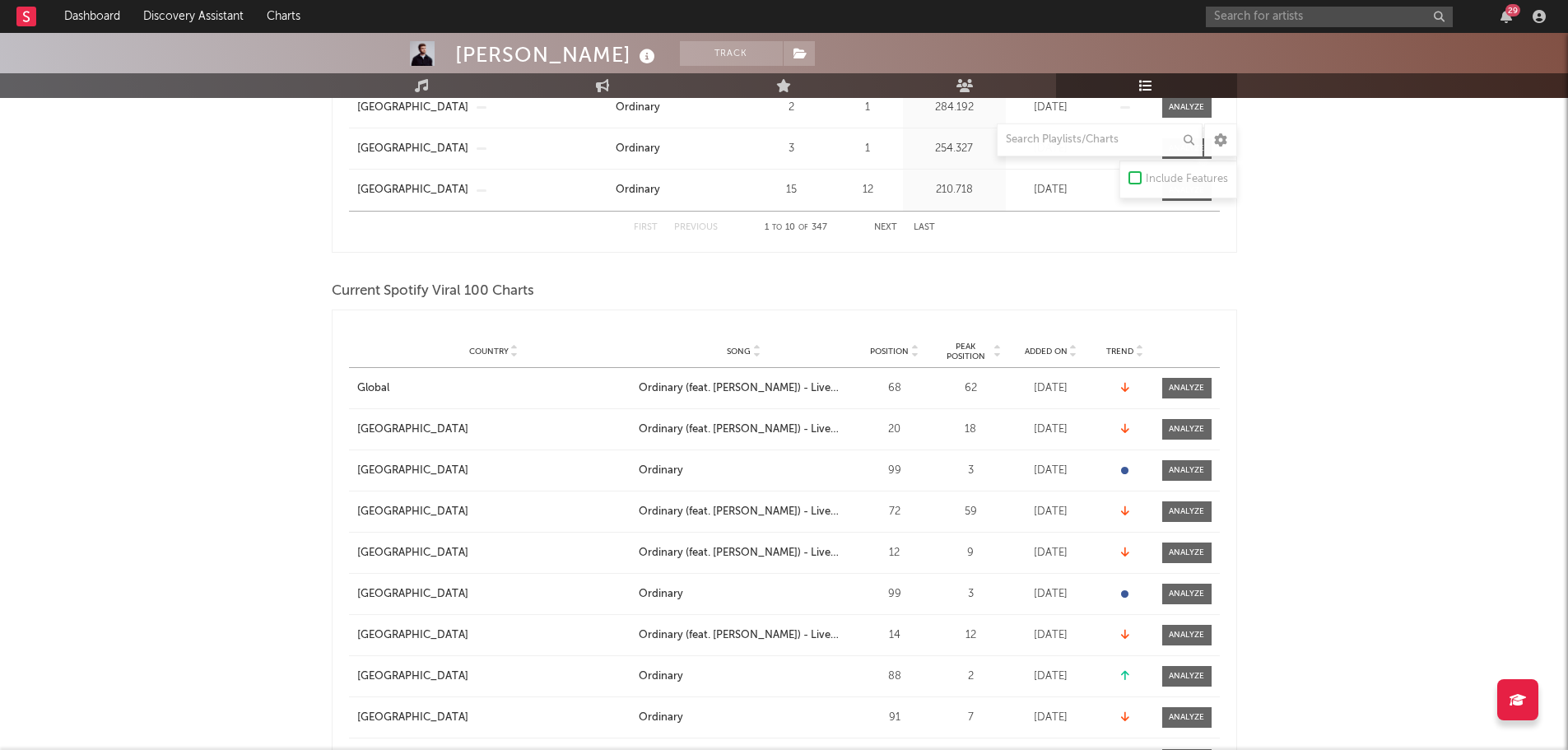
click at [1055, 346] on span "Added On" at bounding box center [1046, 351] width 43 height 10
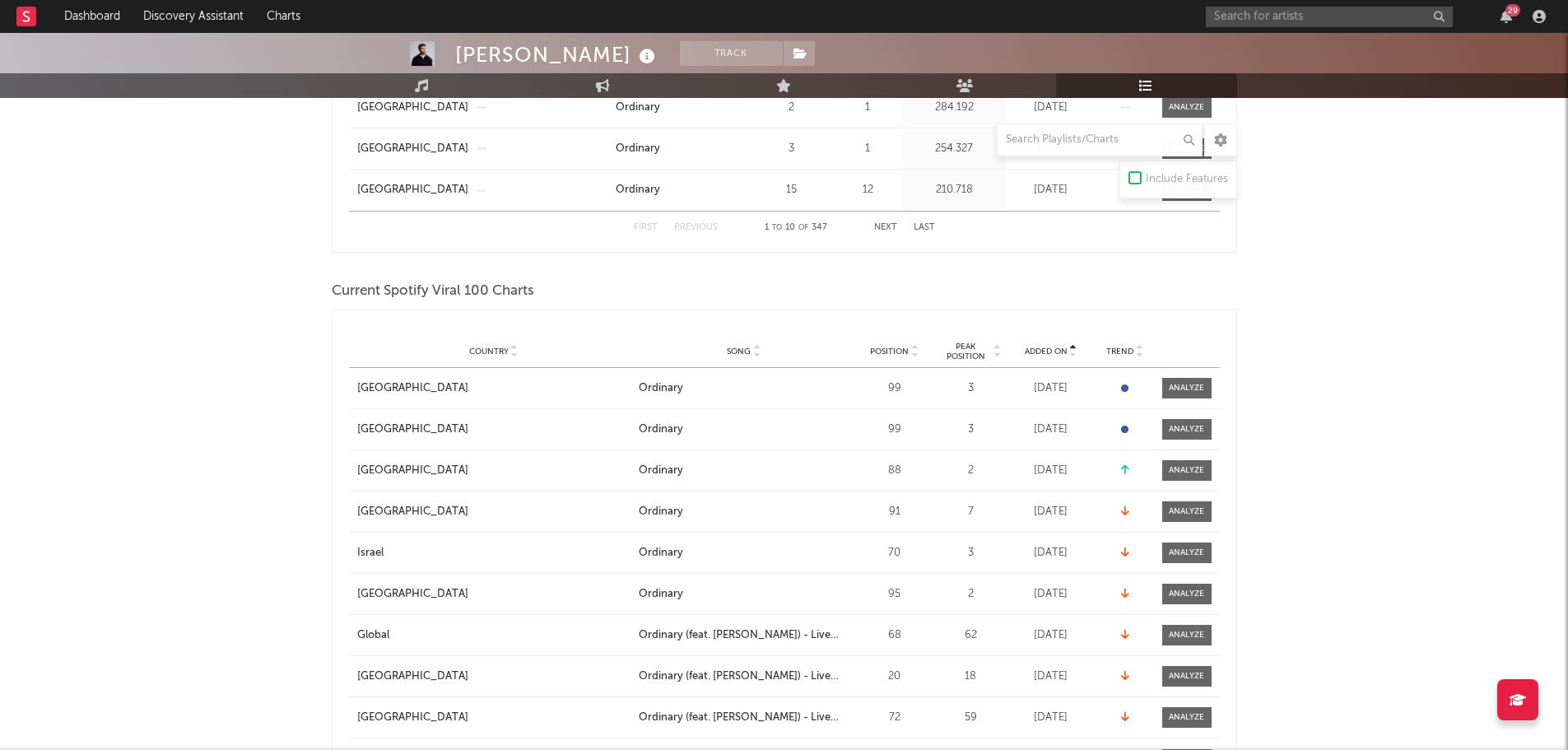
click at [1055, 346] on span "Added On" at bounding box center [1046, 351] width 43 height 10
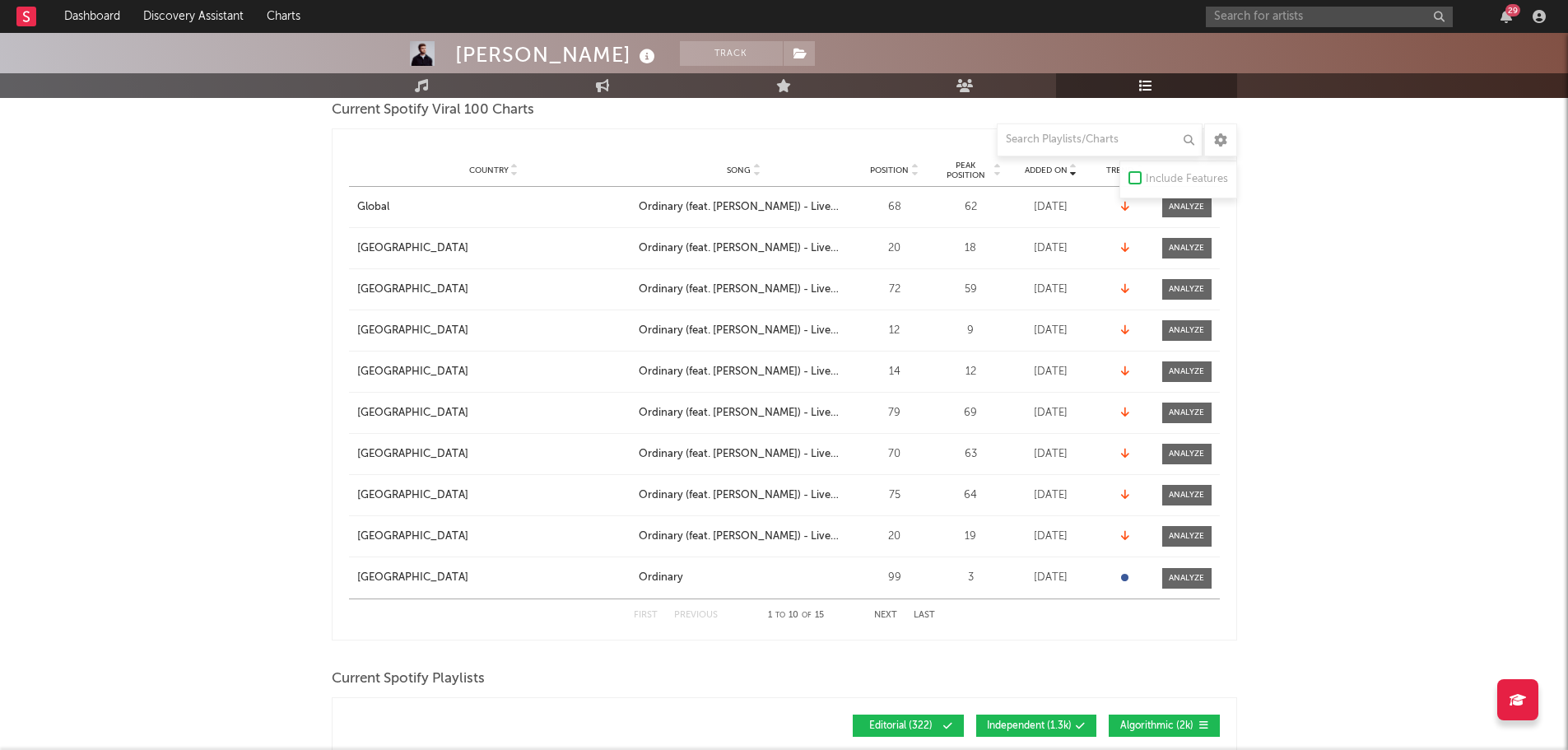
scroll to position [1070, 0]
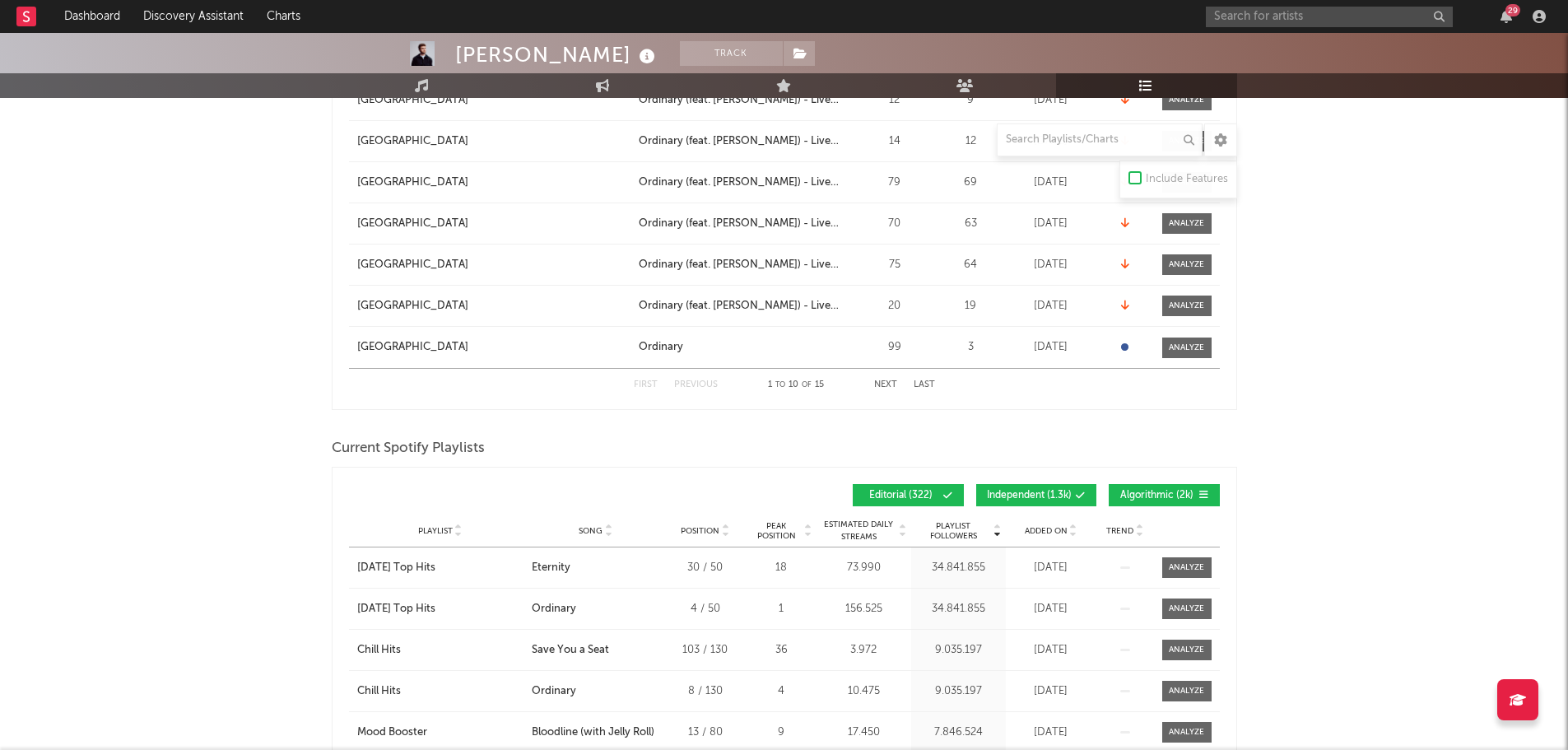
click at [1055, 487] on button "Independent ( 1.3k )" at bounding box center [1035, 495] width 120 height 22
click at [1168, 498] on span "Algorithmic ( 2k )" at bounding box center [1158, 495] width 76 height 10
click at [1042, 526] on span "Added On" at bounding box center [1046, 531] width 43 height 10
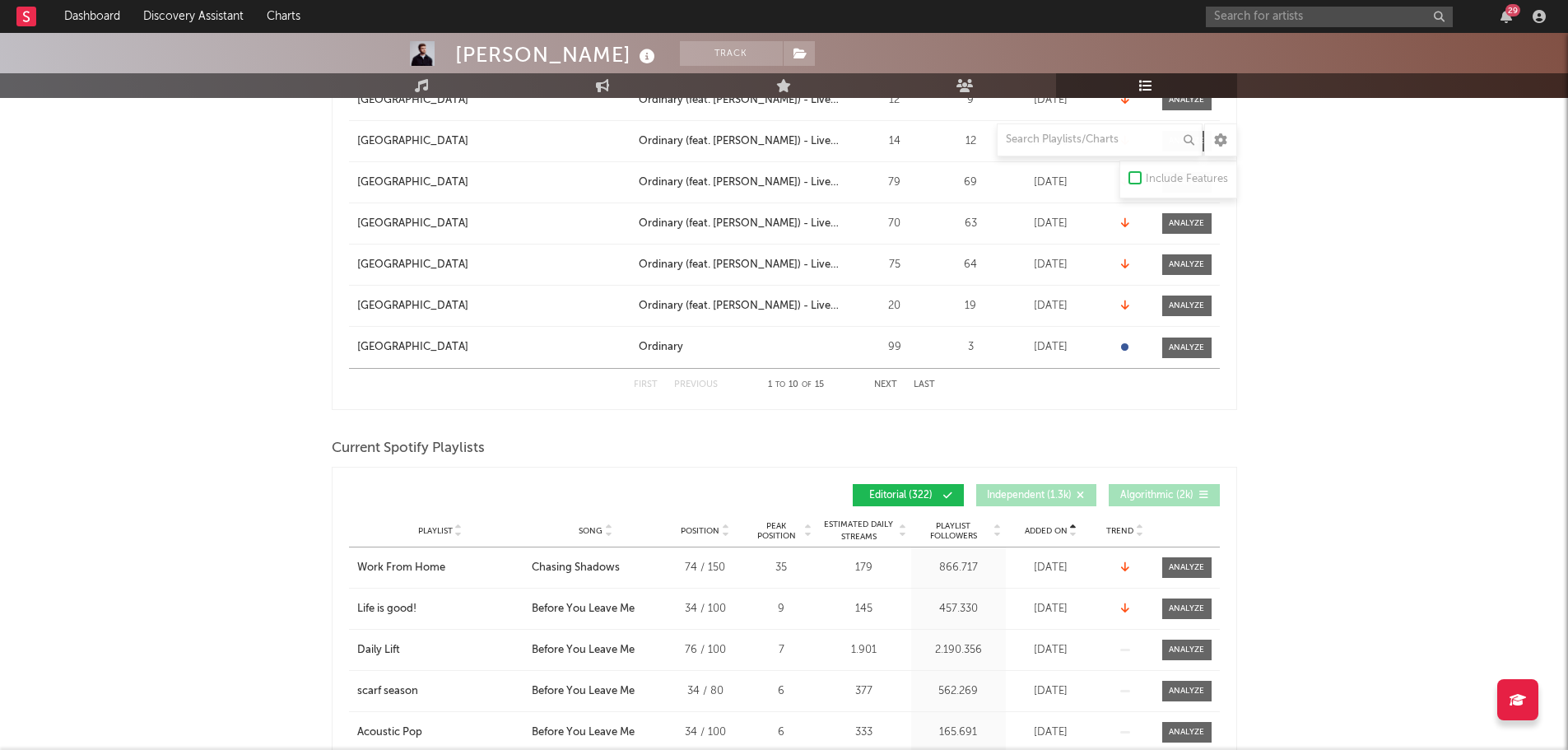
click at [1042, 526] on span "Added On" at bounding box center [1046, 531] width 43 height 10
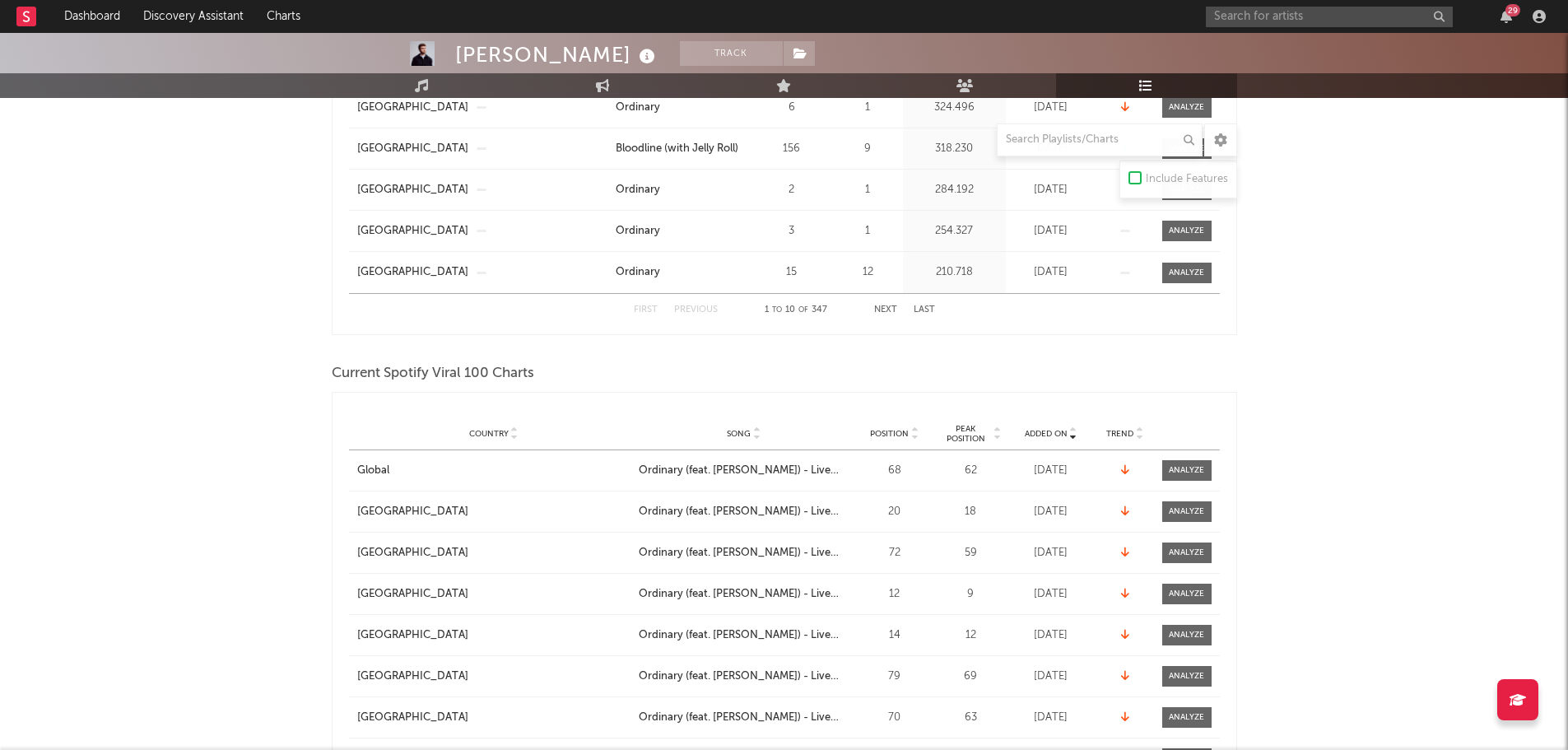
scroll to position [164, 0]
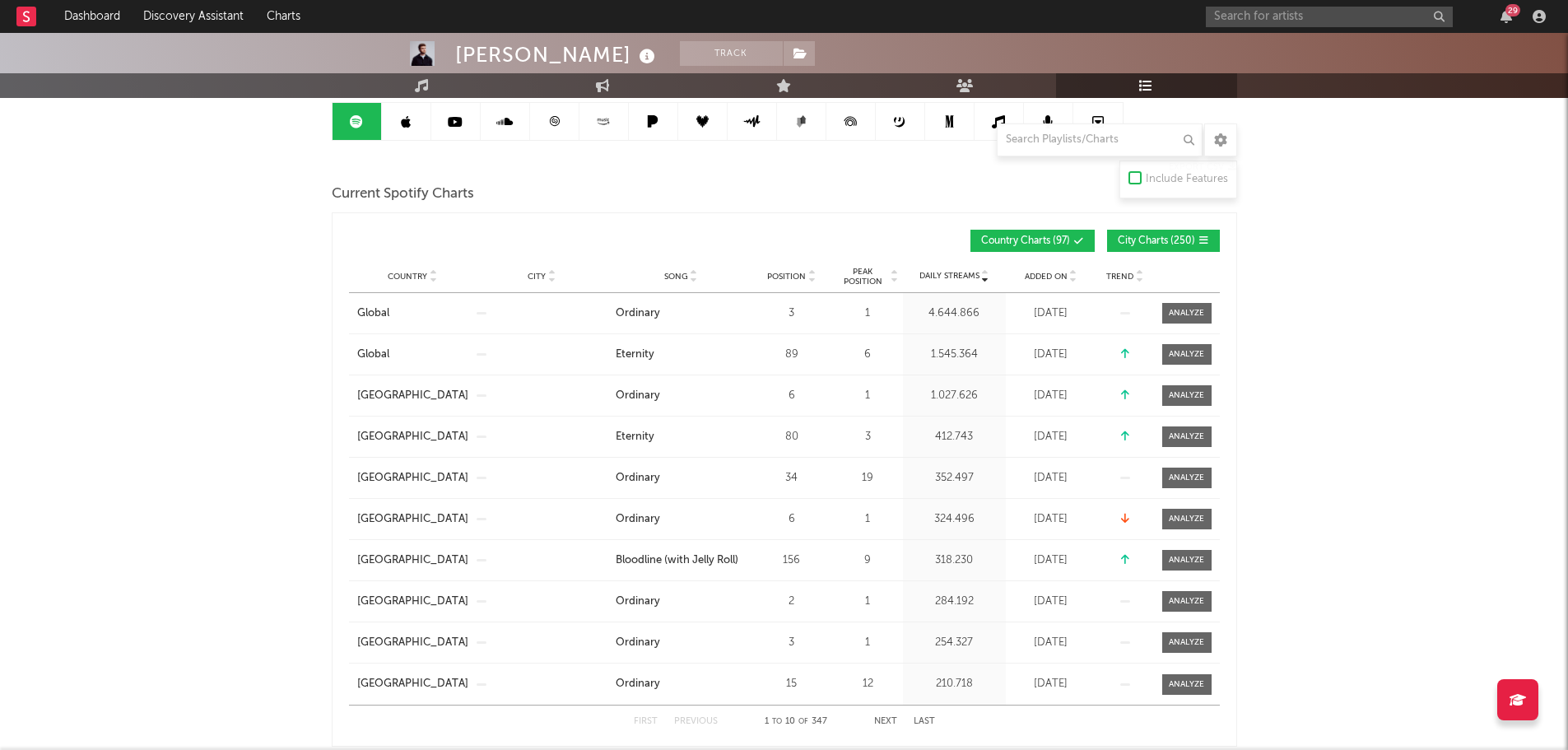
click at [421, 123] on link at bounding box center [406, 122] width 49 height 37
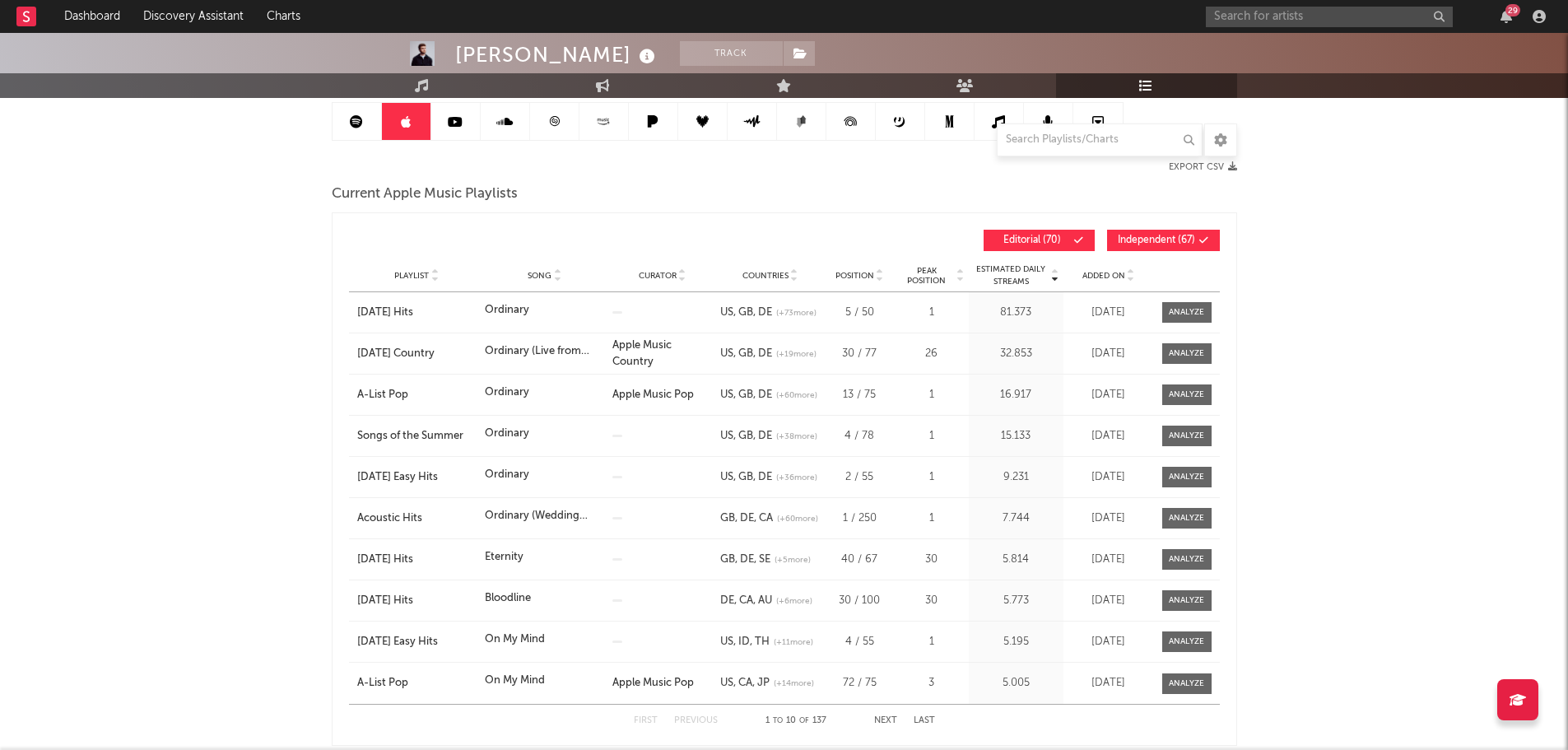
click at [1107, 240] on button "Independent ( 67 )" at bounding box center [1162, 239] width 112 height 21
click at [1120, 279] on span "Added On" at bounding box center [1104, 276] width 43 height 10
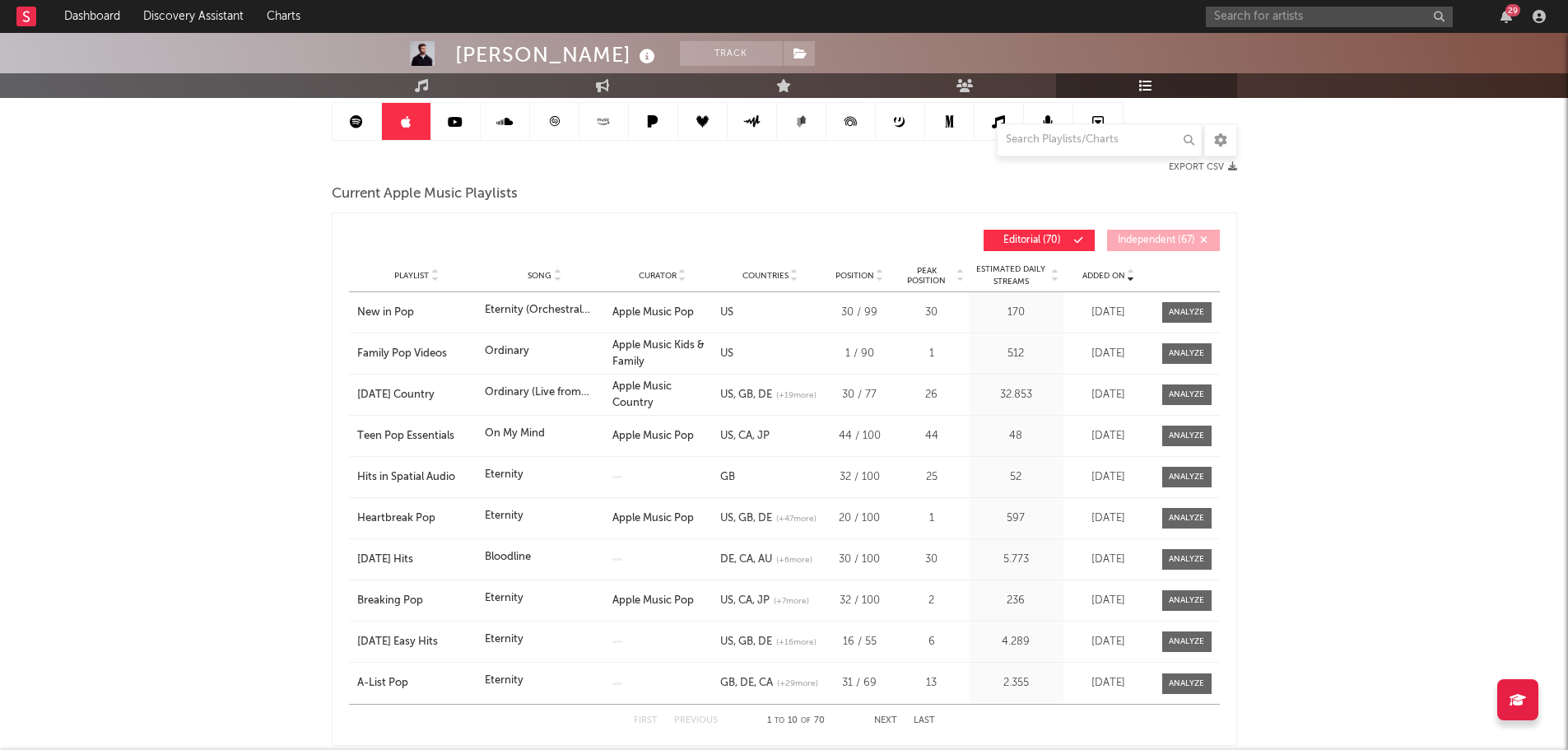
click at [1120, 278] on span "Added On" at bounding box center [1104, 276] width 43 height 10
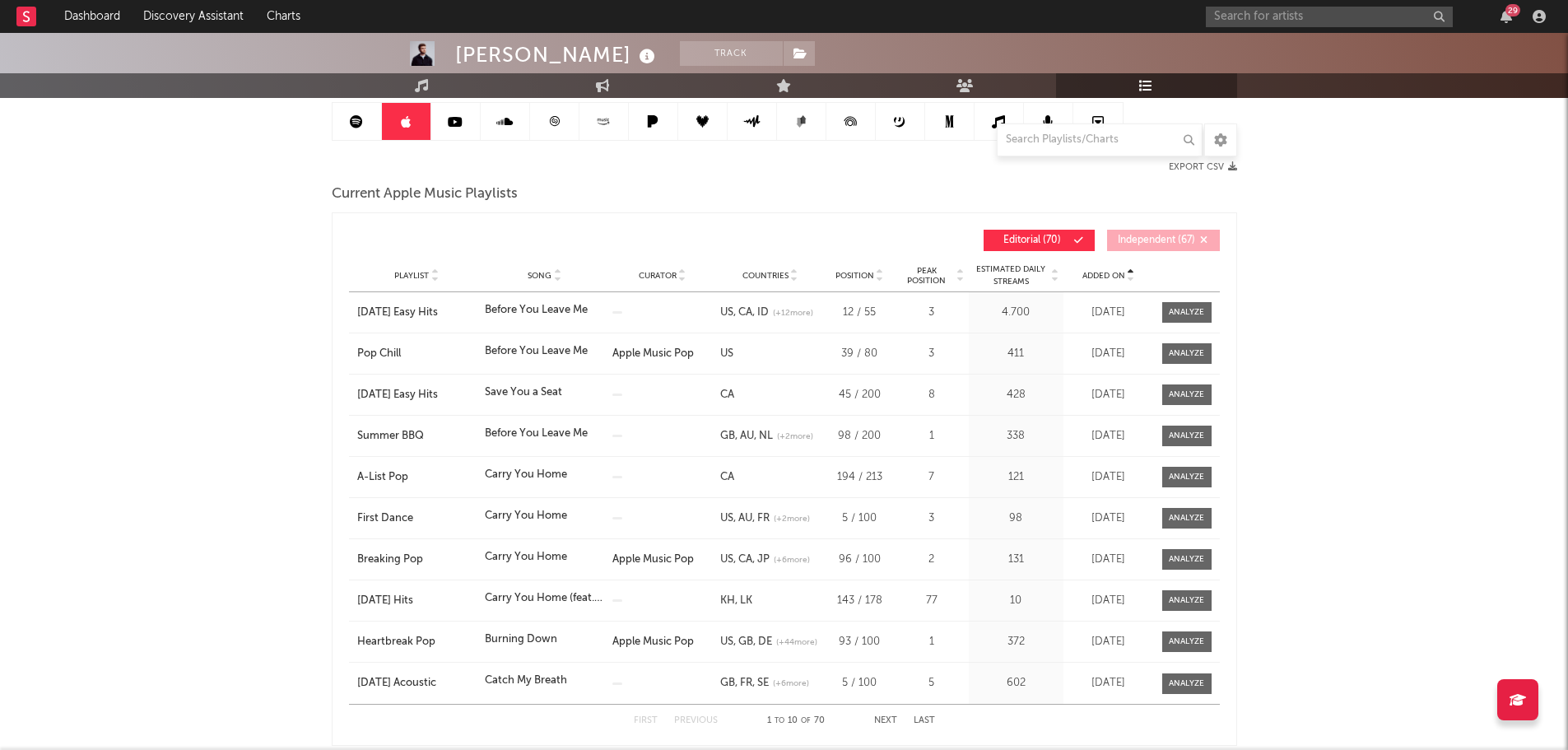
click at [1120, 278] on span "Added On" at bounding box center [1104, 276] width 43 height 10
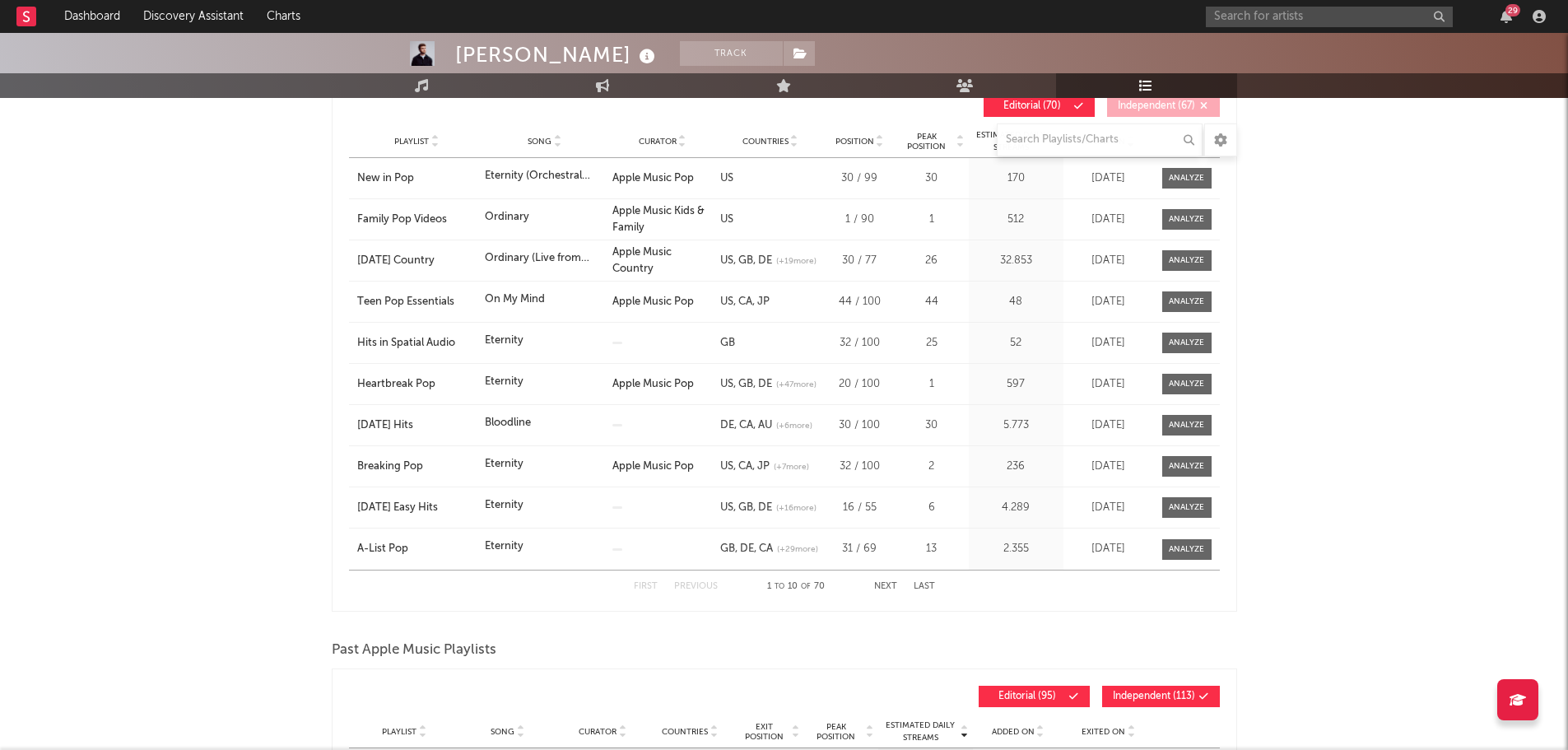
scroll to position [164, 0]
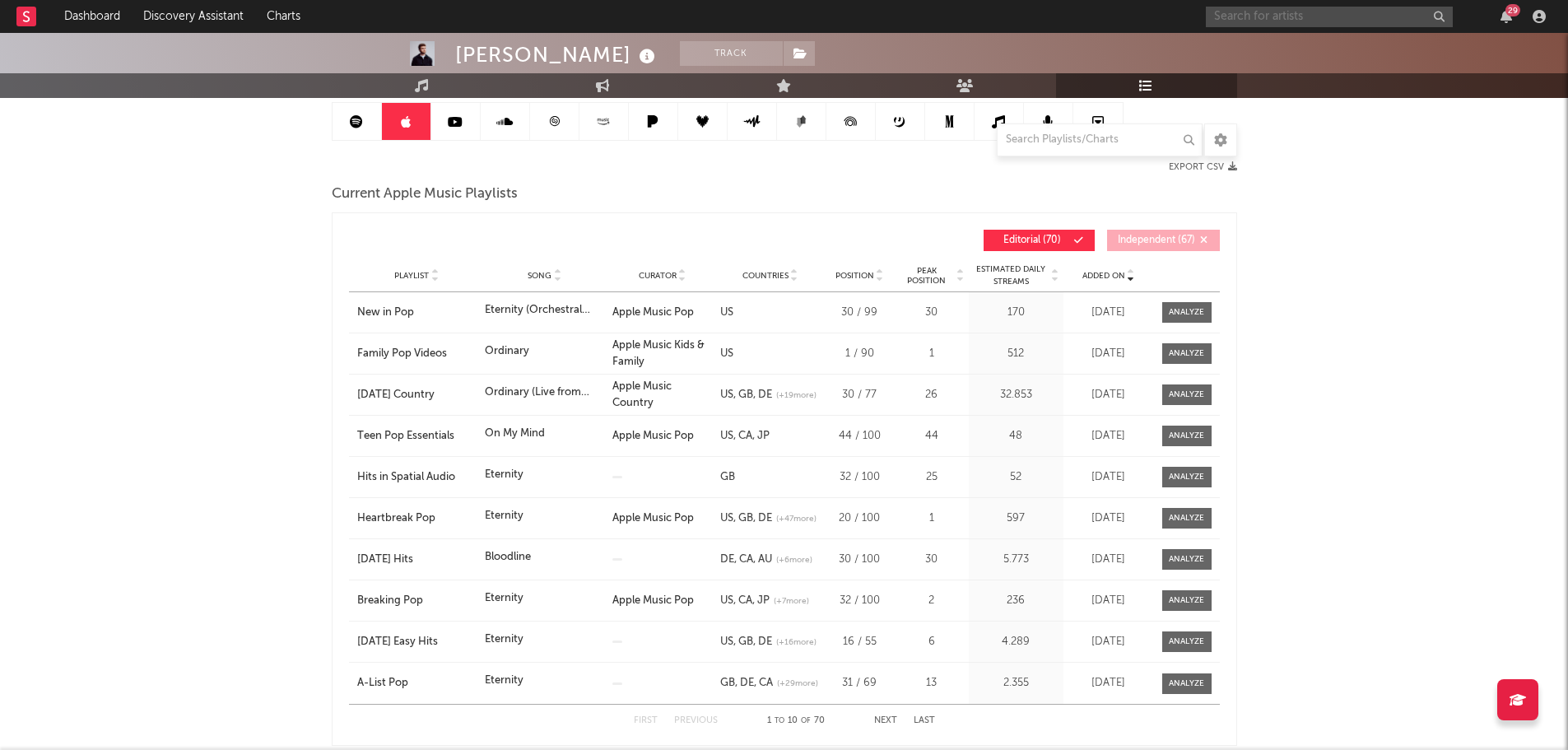
click at [1303, 19] on input "text" at bounding box center [1329, 17] width 247 height 20
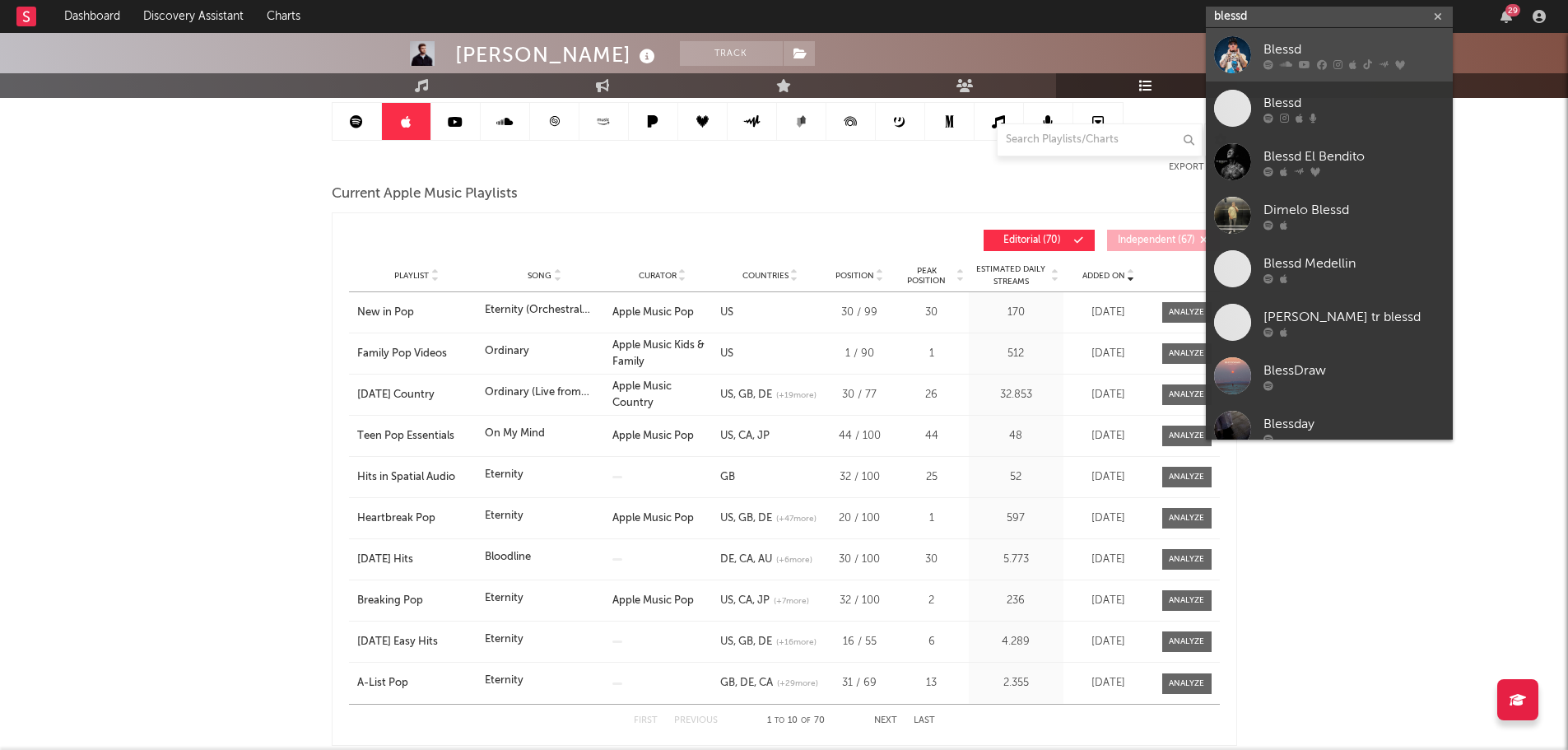
type input "blessd"
drag, startPoint x: 1303, startPoint y: 46, endPoint x: 718, endPoint y: 9, distance: 586.2
click at [1303, 46] on div "Blessd" at bounding box center [1354, 49] width 181 height 19
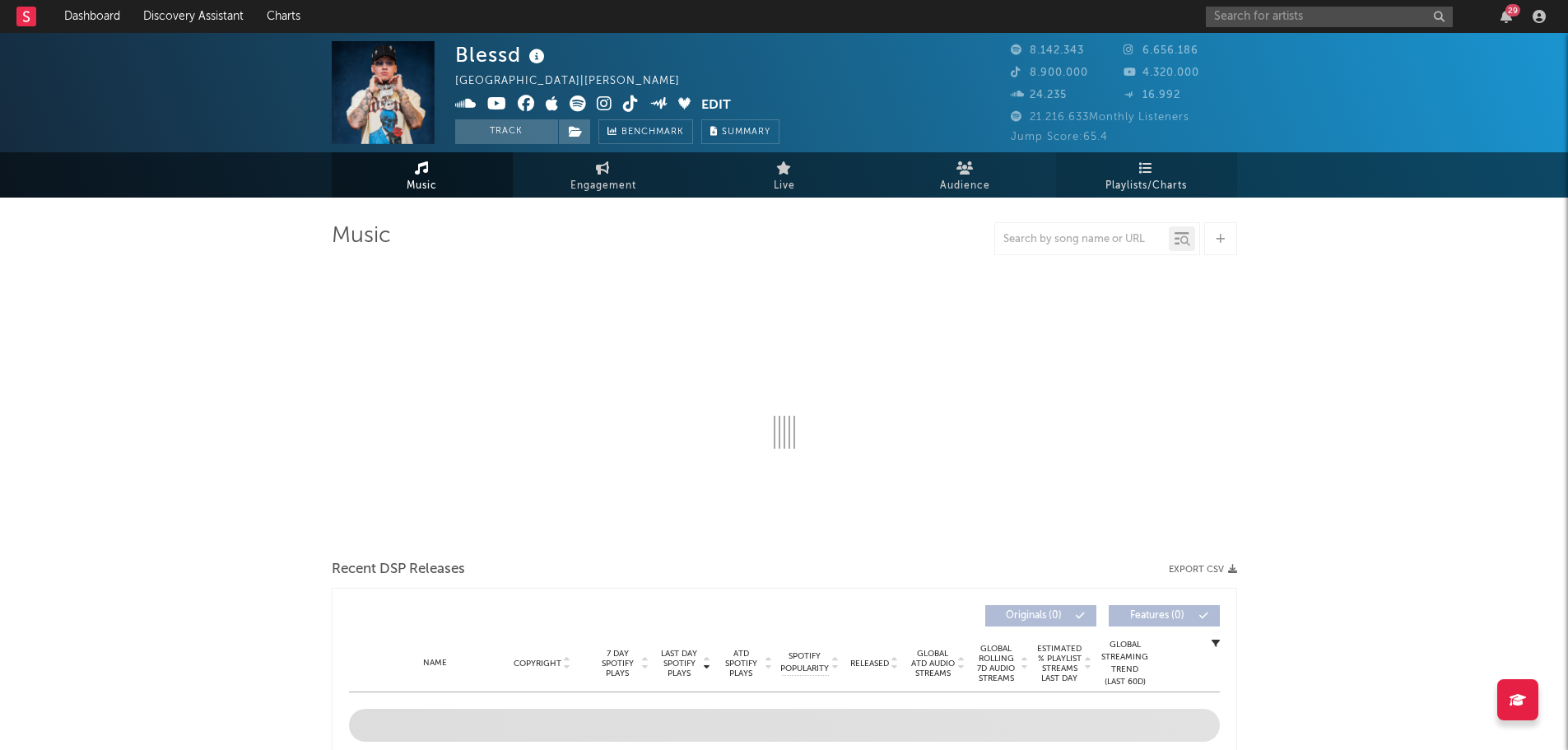
click at [1131, 189] on span "Playlists/Charts" at bounding box center [1147, 186] width 82 height 19
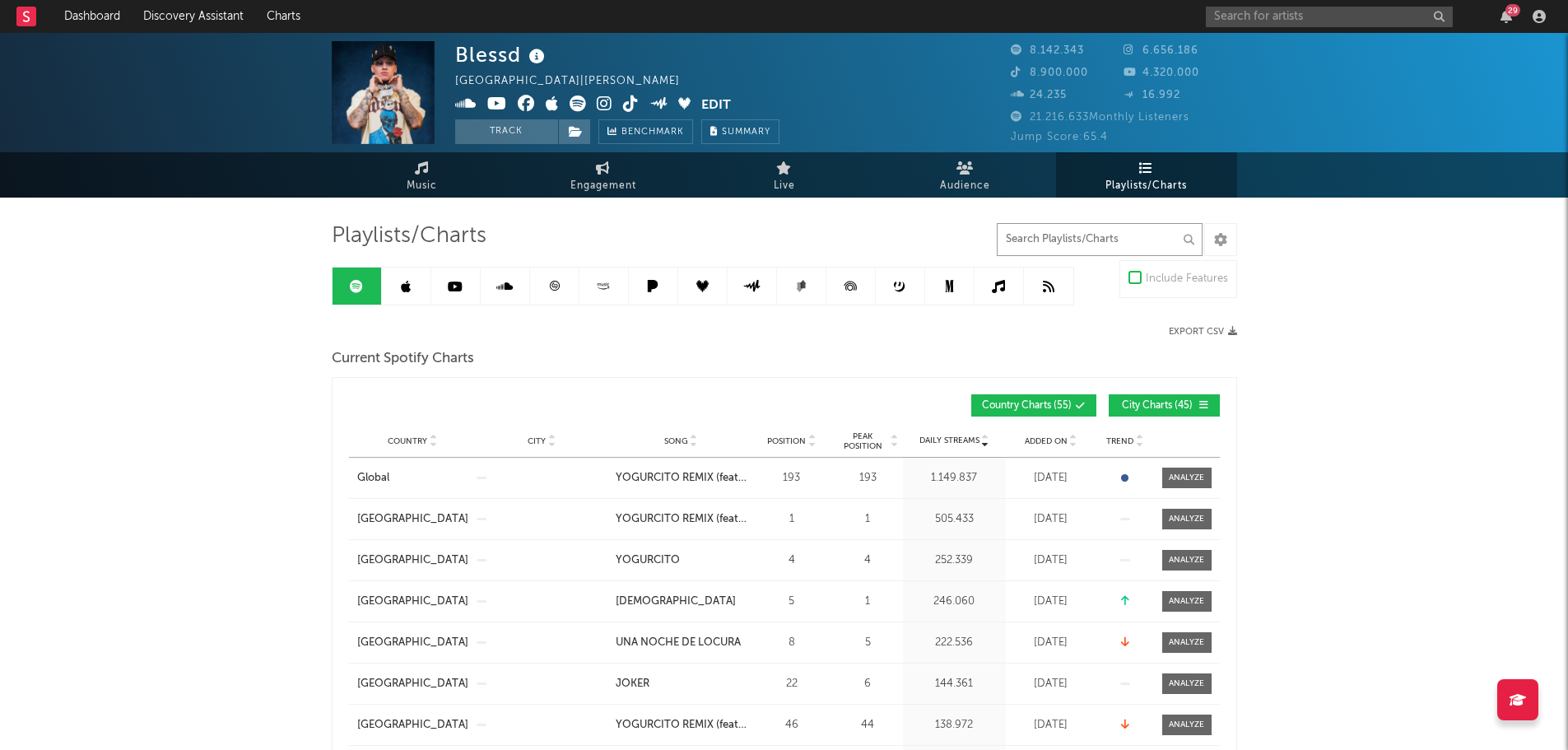
click at [1143, 239] on input "text" at bounding box center [1100, 239] width 206 height 32
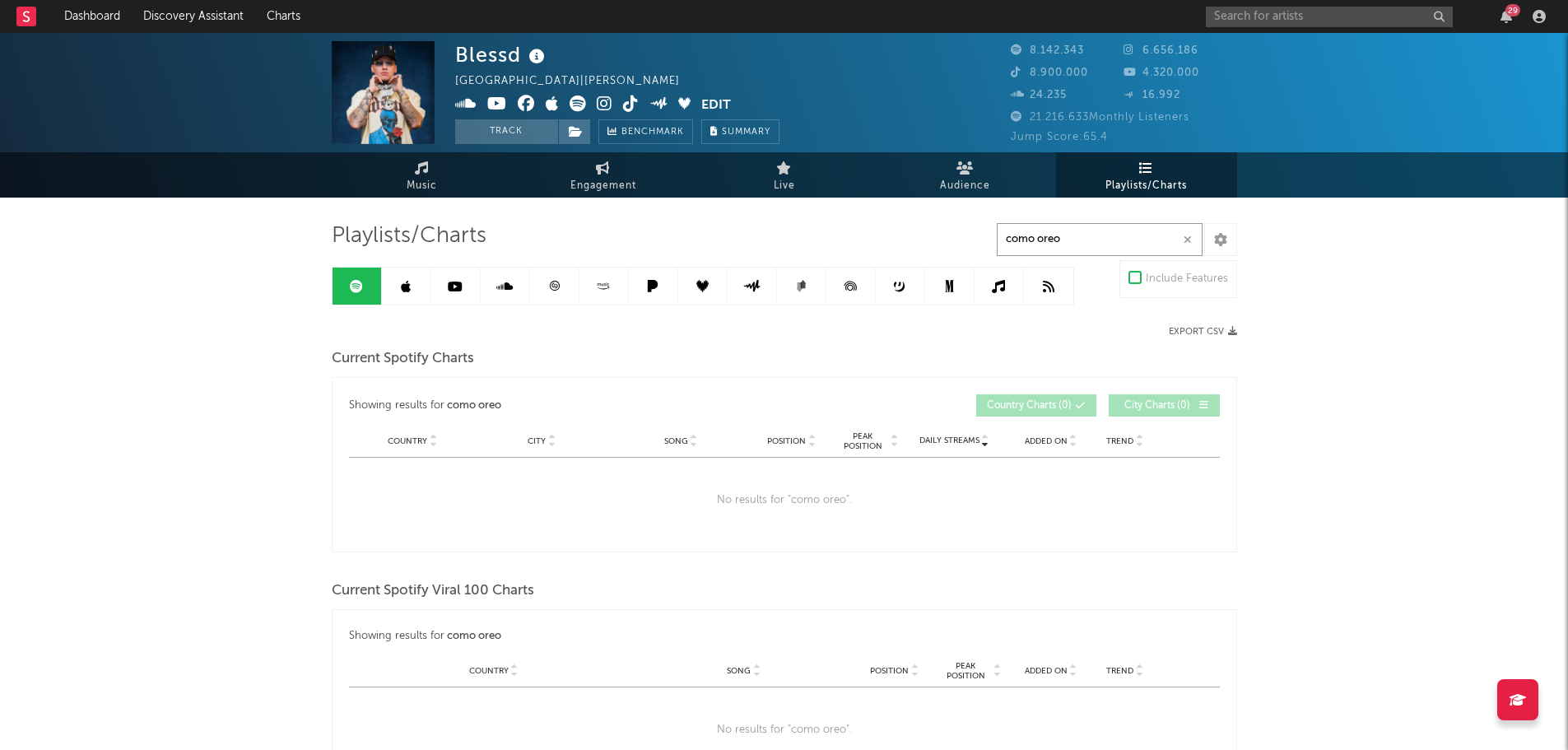
type input "como oreo"
click at [395, 289] on link at bounding box center [406, 286] width 49 height 37
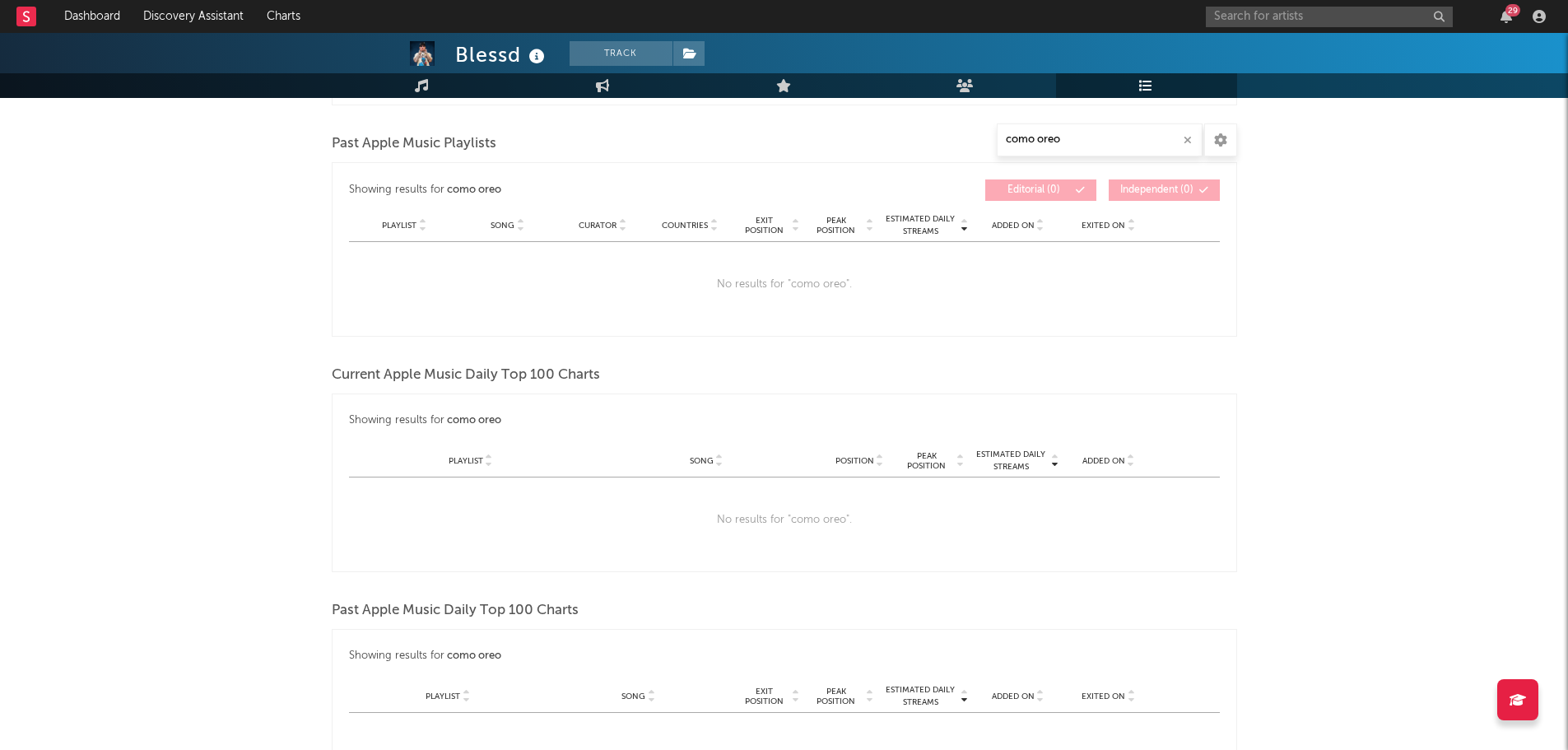
scroll to position [247, 0]
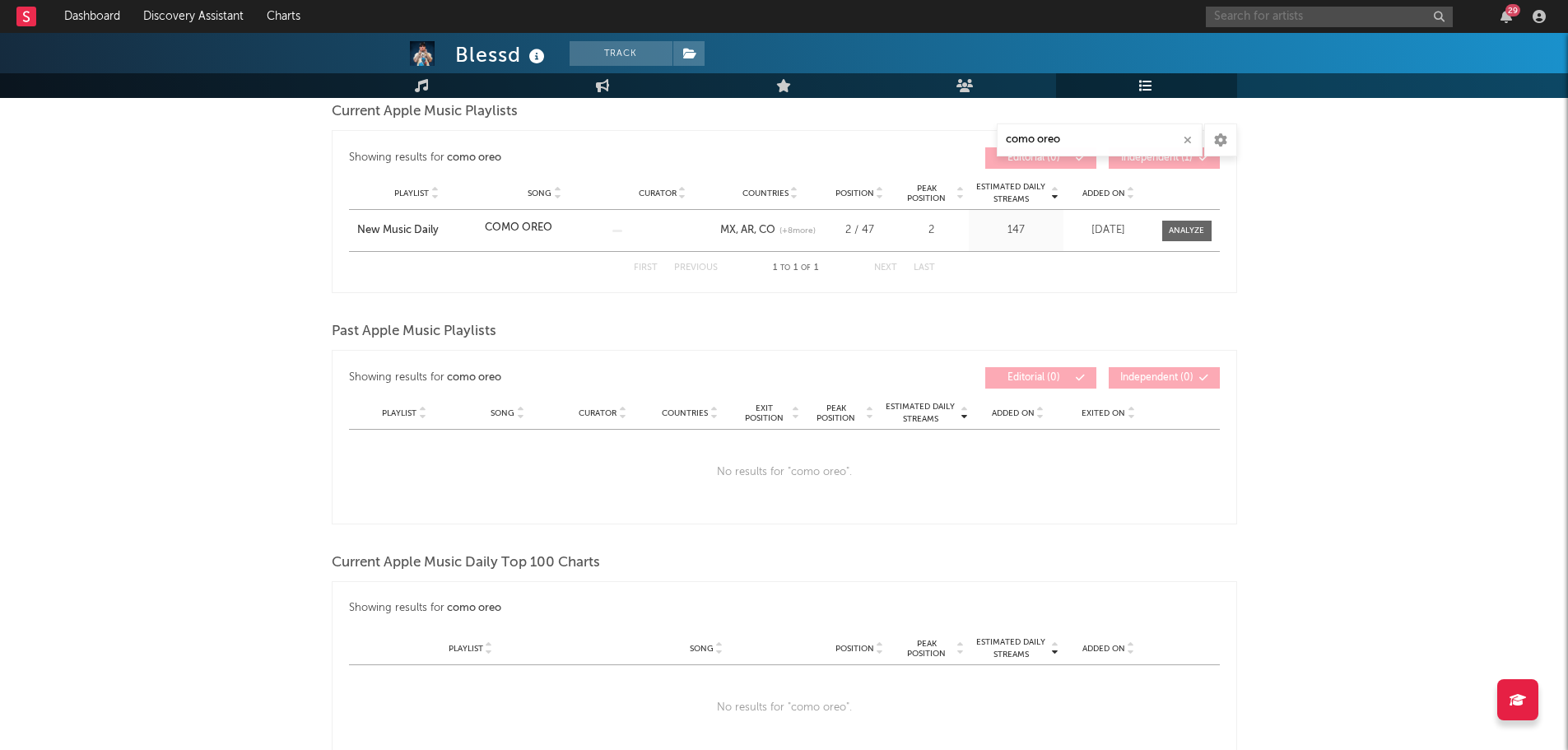
click at [1238, 19] on input "text" at bounding box center [1329, 17] width 247 height 20
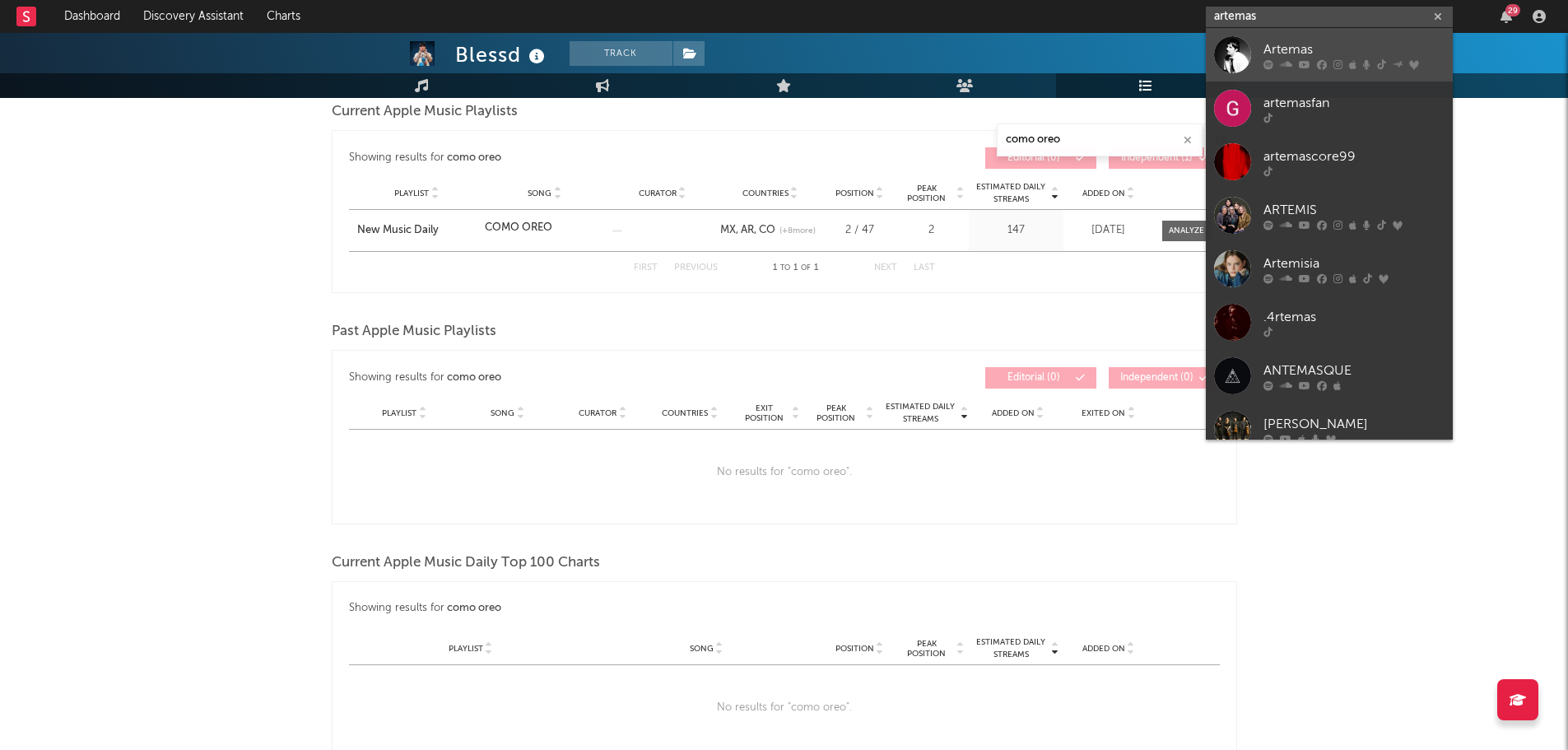
type input "artemas"
click at [1266, 52] on div "Artemas" at bounding box center [1354, 49] width 181 height 19
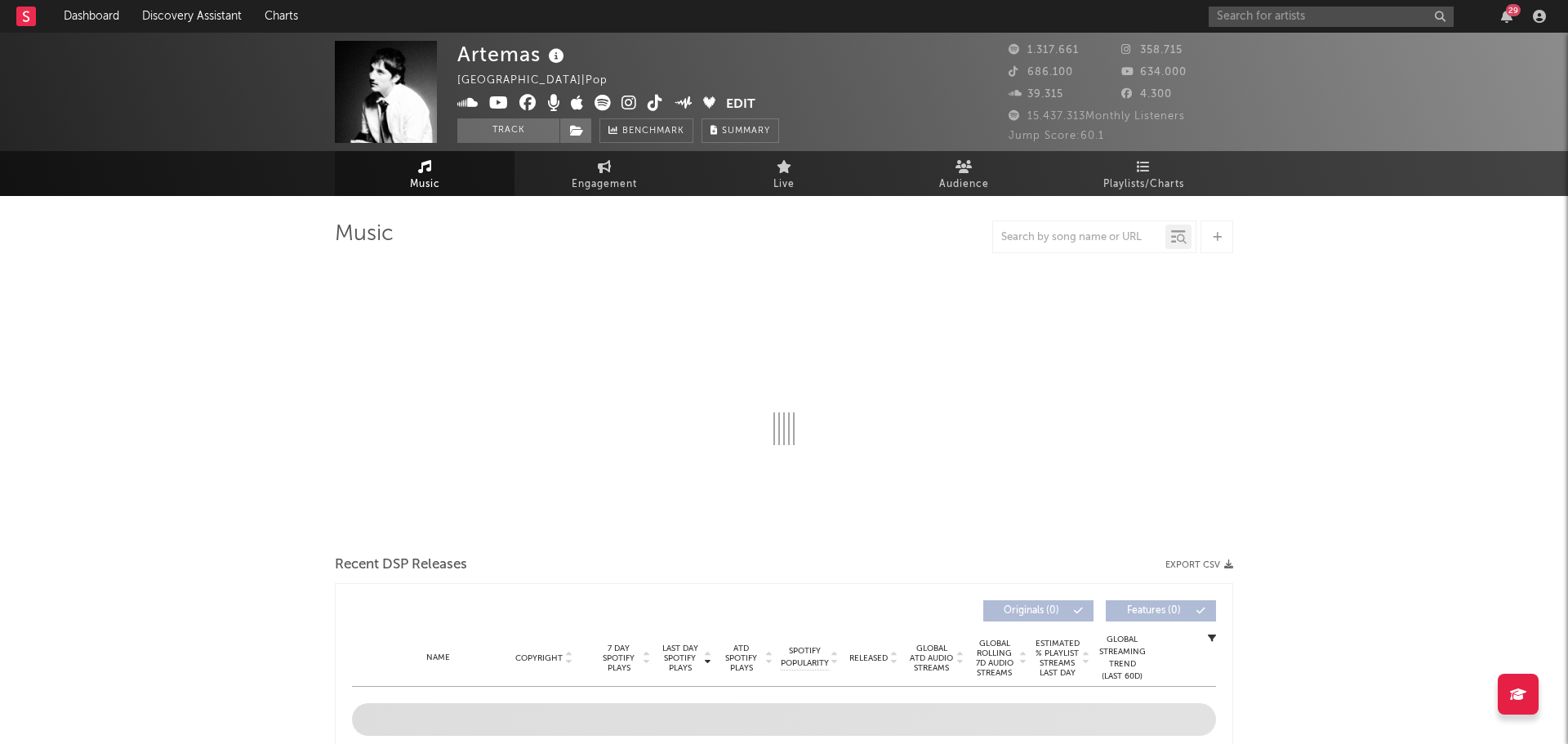
select select "6m"
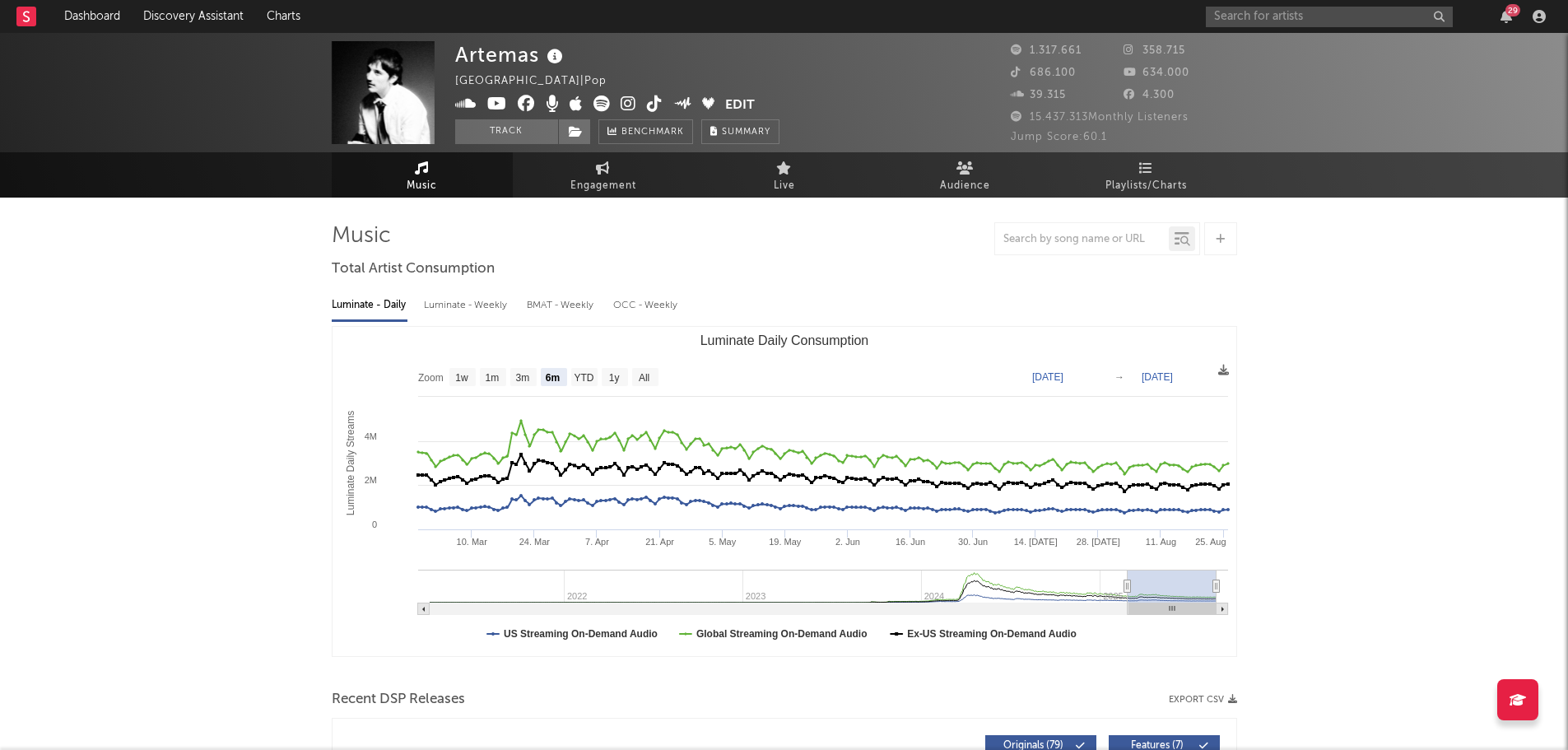
click at [1132, 177] on span "Playlists/Charts" at bounding box center [1147, 186] width 82 height 19
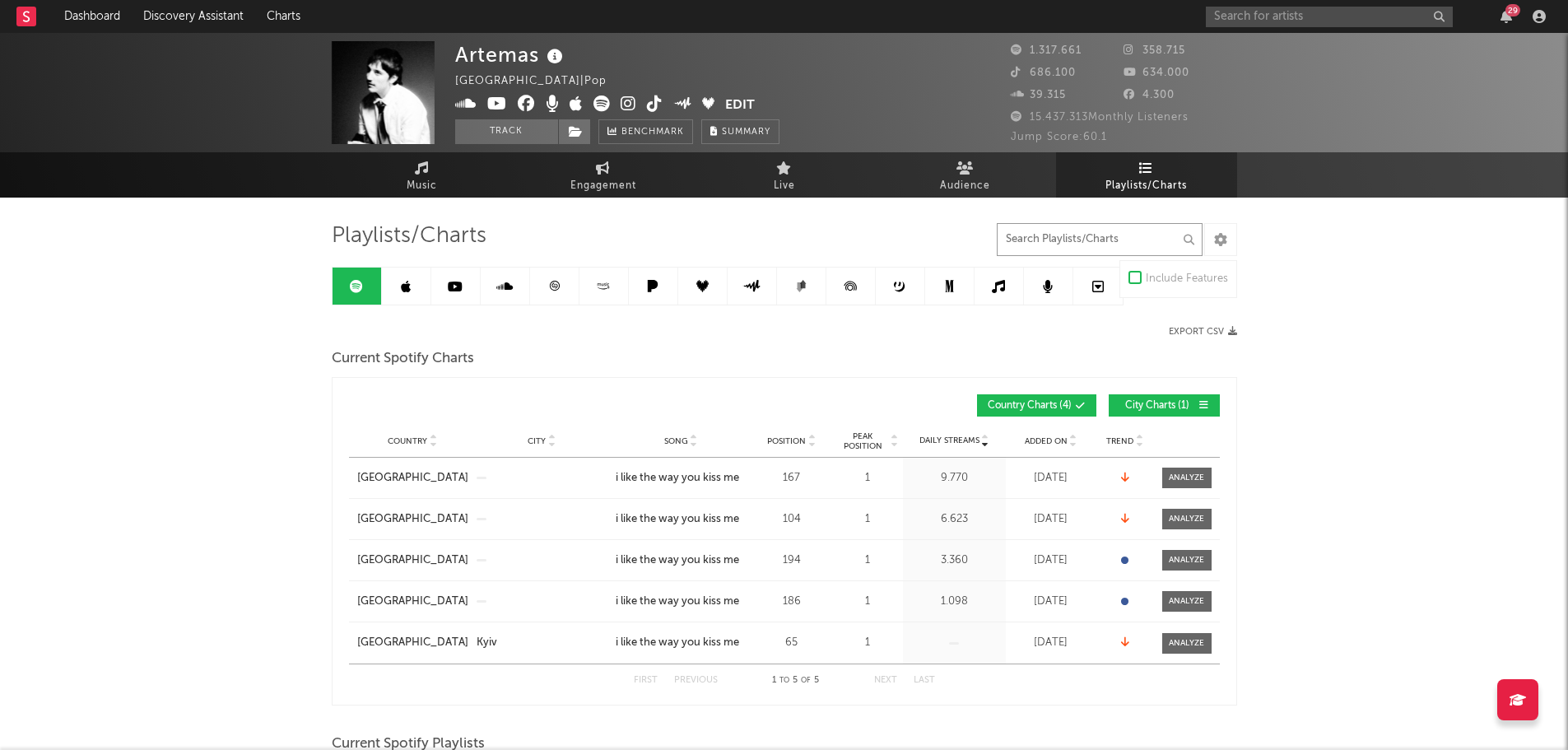
click at [1143, 230] on input "text" at bounding box center [1100, 239] width 206 height 32
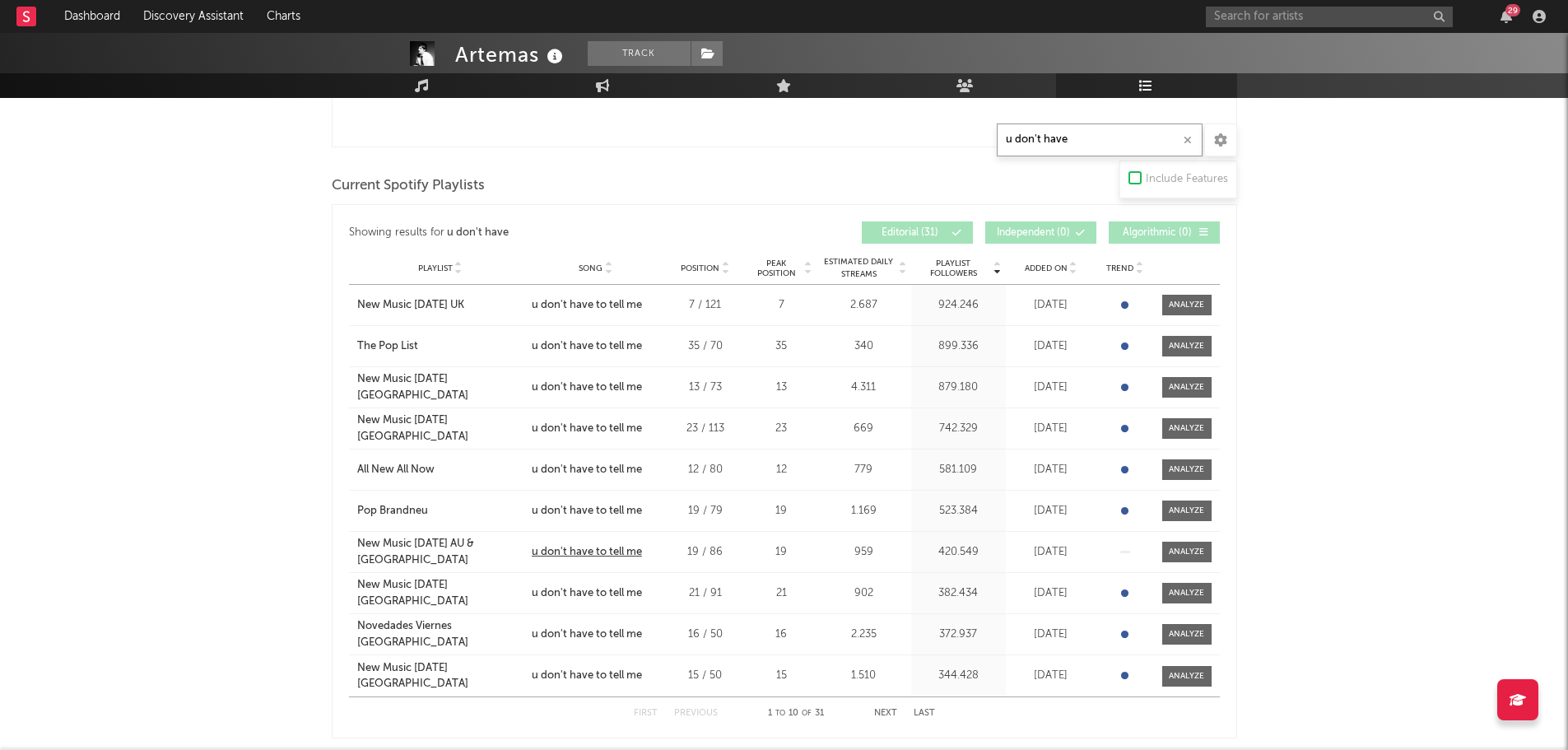
scroll to position [411, 0]
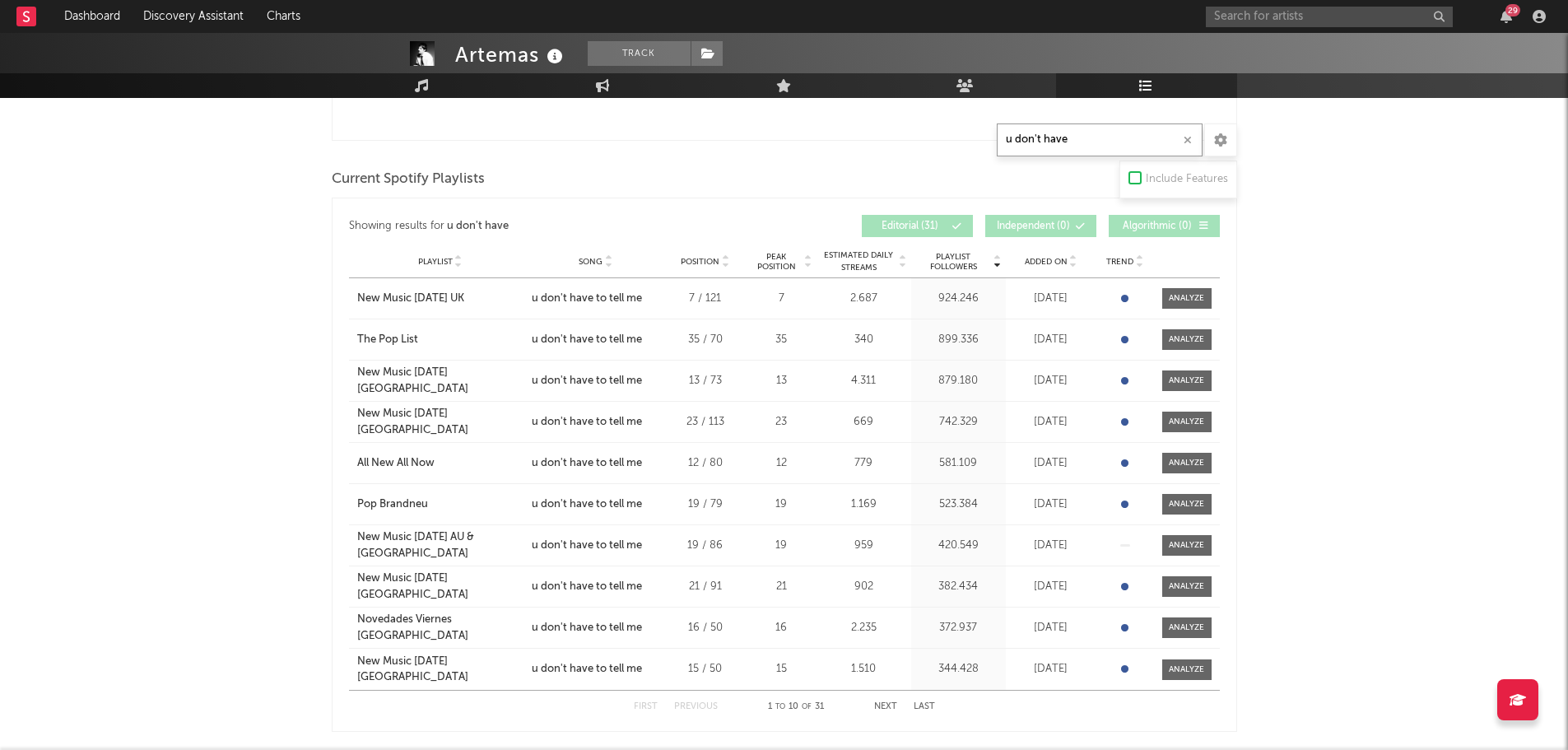
click at [891, 702] on button "Next" at bounding box center [886, 706] width 23 height 9
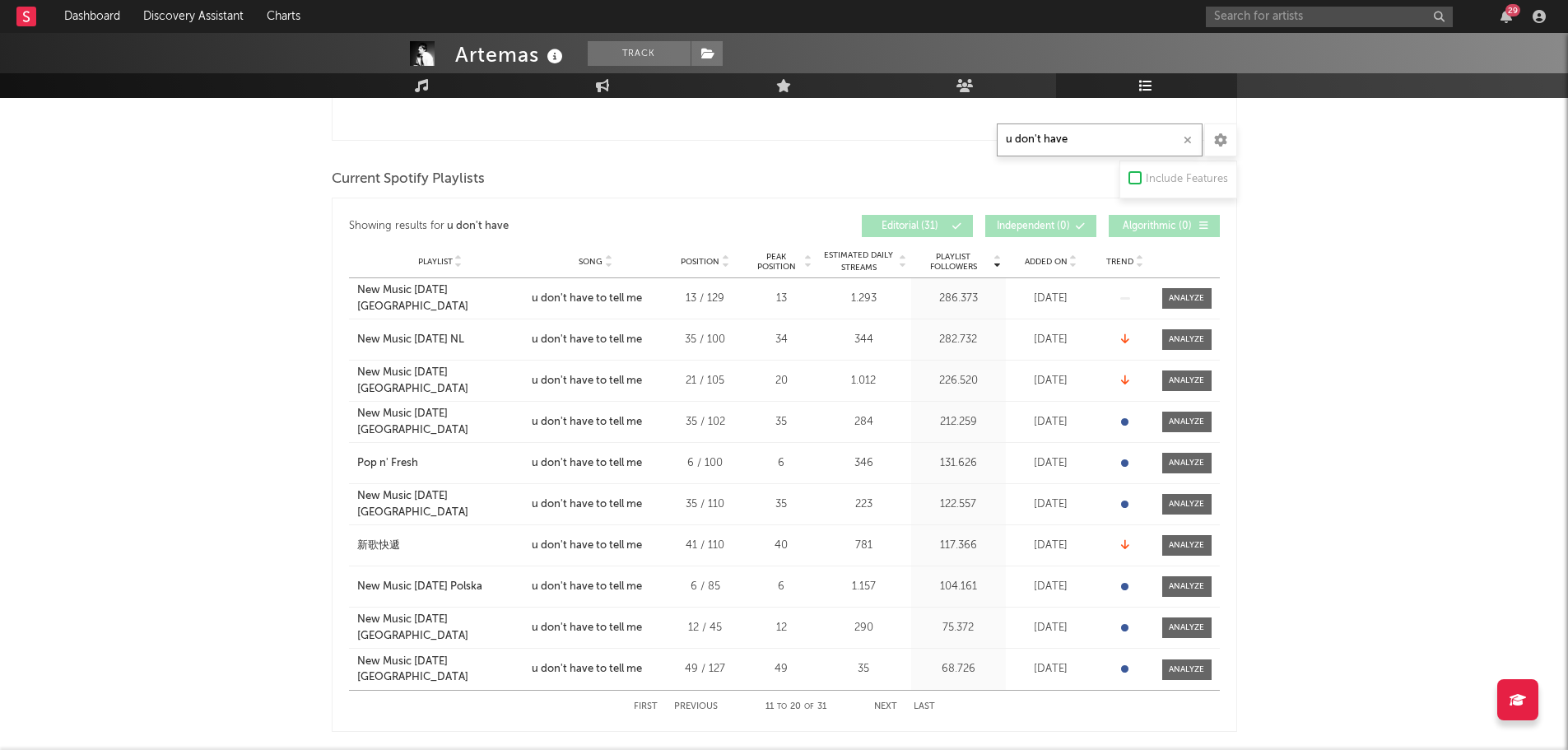
click at [887, 702] on button "Next" at bounding box center [886, 706] width 23 height 9
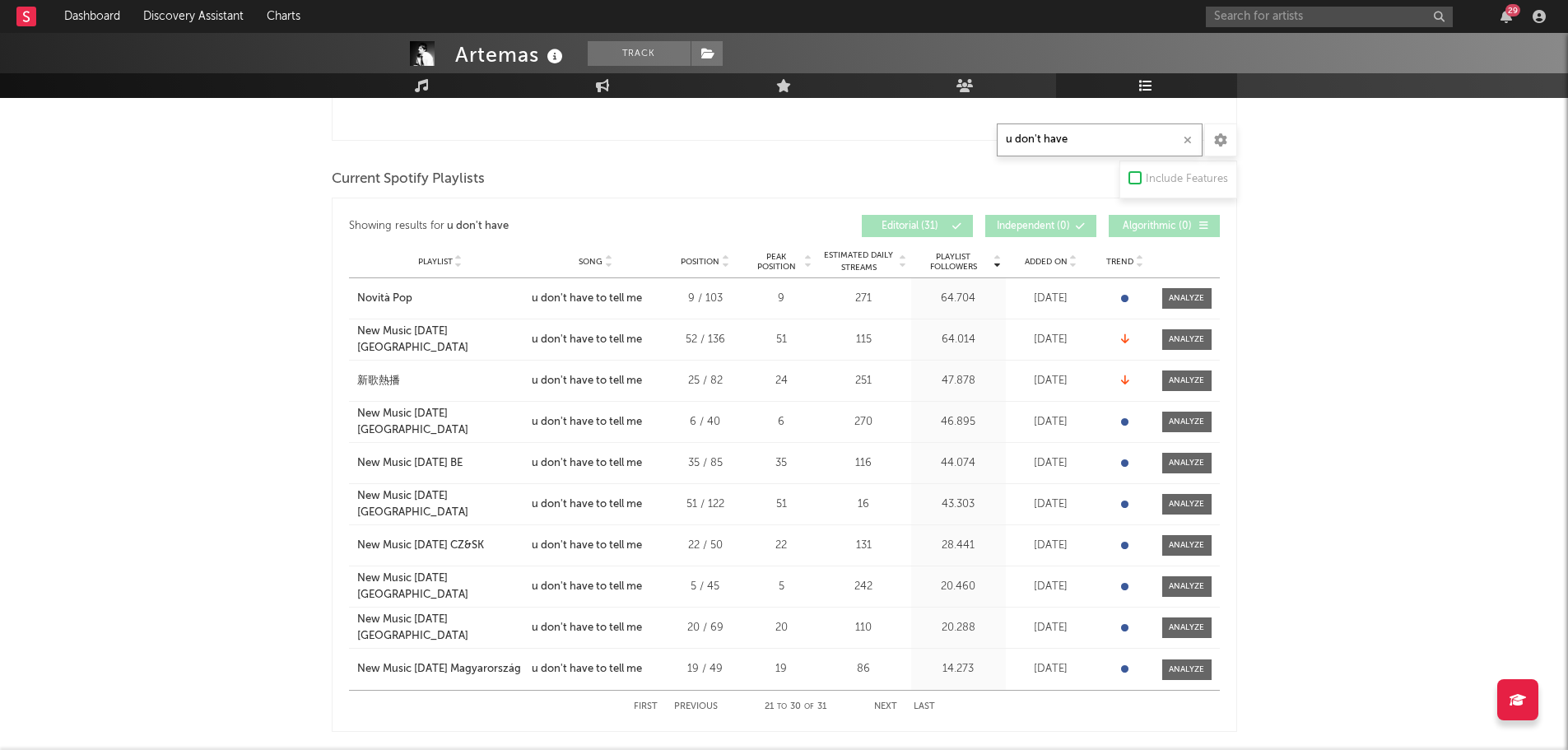
type input "u don't have"
click at [901, 700] on div "First Previous 21 to 30 of 31 Next Last" at bounding box center [784, 706] width 301 height 32
click at [890, 702] on button "Next" at bounding box center [886, 706] width 23 height 9
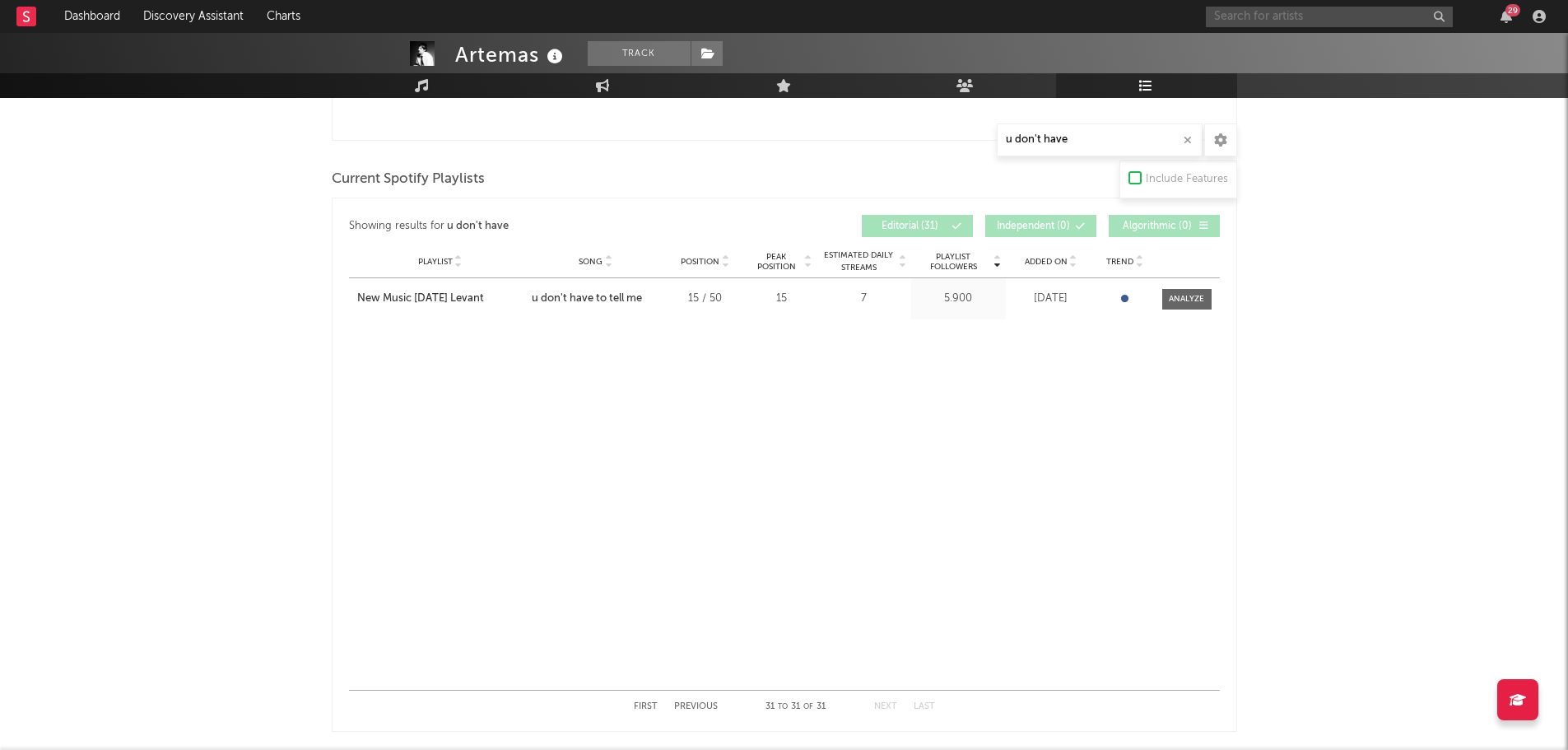
click at [1295, 18] on input "text" at bounding box center [1329, 17] width 247 height 20
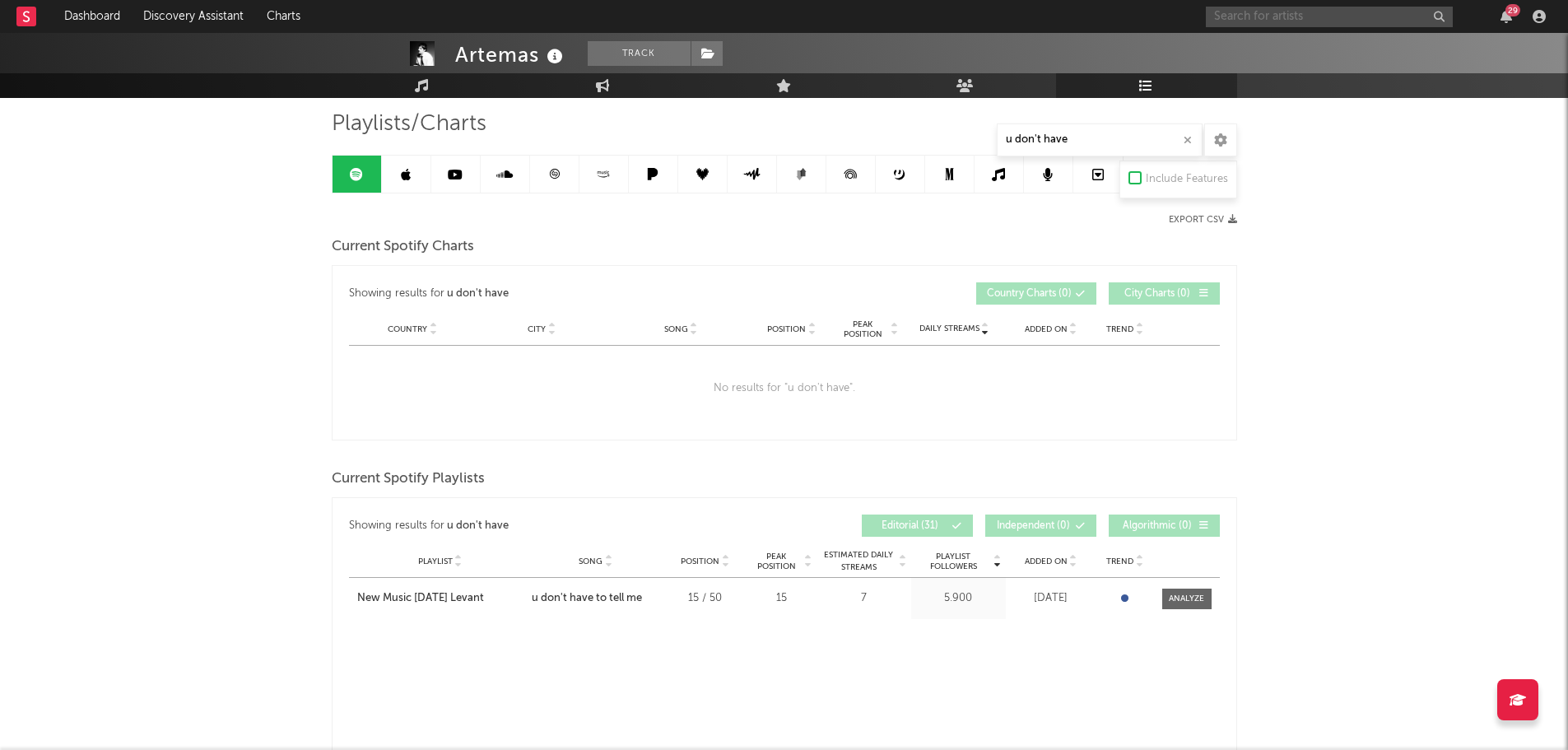
scroll to position [330, 0]
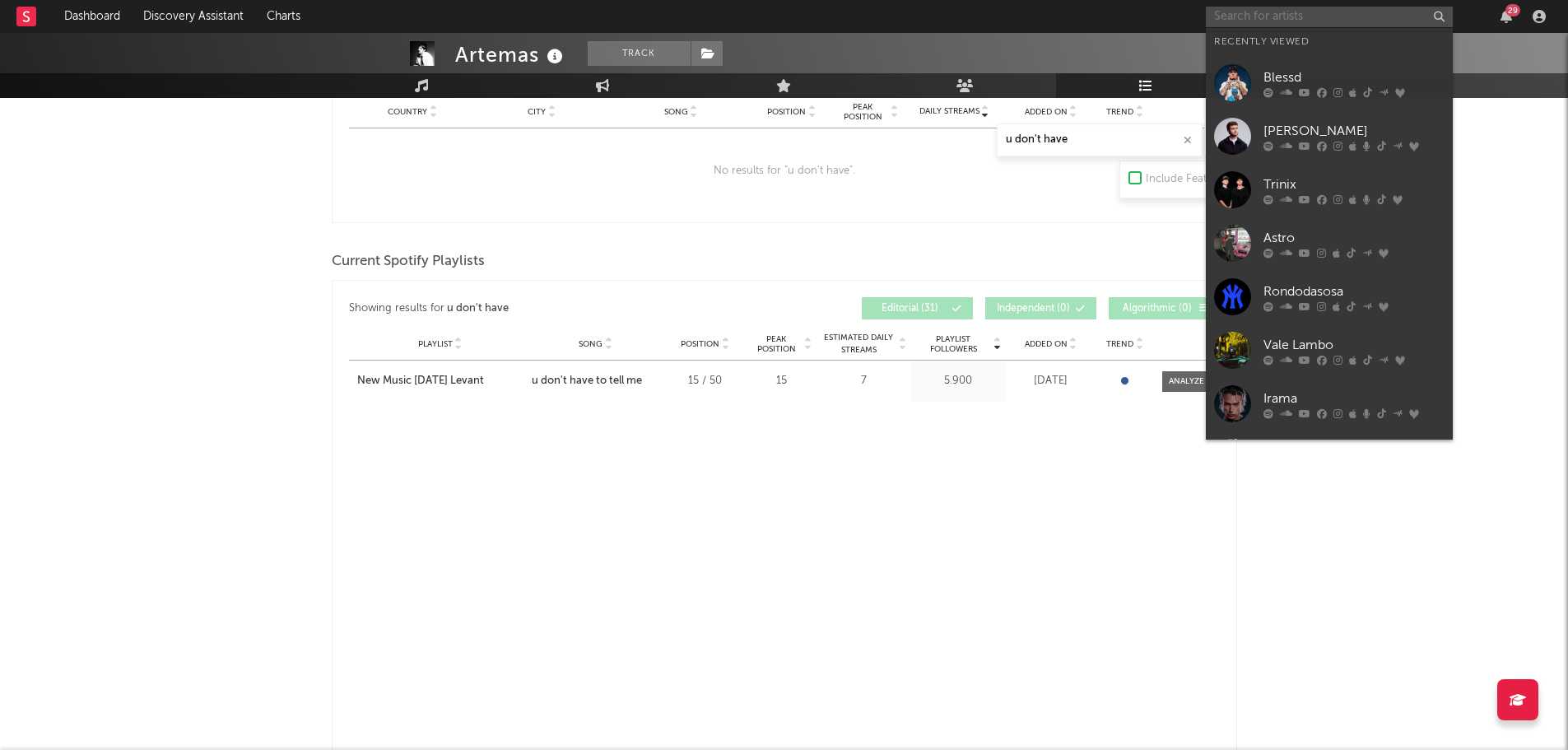
paste input "Balu Brigada"
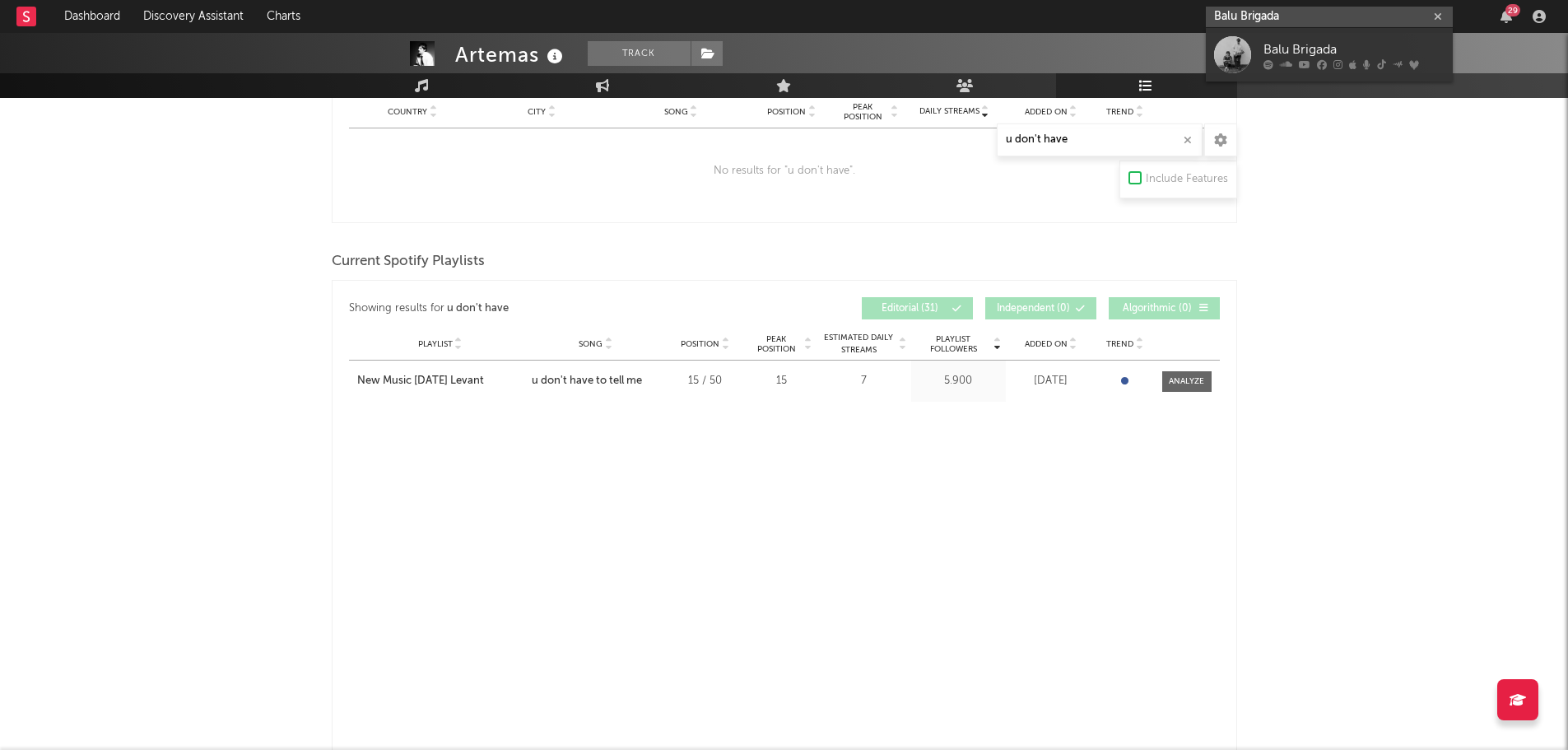
type input "Balu Brigada"
click at [1288, 25] on input "Balu Brigada" at bounding box center [1329, 17] width 247 height 20
click at [1286, 49] on div "Balu Brigada" at bounding box center [1354, 49] width 181 height 19
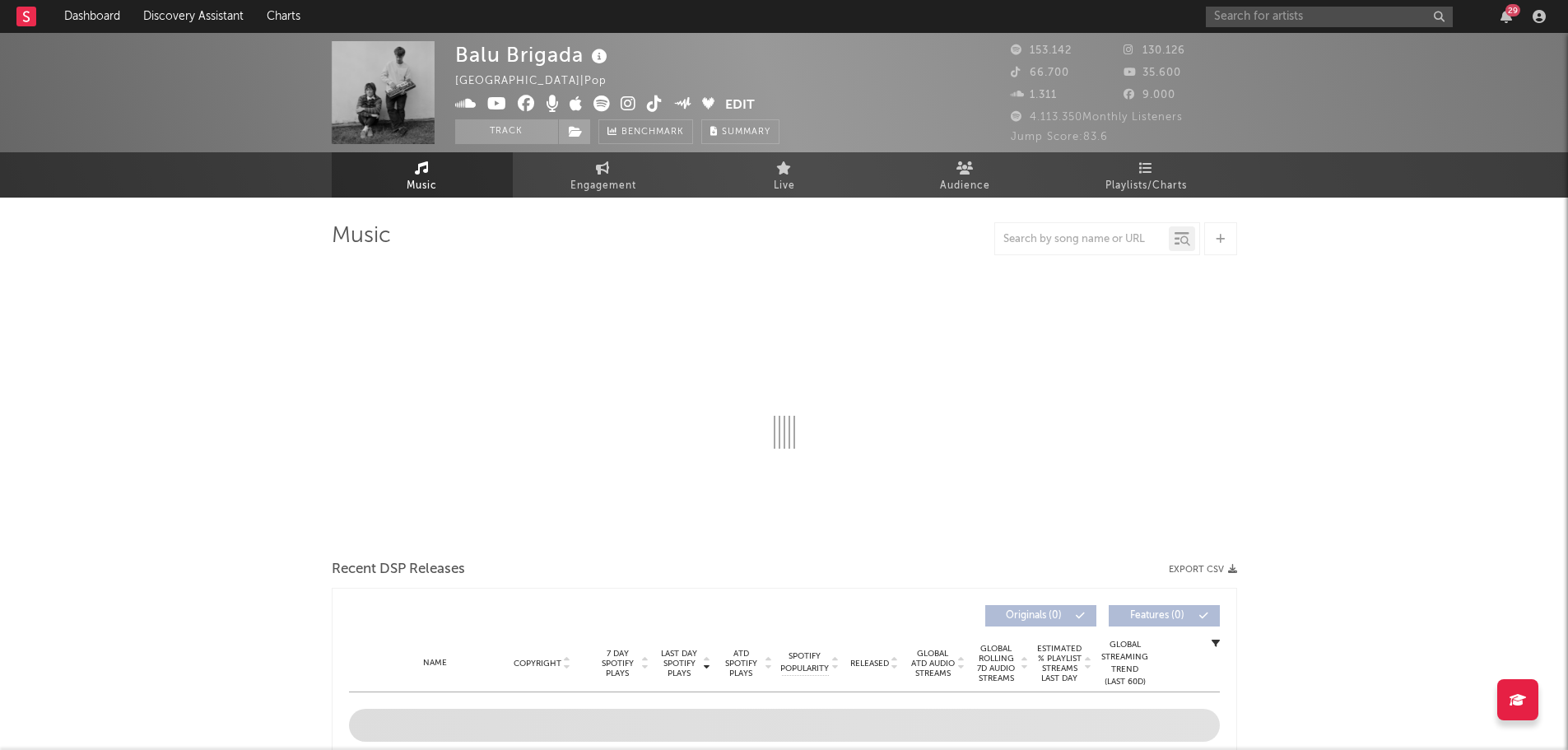
click at [1163, 173] on link "Playlists/Charts" at bounding box center [1146, 175] width 181 height 45
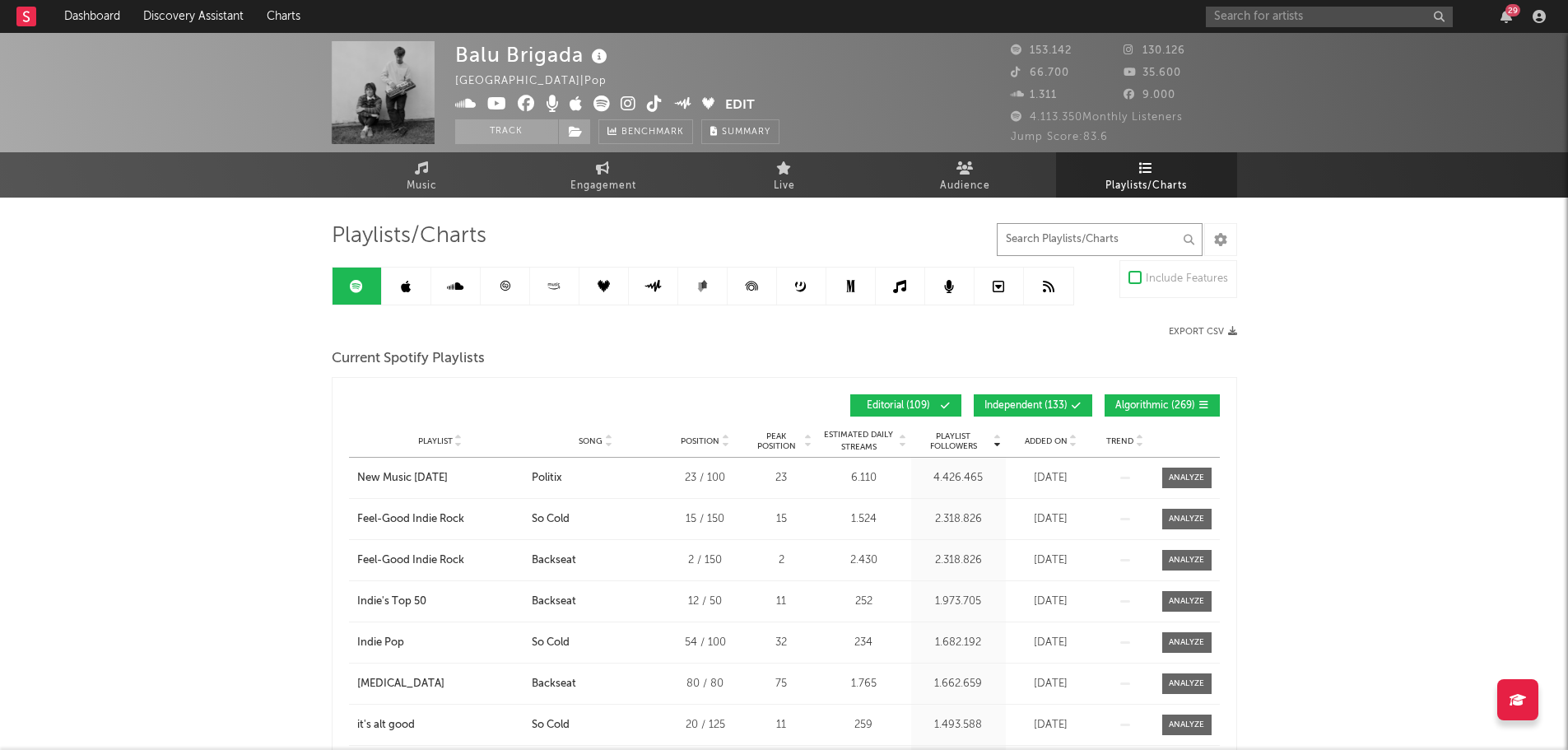
click at [1144, 230] on input "text" at bounding box center [1100, 239] width 206 height 32
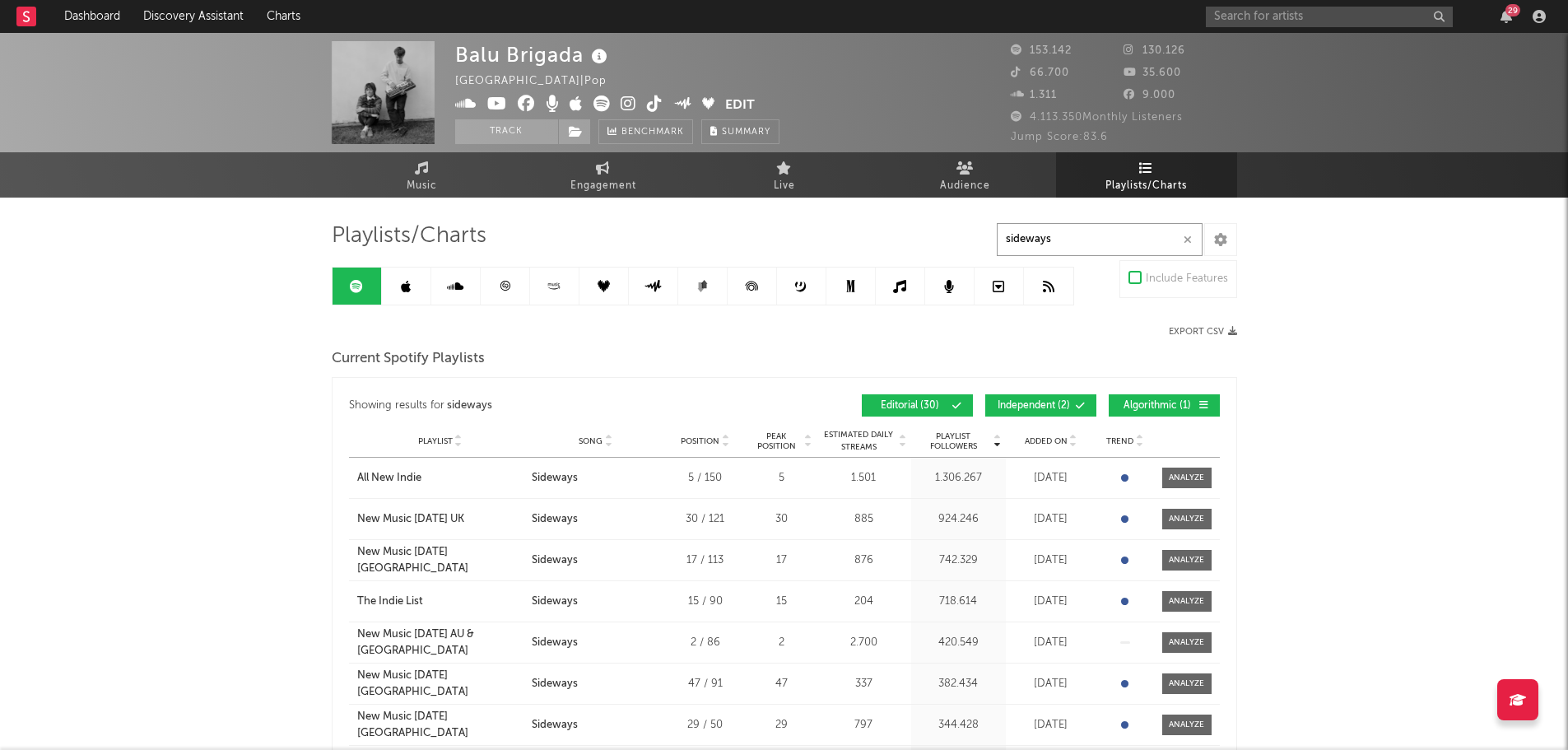
type input "sideways"
click at [1060, 405] on span "Independent ( 2 )" at bounding box center [1034, 406] width 76 height 10
click at [1143, 403] on span "Algorithmic ( 1 )" at bounding box center [1158, 406] width 76 height 10
click at [1034, 436] on span "Added On" at bounding box center [1046, 441] width 43 height 10
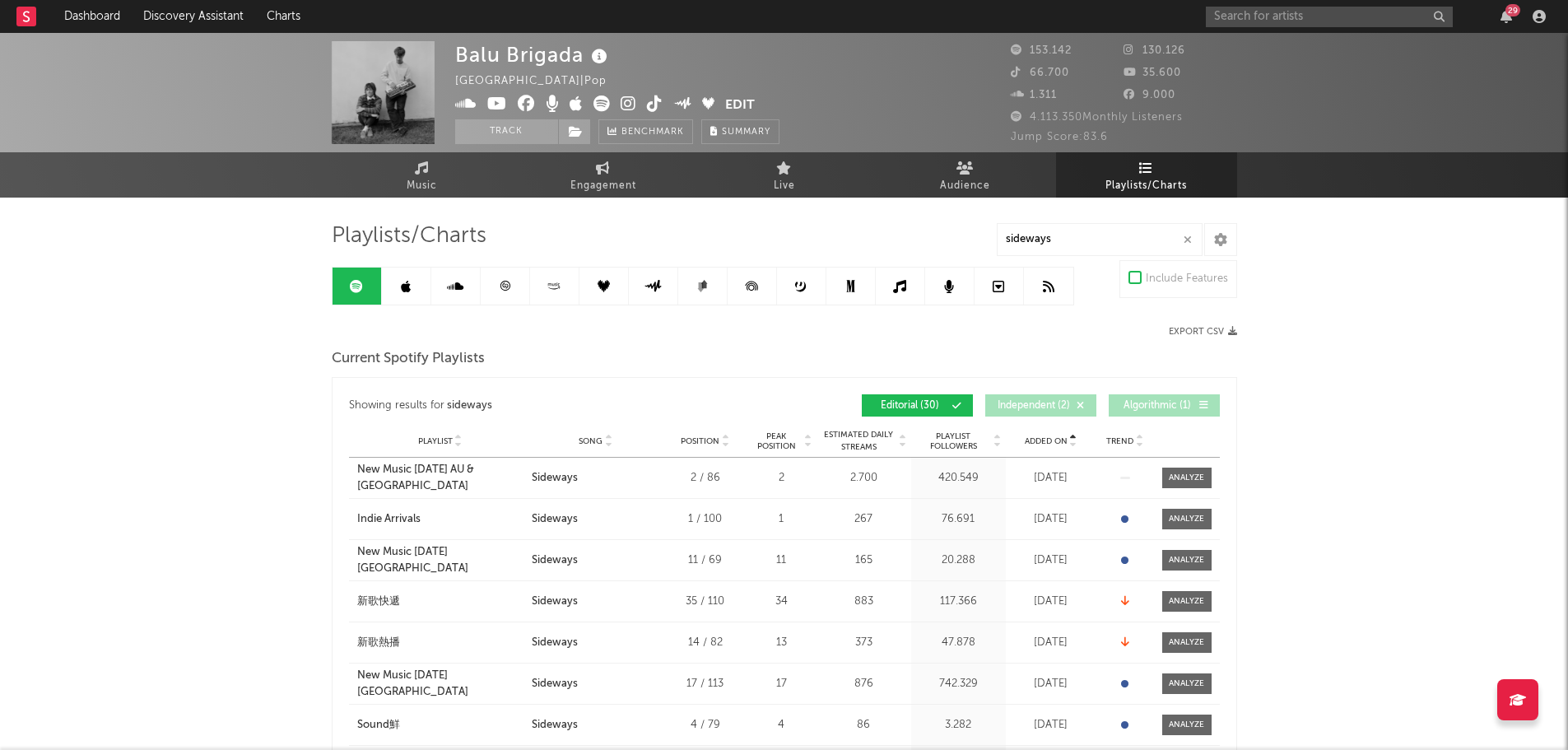
click at [1034, 436] on span "Added On" at bounding box center [1046, 441] width 43 height 10
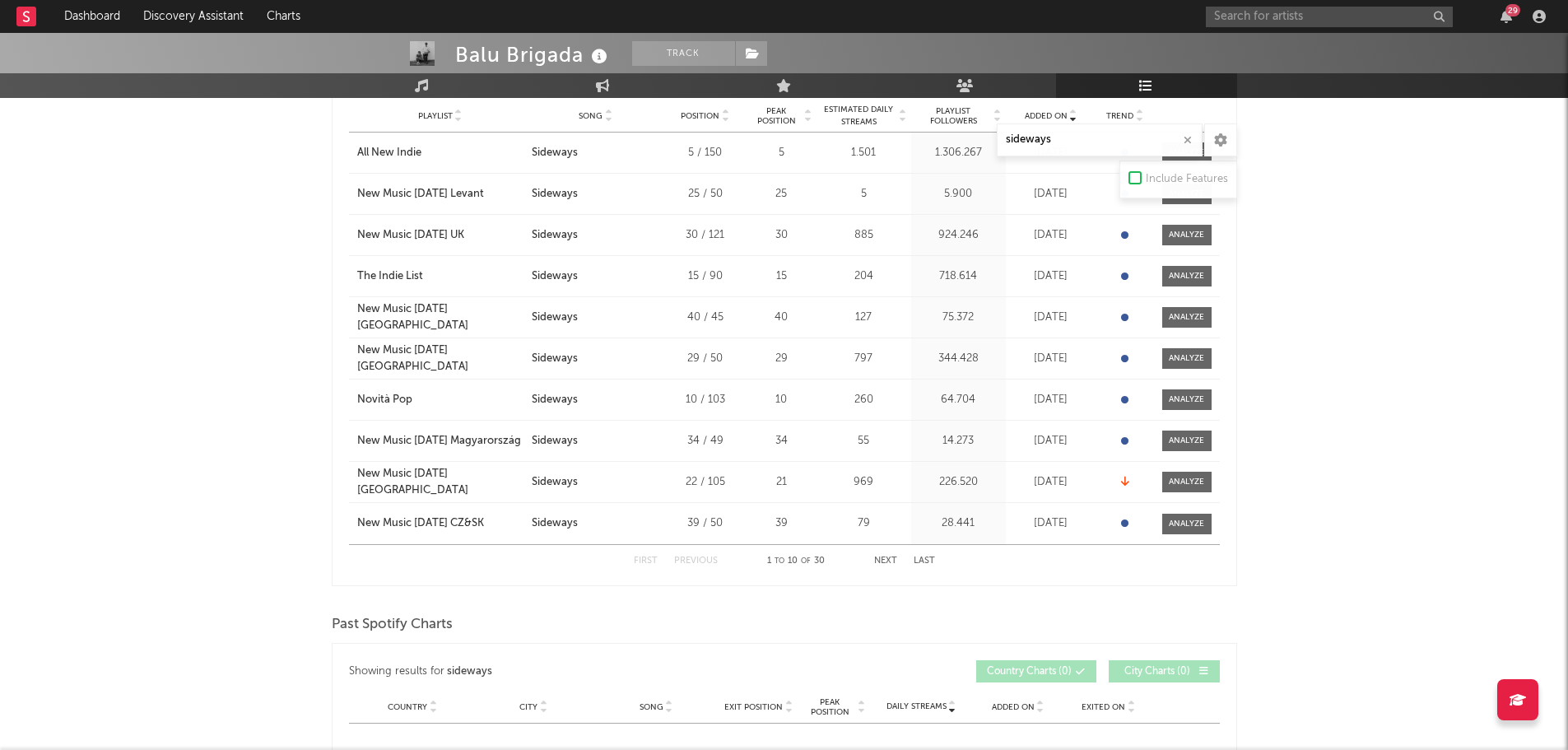
scroll to position [330, 0]
